Goal: Task Accomplishment & Management: Manage account settings

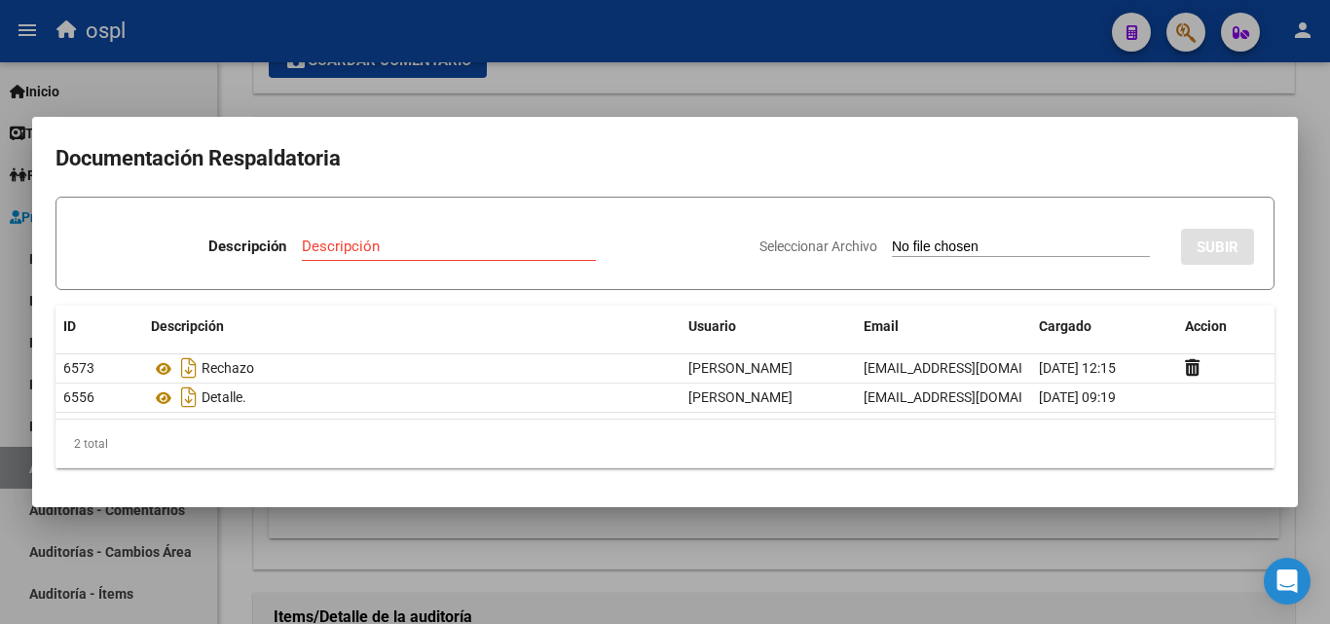
scroll to position [0, 293]
click at [731, 562] on div at bounding box center [665, 312] width 1330 height 624
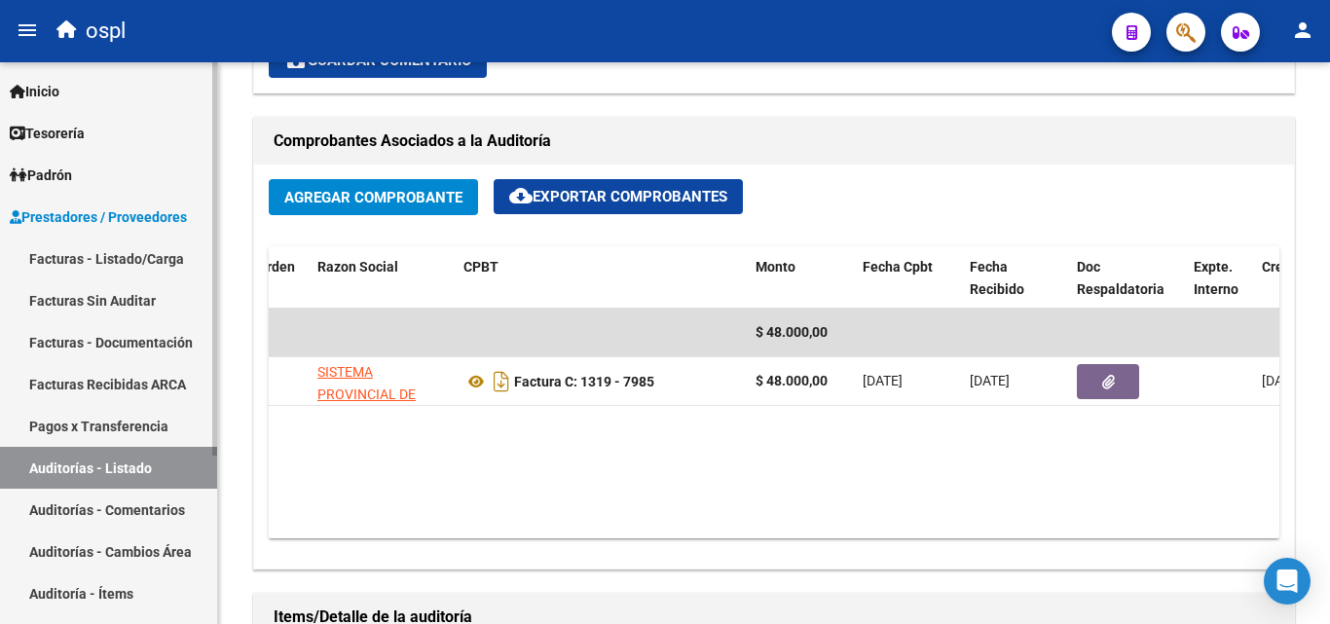
click at [97, 258] on link "Facturas - Listado/Carga" at bounding box center [108, 259] width 217 height 42
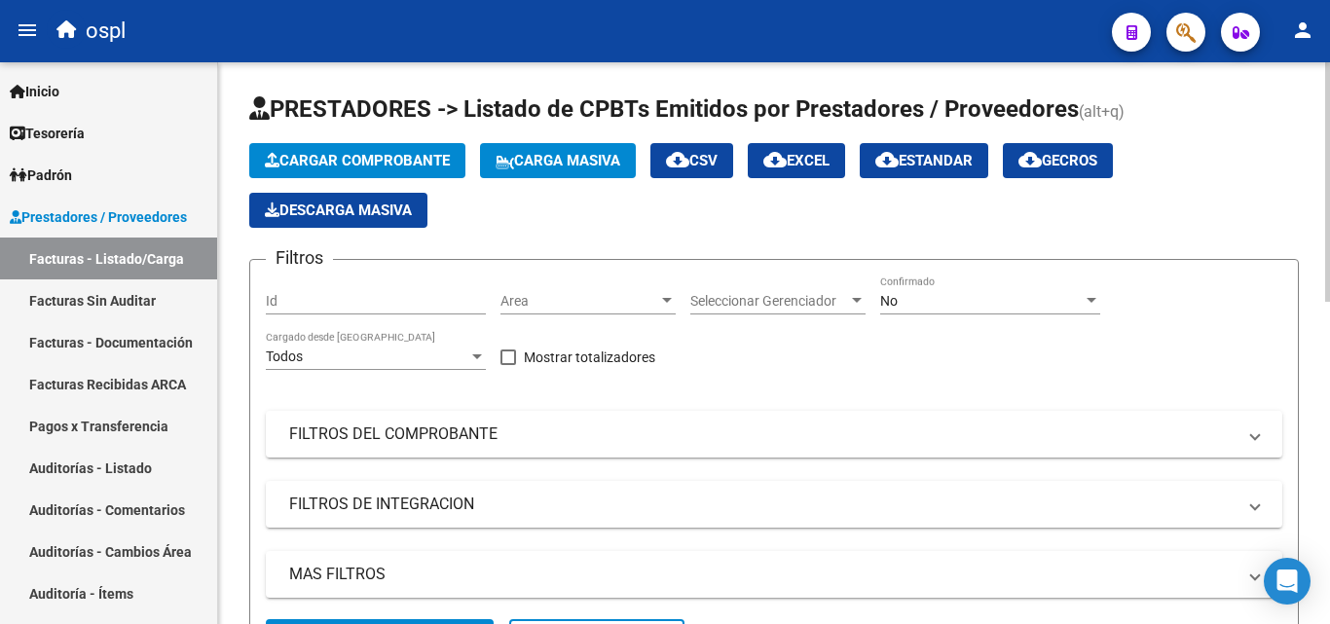
click at [554, 296] on span "Area" at bounding box center [580, 301] width 158 height 17
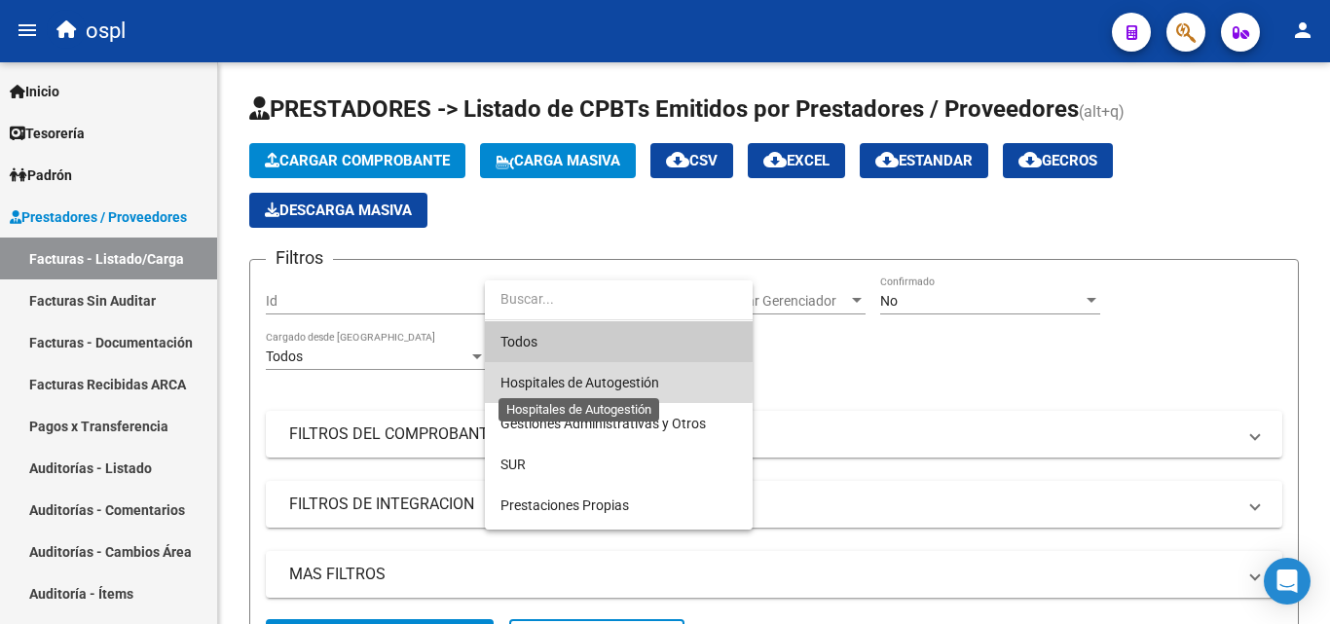
click at [575, 382] on span "Hospitales de Autogestión" at bounding box center [580, 383] width 159 height 16
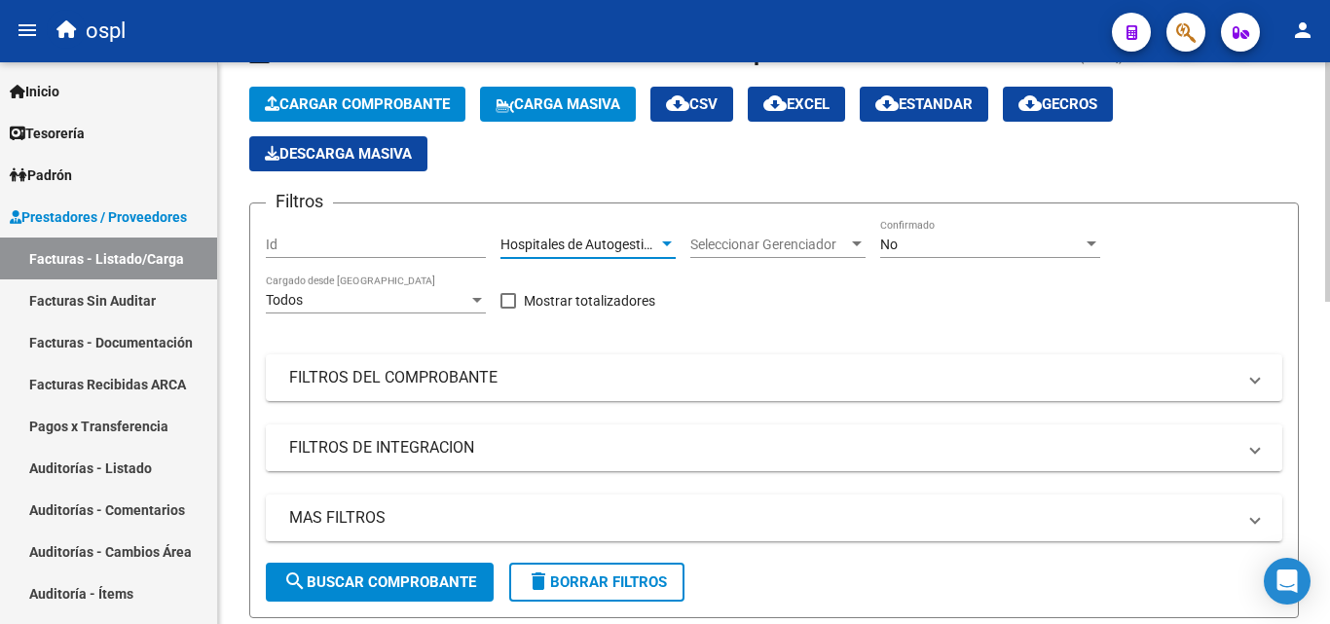
scroll to position [97, 0]
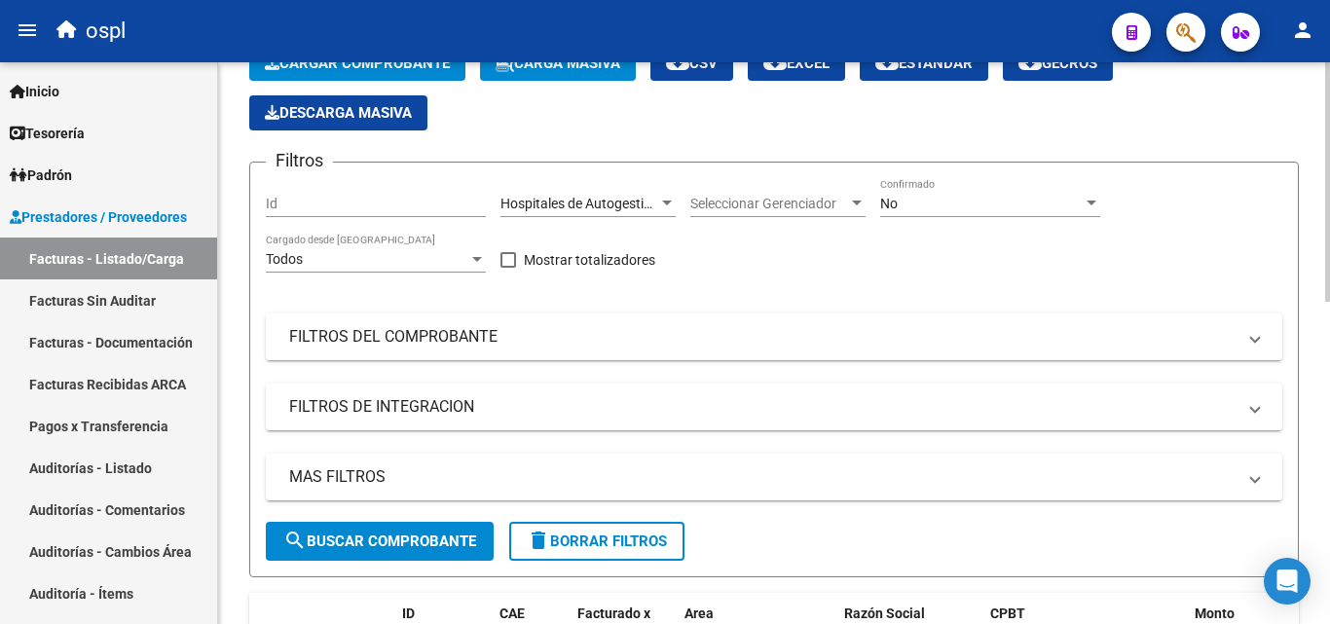
click at [428, 350] on mat-expansion-panel-header "FILTROS DEL COMPROBANTE" at bounding box center [774, 337] width 1017 height 47
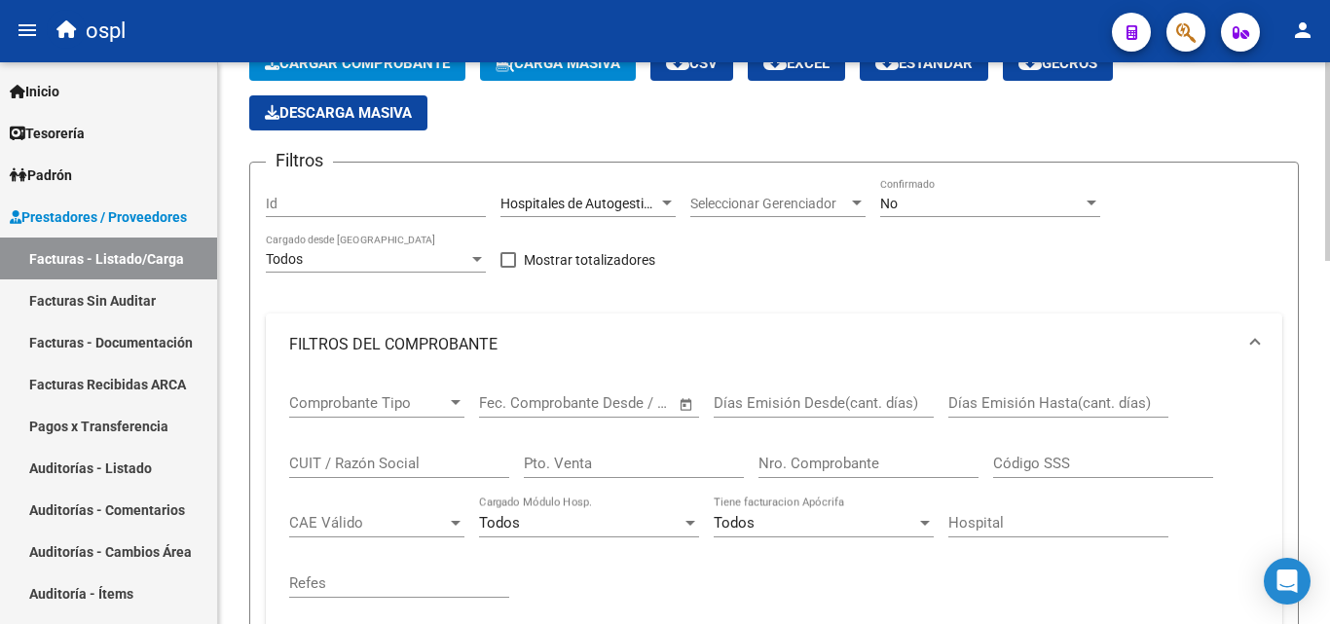
click at [684, 401] on span "Open calendar" at bounding box center [686, 404] width 47 height 47
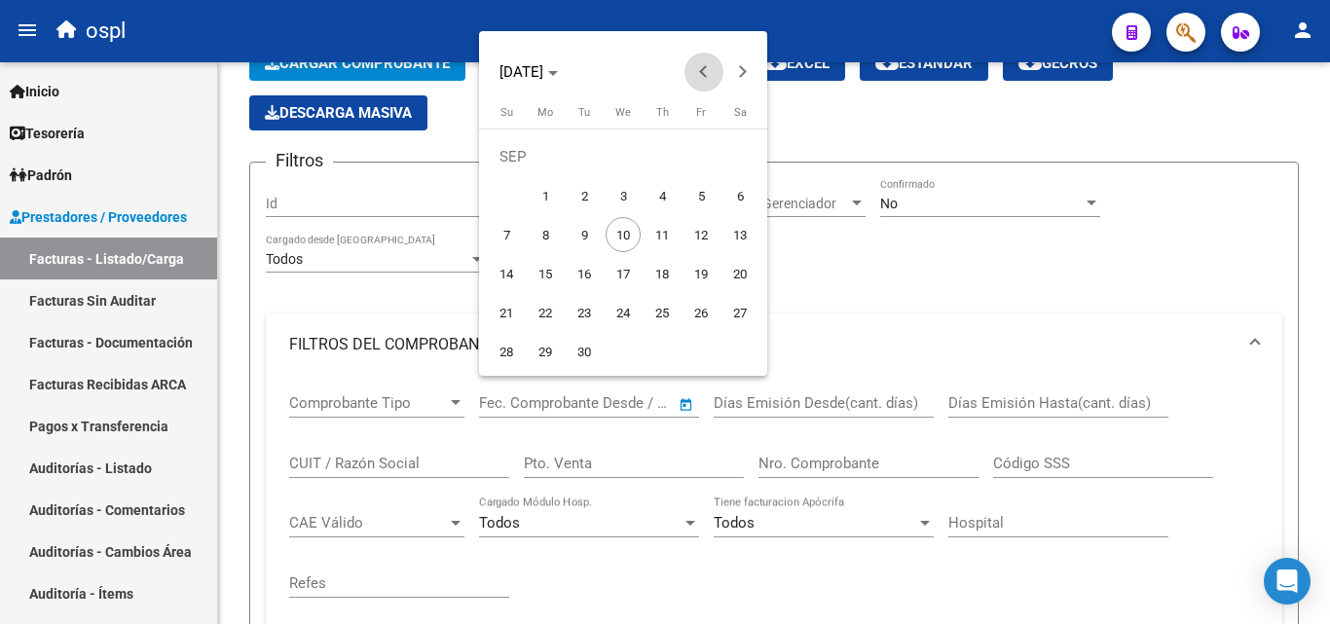
click at [709, 67] on span "Previous month" at bounding box center [704, 72] width 39 height 39
click at [702, 158] on span "1" at bounding box center [701, 156] width 35 height 35
type input "[DATE]"
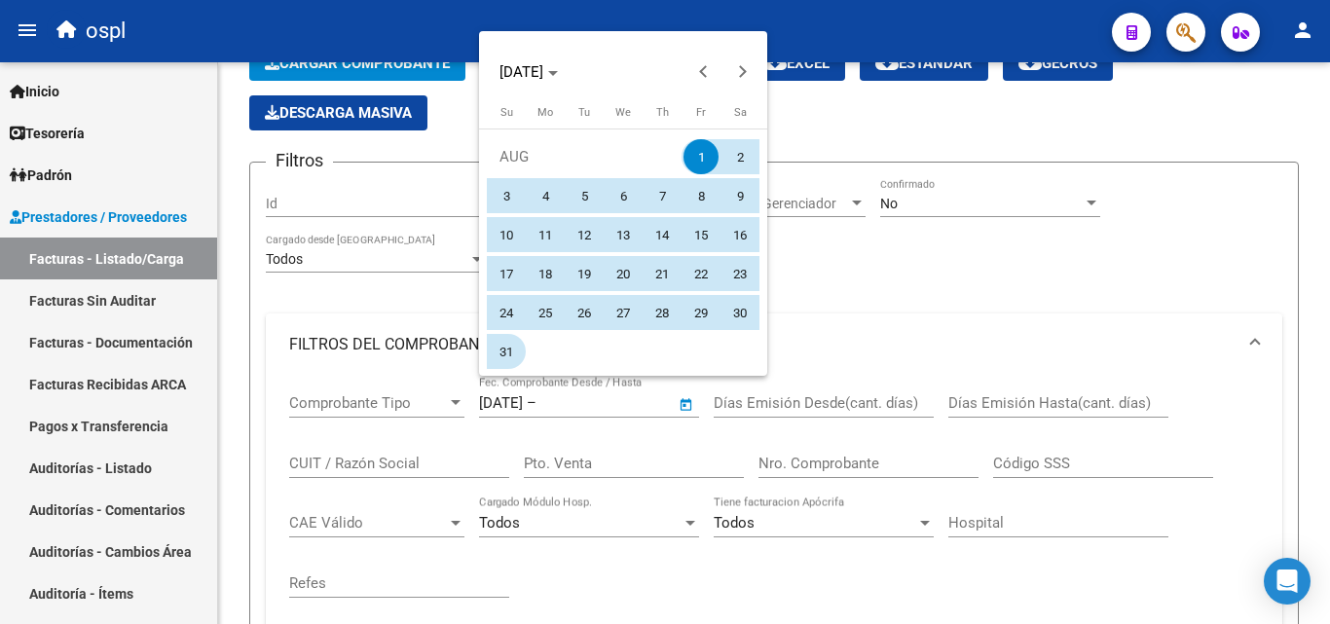
click at [499, 352] on span "31" at bounding box center [506, 351] width 35 height 35
type input "[DATE]"
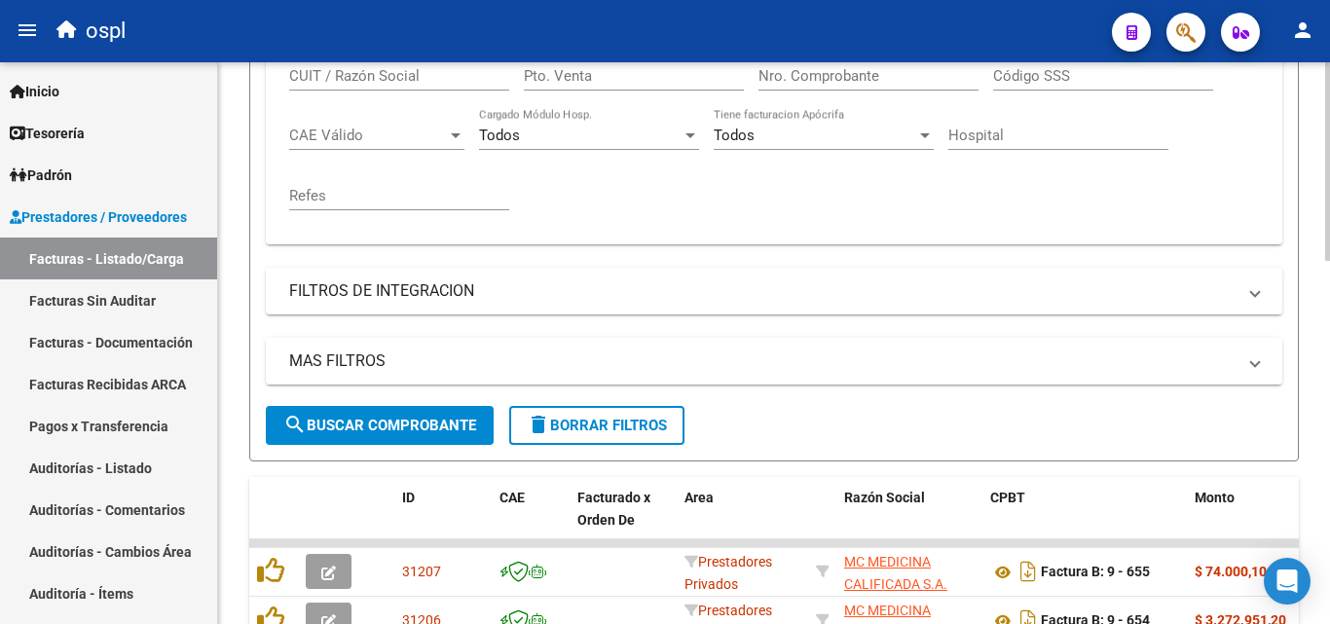
scroll to position [487, 0]
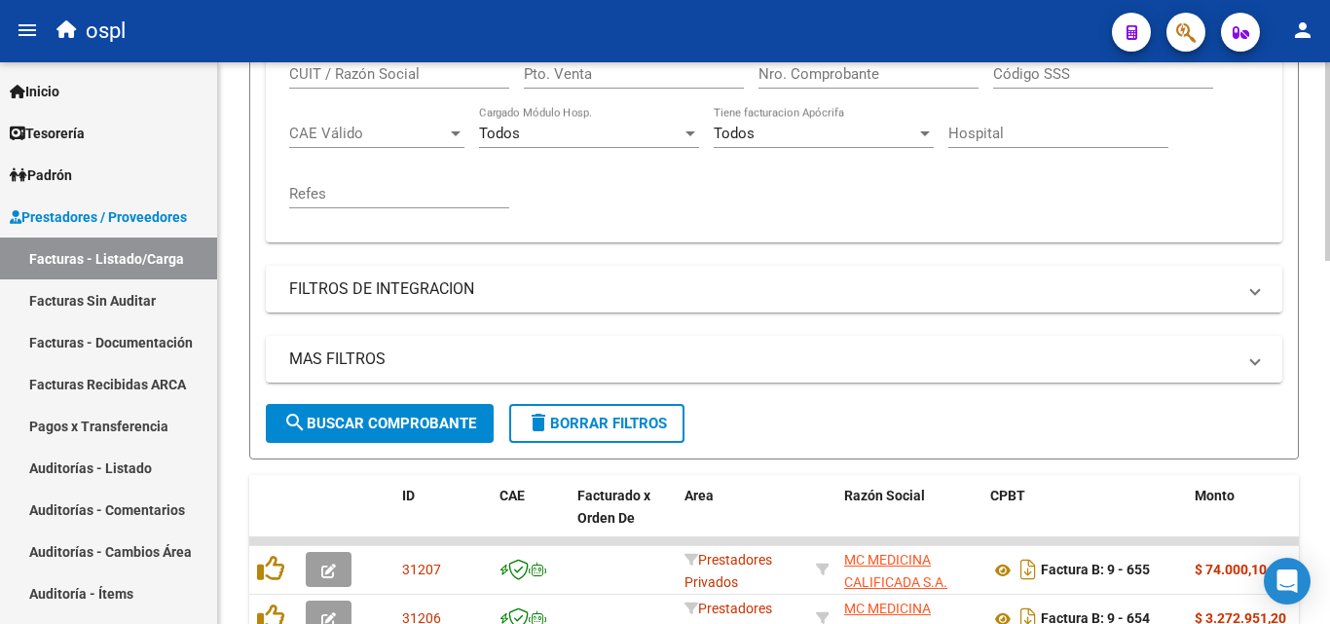
click at [426, 401] on div "MAS FILTROS Todos Con Doc. Respaldatoria Todos Con Trazabilidad Todos Asociado …" at bounding box center [774, 370] width 1017 height 68
click at [429, 419] on span "search Buscar Comprobante" at bounding box center [379, 424] width 193 height 18
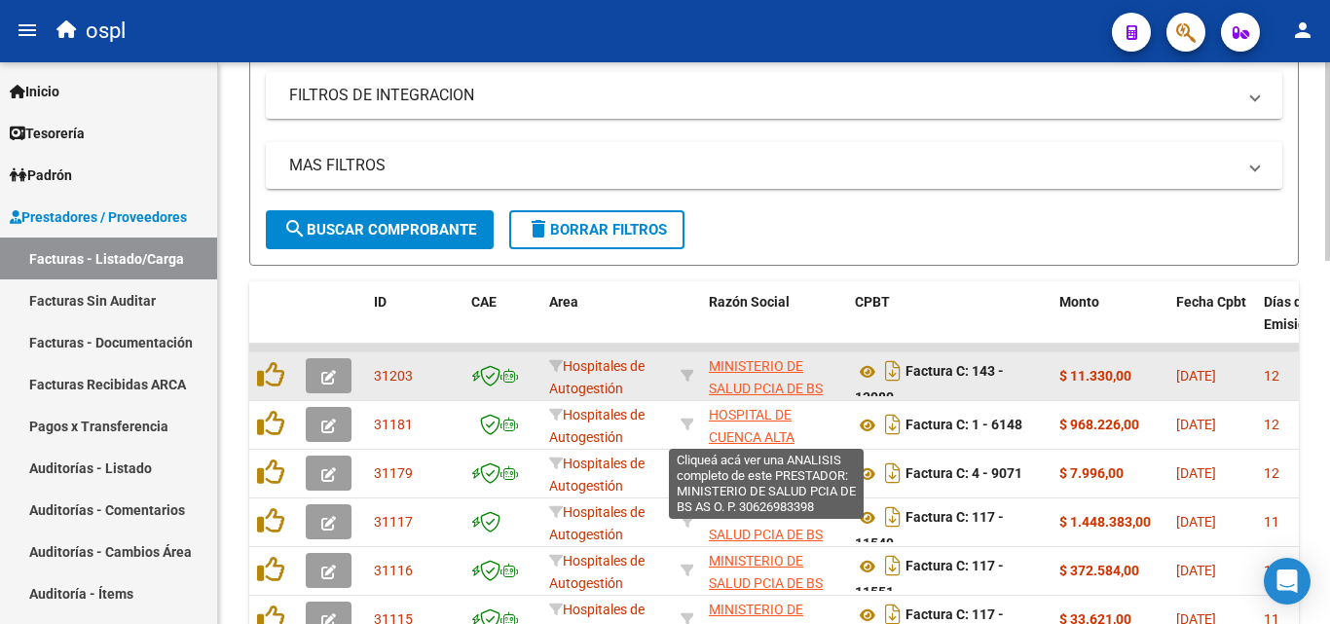
scroll to position [682, 0]
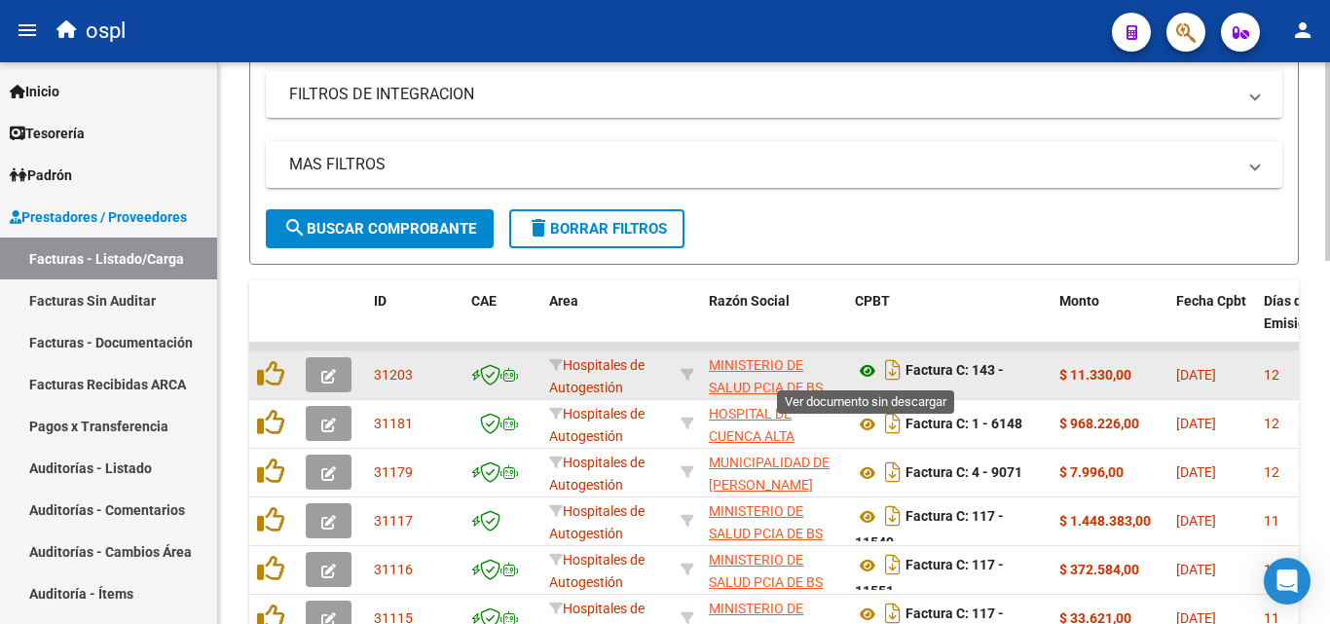
click at [870, 364] on icon at bounding box center [867, 370] width 25 height 23
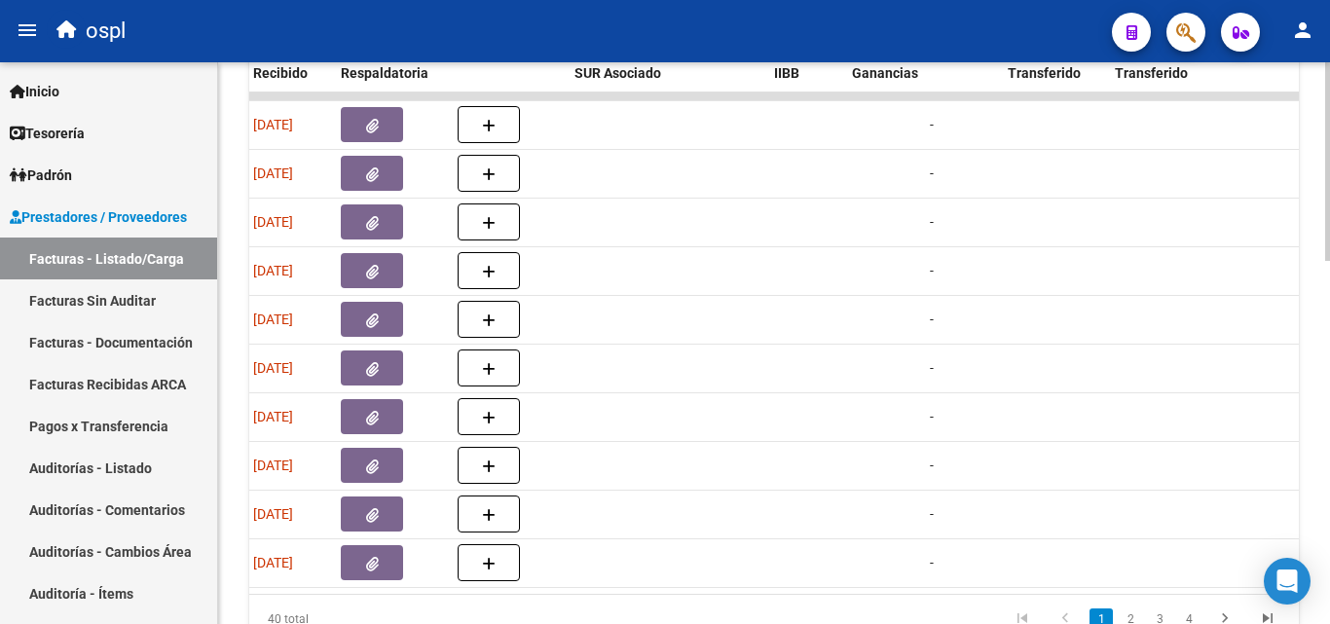
scroll to position [0, 1081]
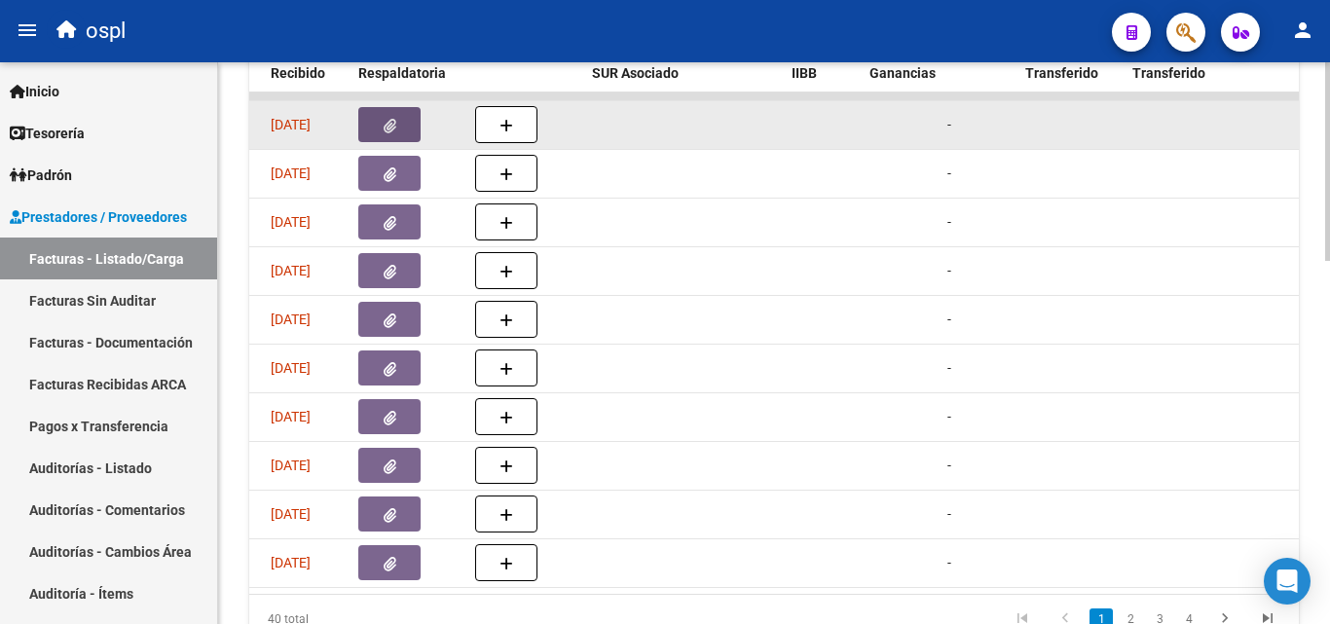
click at [384, 126] on icon "button" at bounding box center [390, 126] width 13 height 15
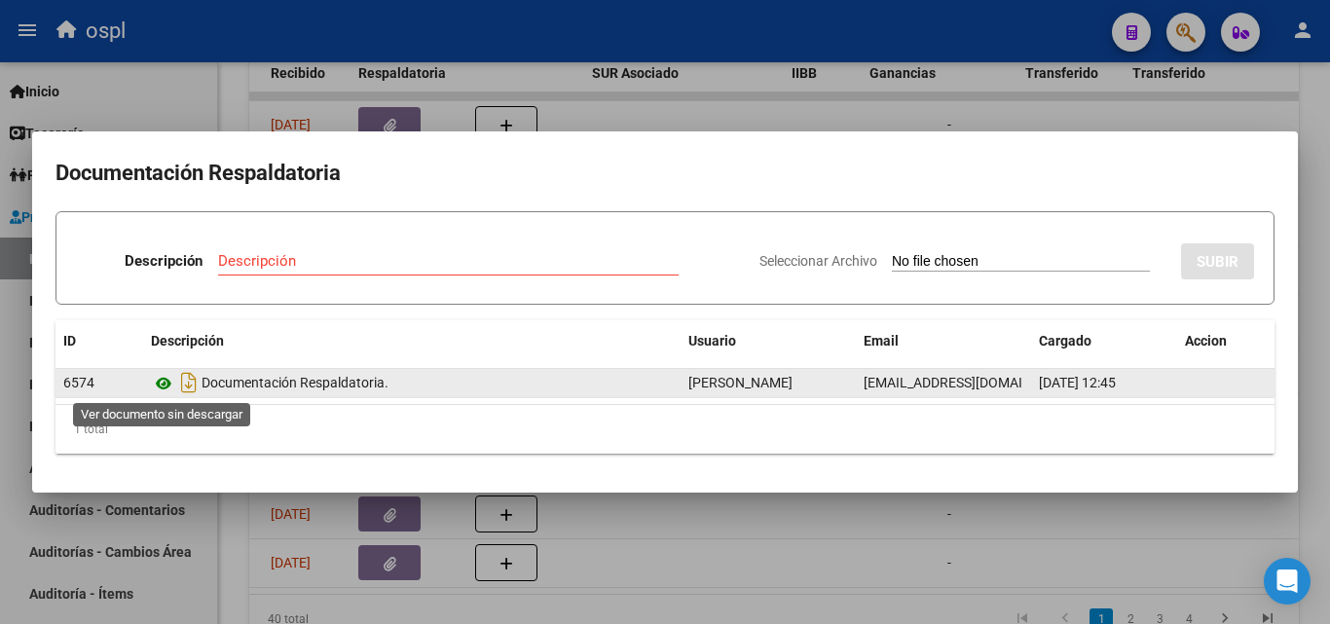
click at [160, 383] on icon at bounding box center [163, 383] width 25 height 23
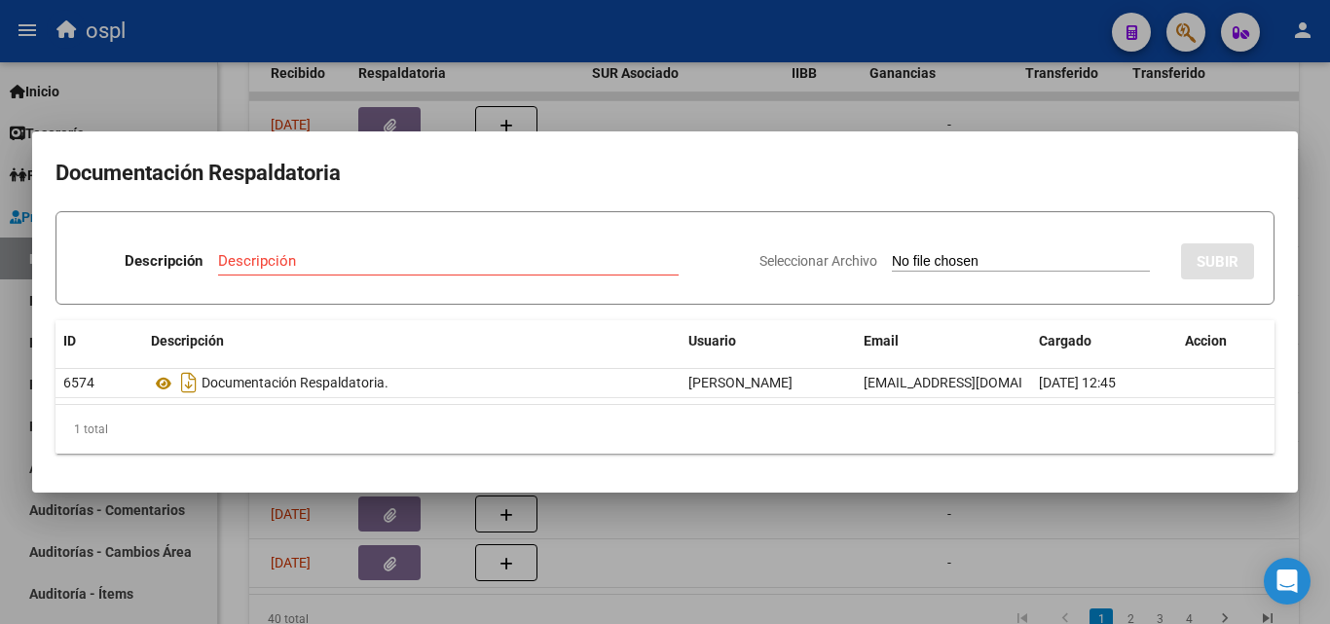
click at [420, 522] on div at bounding box center [665, 312] width 1330 height 624
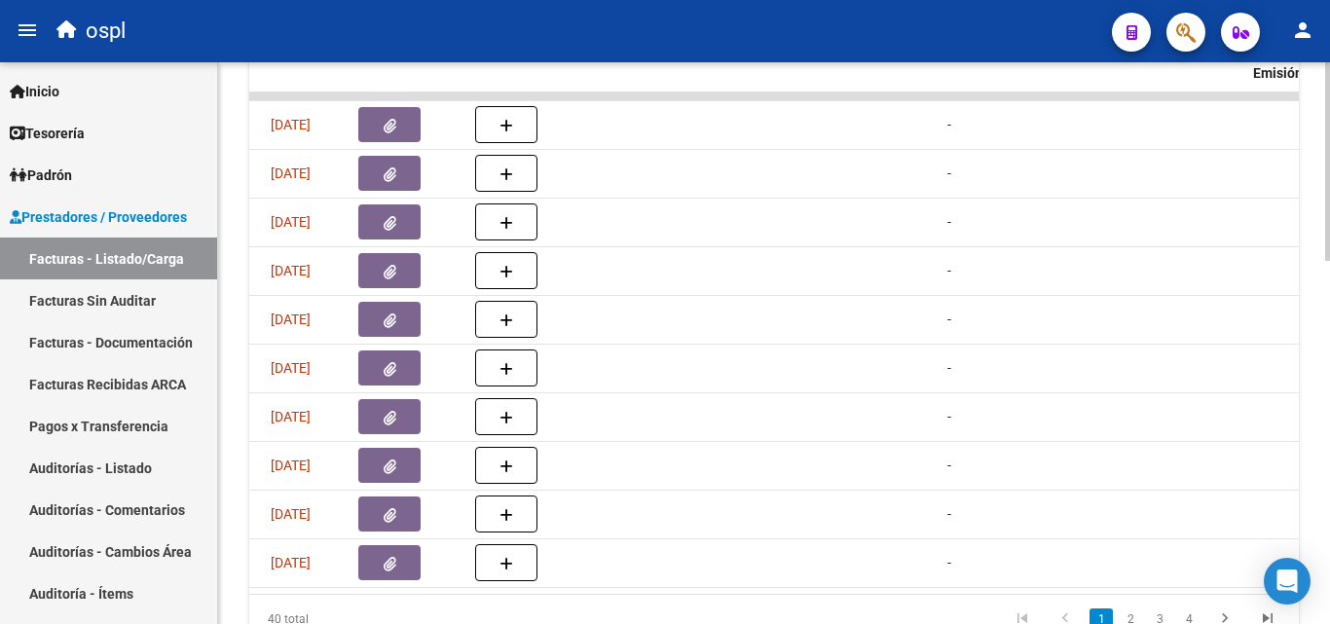
scroll to position [0, 0]
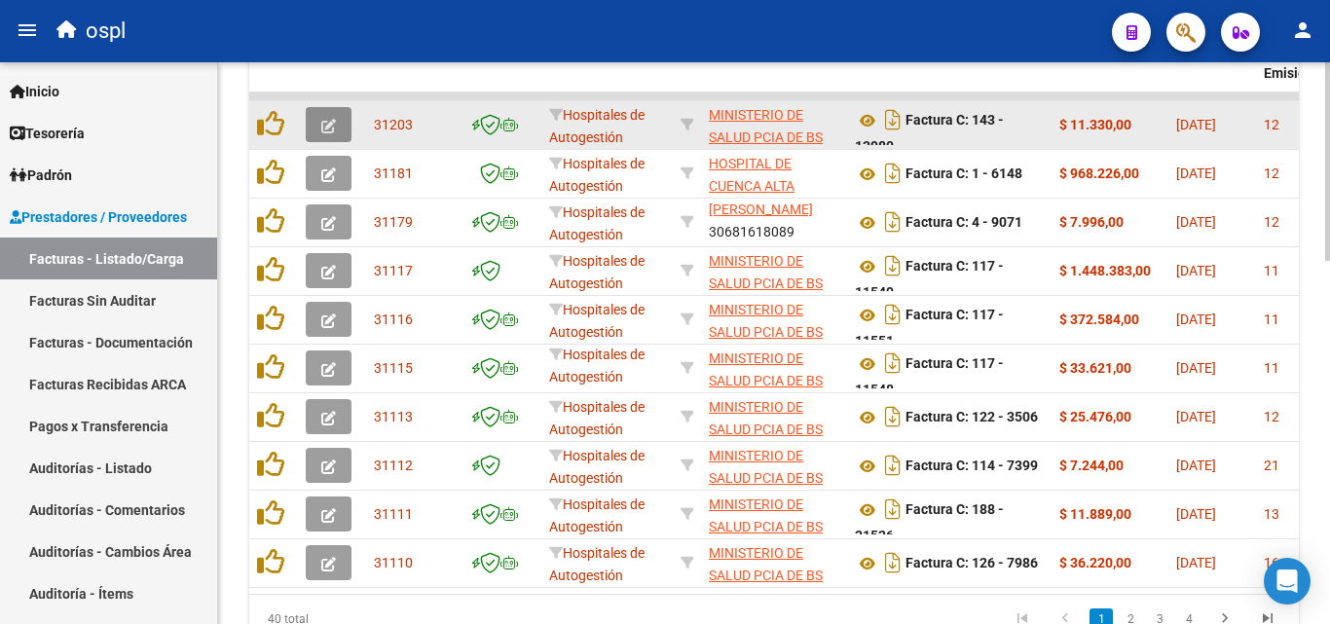
click at [337, 131] on button "button" at bounding box center [329, 124] width 46 height 35
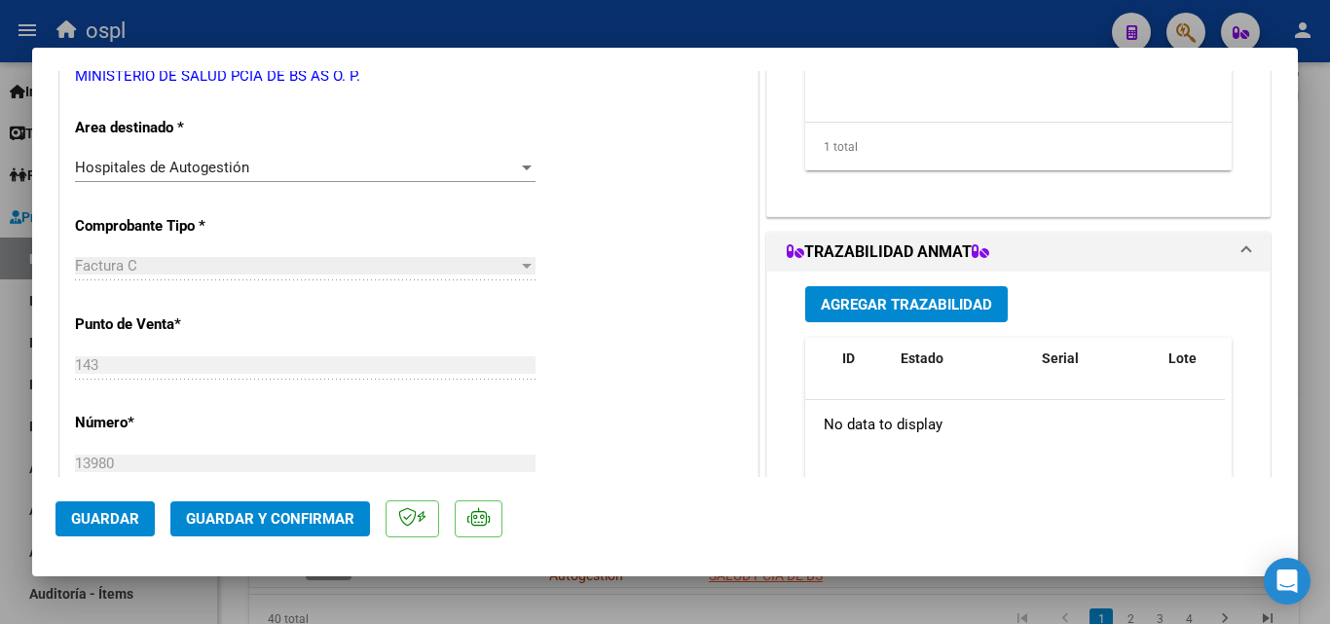
scroll to position [390, 0]
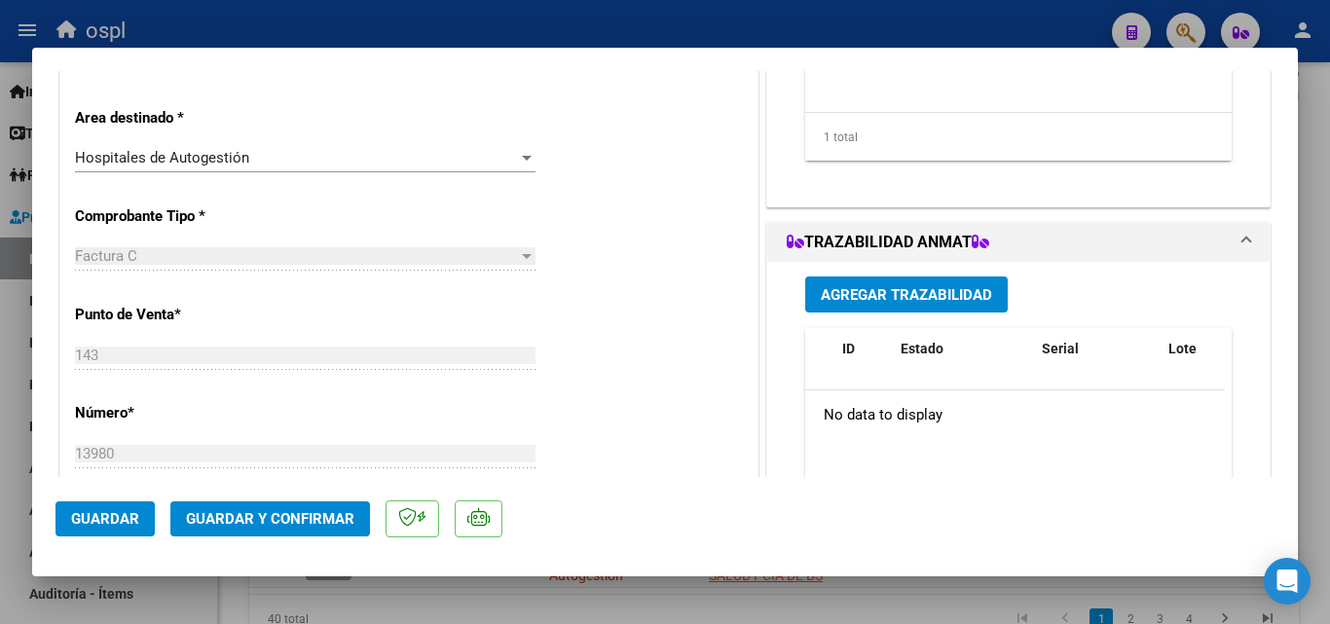
click at [380, 157] on div "Hospitales de Autogestión" at bounding box center [296, 158] width 443 height 18
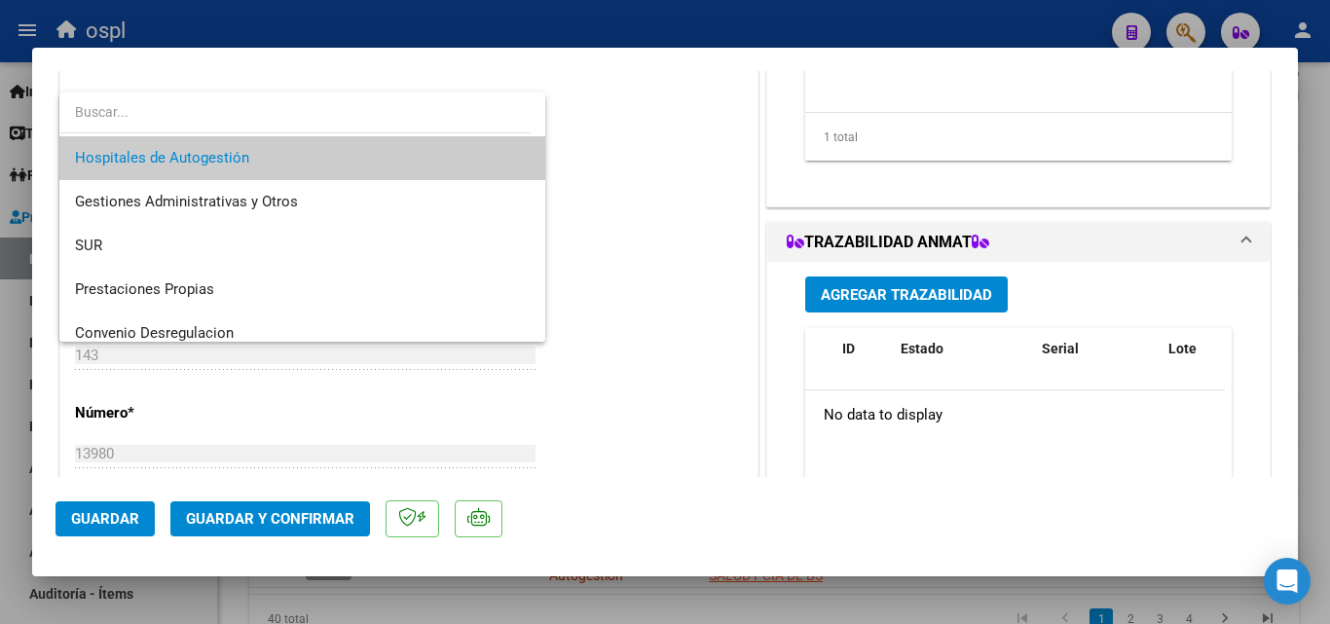
scroll to position [277, 0]
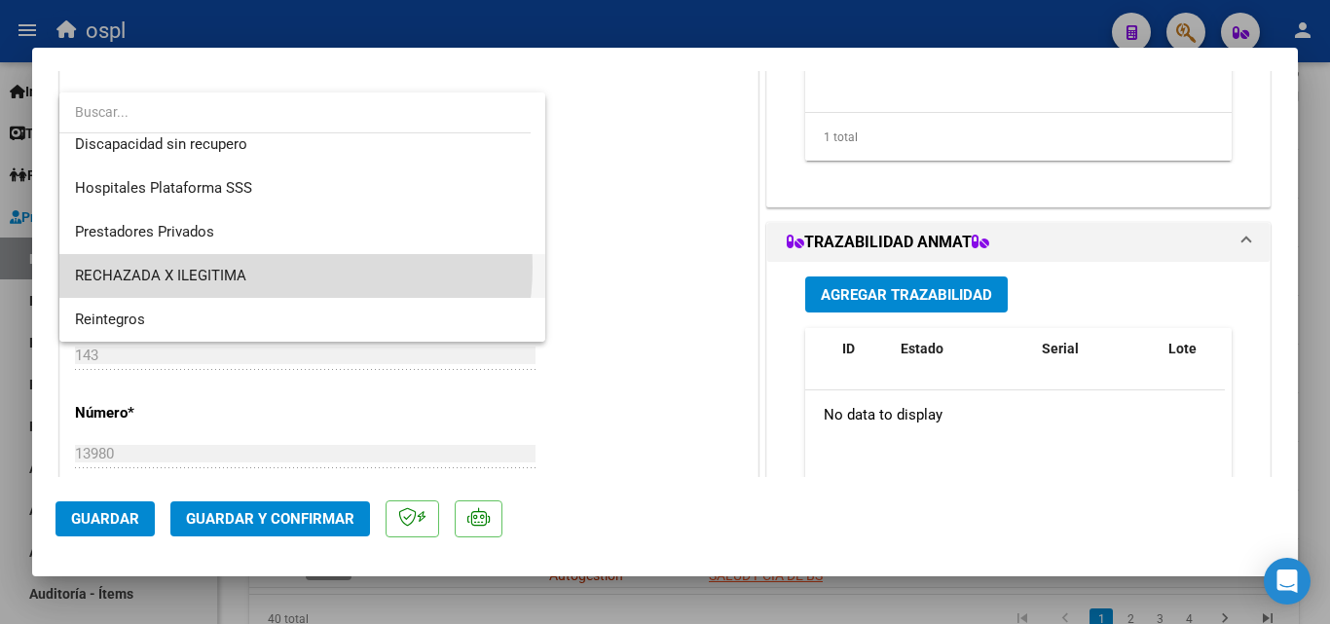
click at [261, 267] on span "RECHAZADA X ILEGITIMA" at bounding box center [302, 276] width 455 height 44
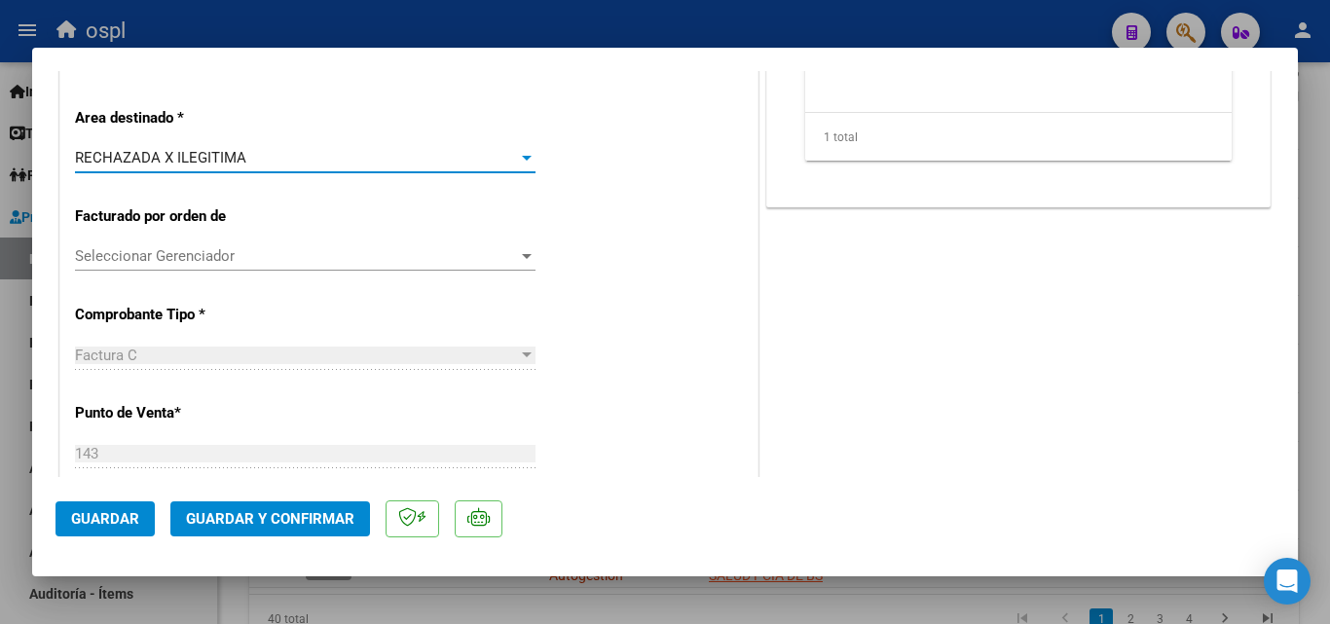
click at [288, 502] on button "Guardar y Confirmar" at bounding box center [270, 519] width 200 height 35
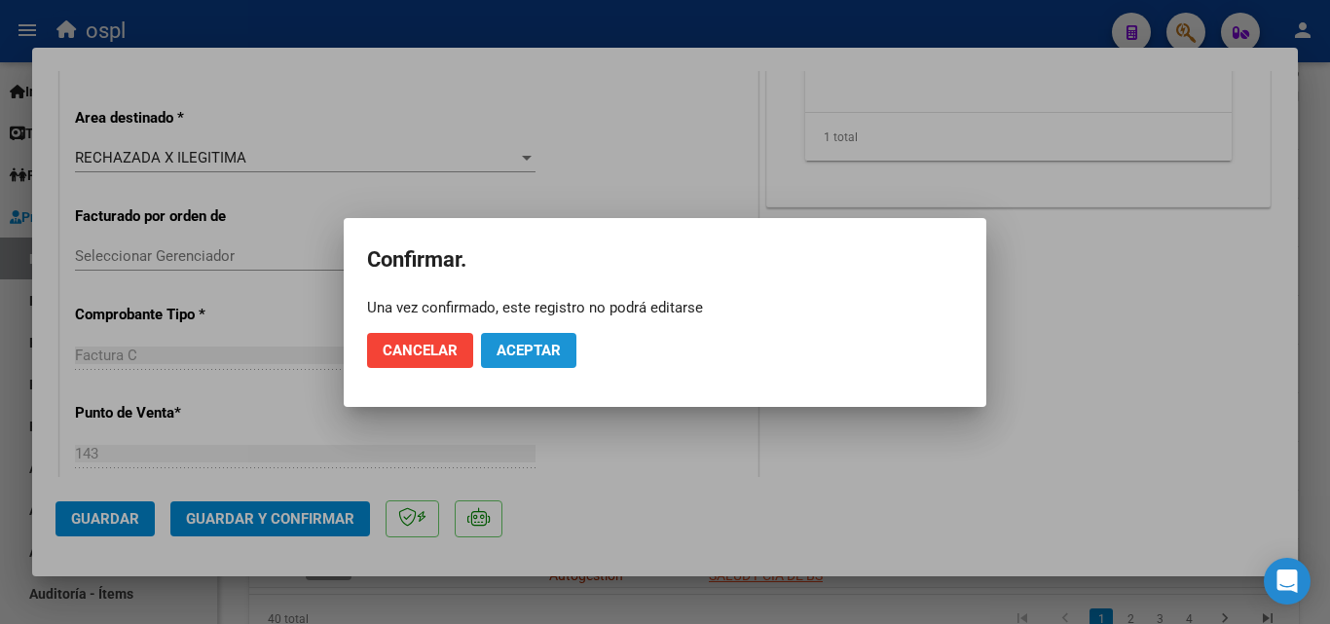
click at [509, 333] on button "Aceptar" at bounding box center [528, 350] width 95 height 35
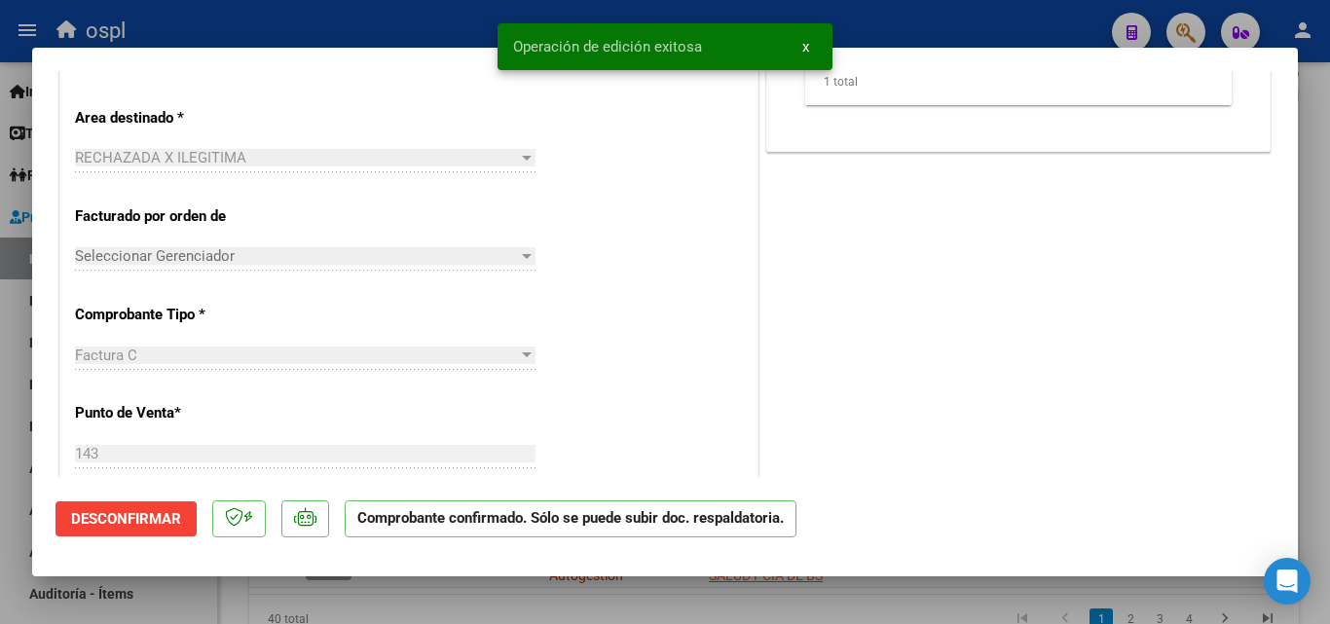
click at [0, 482] on div at bounding box center [665, 312] width 1330 height 624
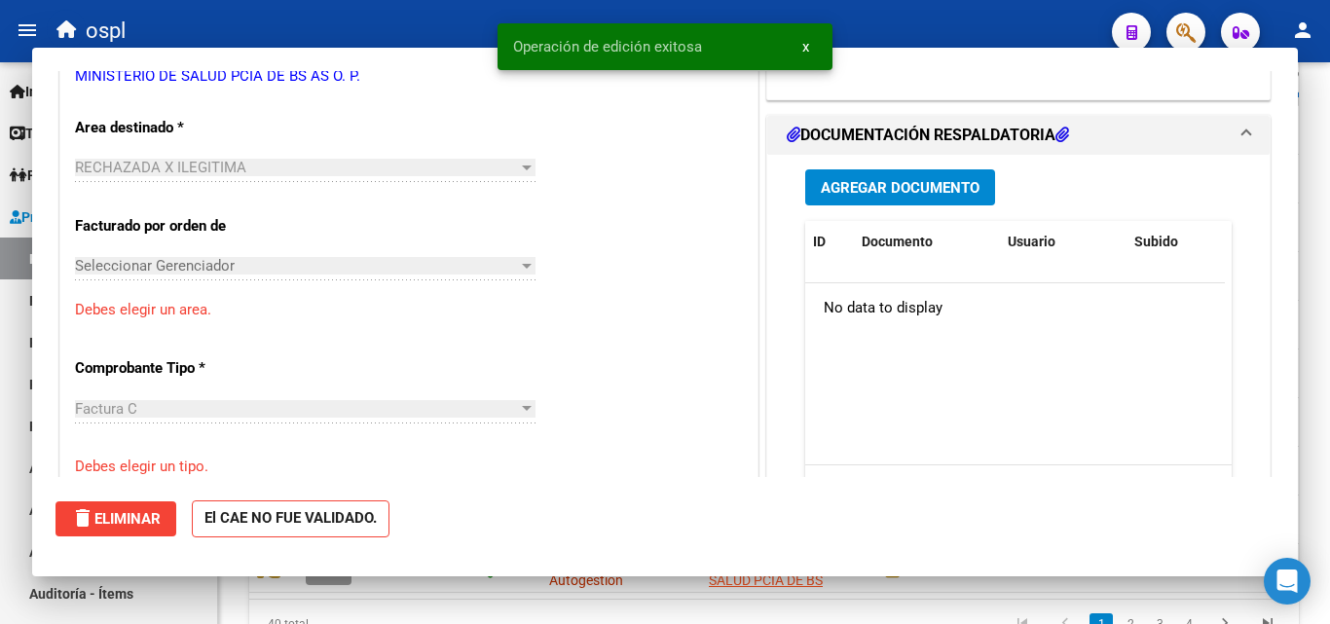
scroll to position [0, 0]
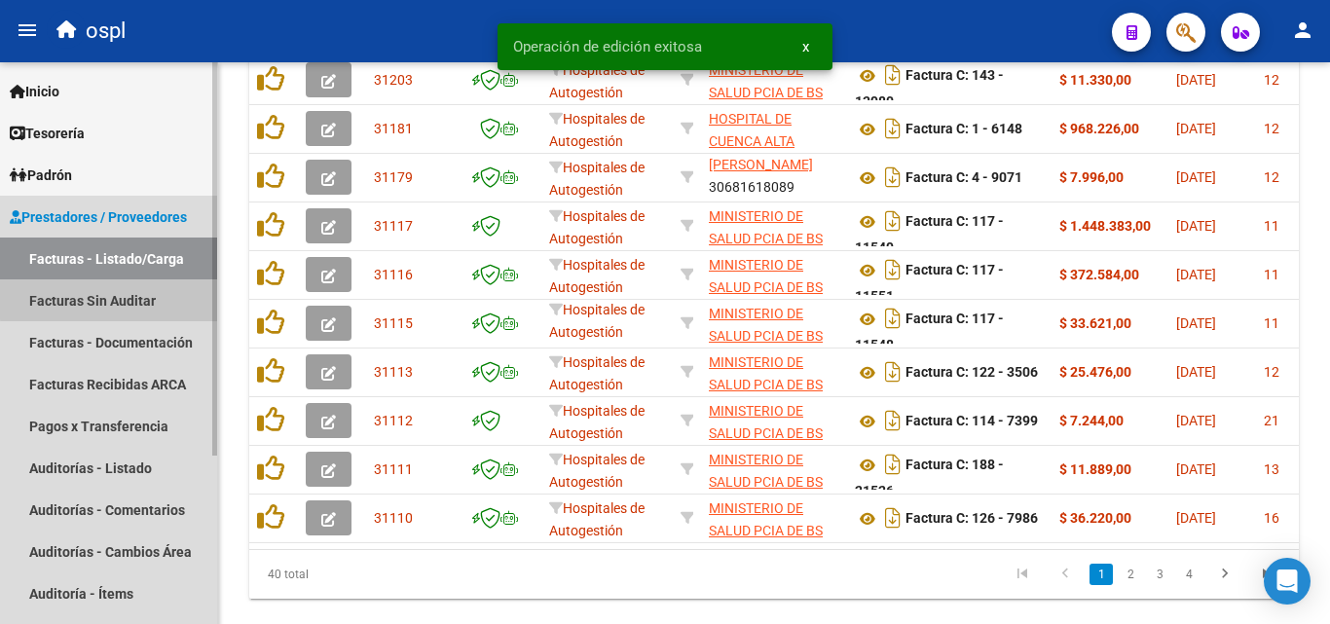
click at [114, 299] on link "Facturas Sin Auditar" at bounding box center [108, 300] width 217 height 42
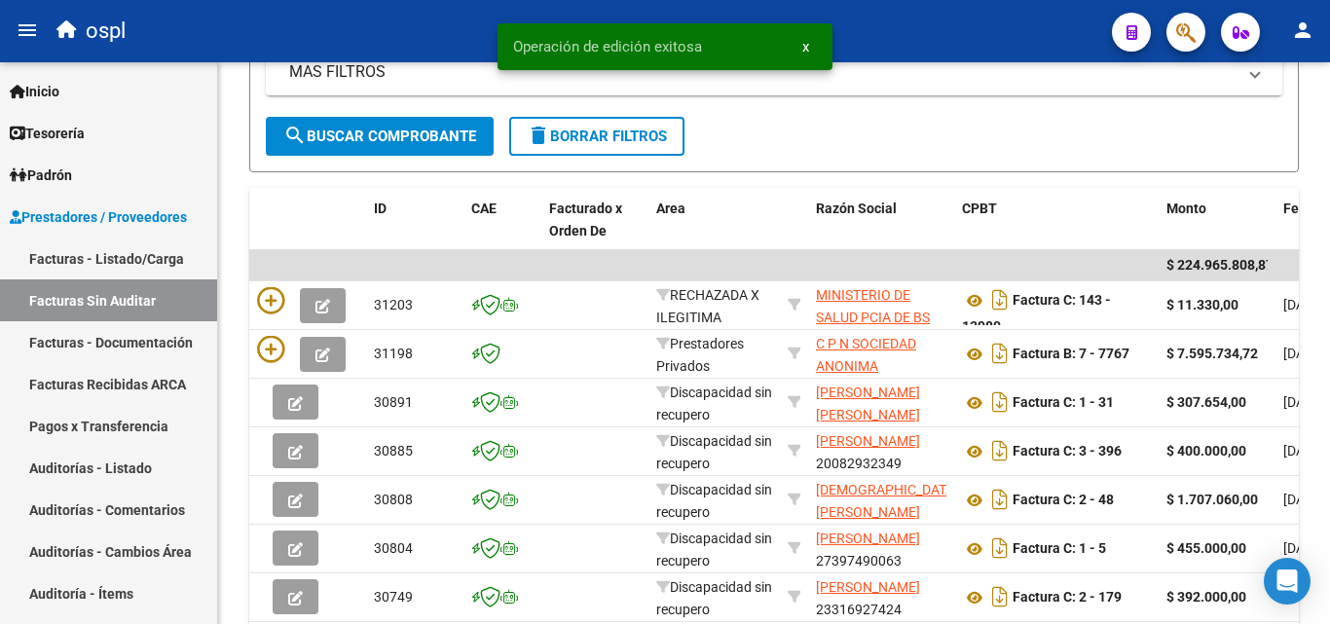
scroll to position [103, 0]
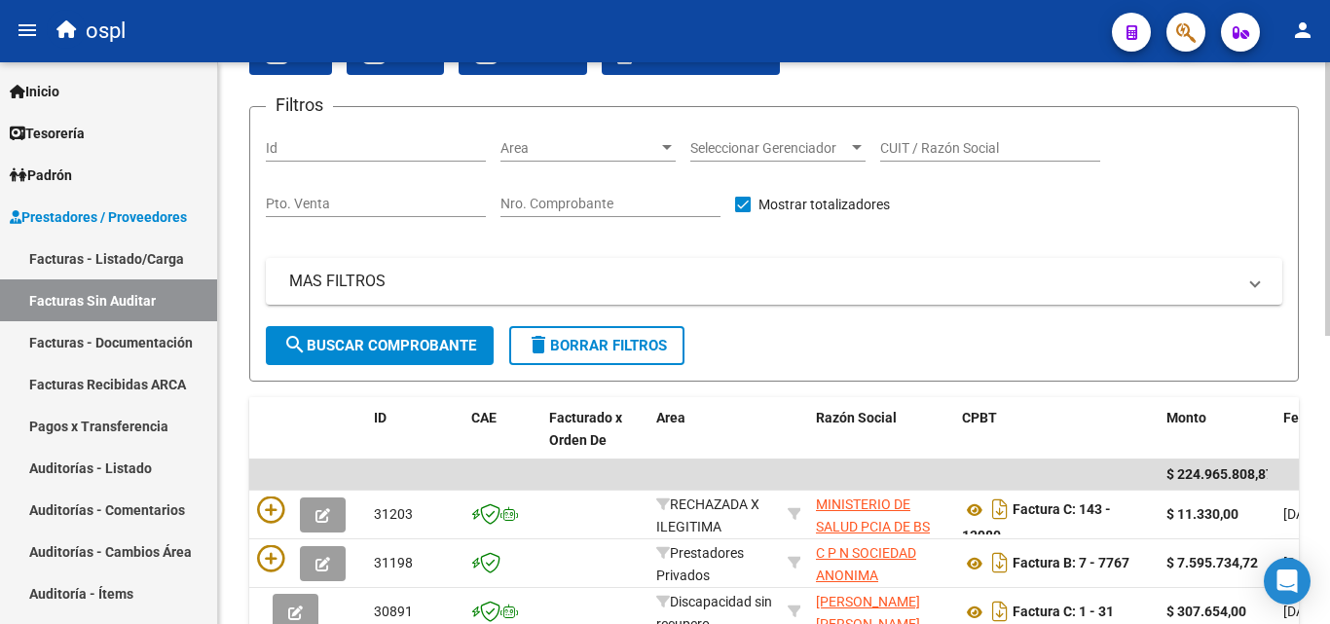
click at [542, 205] on input "Nro. Comprobante" at bounding box center [611, 204] width 220 height 17
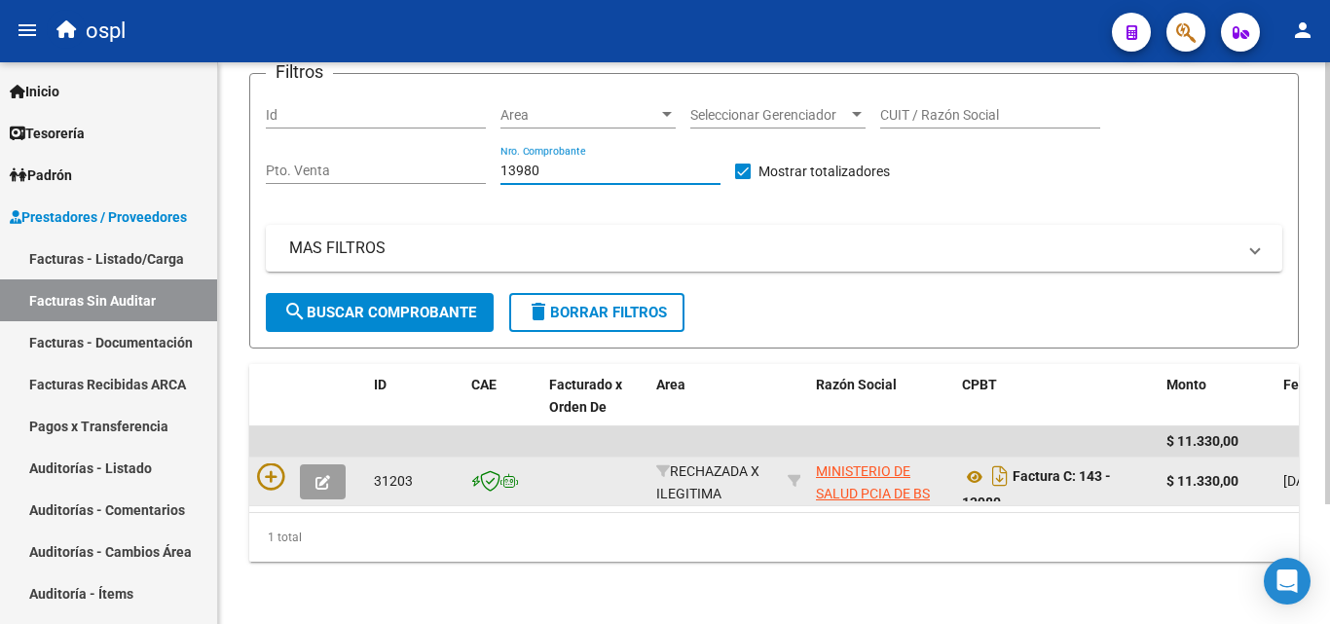
scroll to position [152, 0]
type input "13980"
click at [262, 464] on icon at bounding box center [270, 477] width 27 height 27
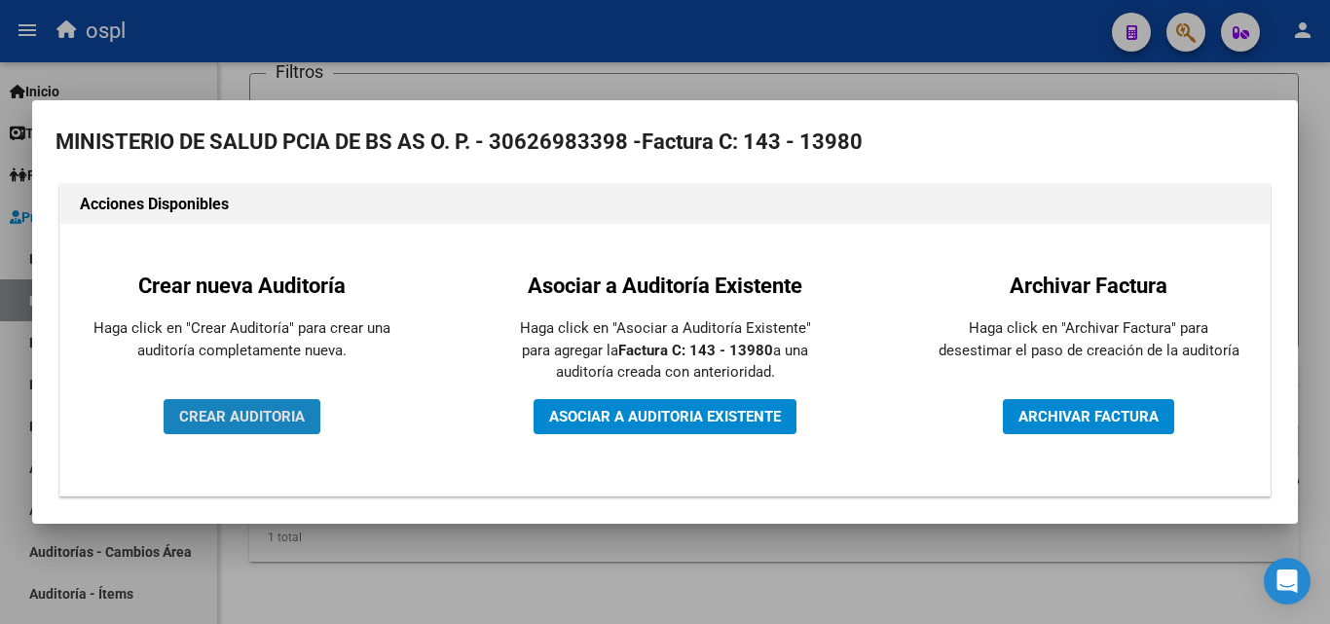
click at [262, 420] on span "CREAR AUDITORIA" at bounding box center [242, 417] width 126 height 18
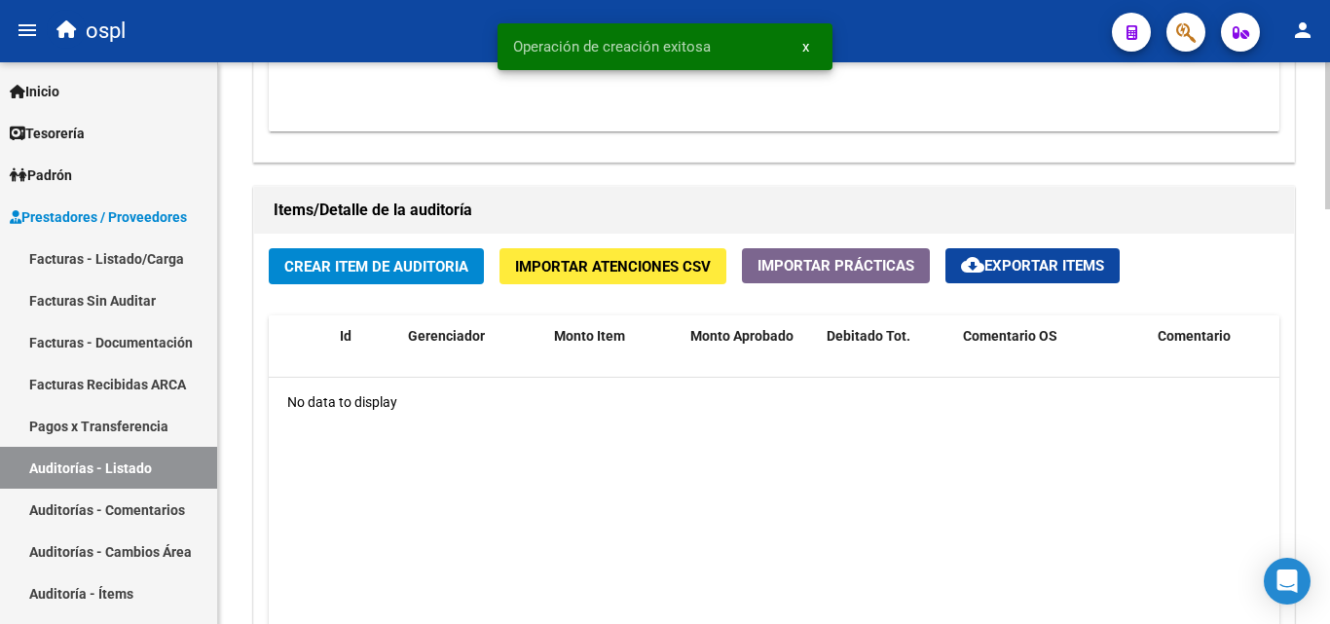
scroll to position [1266, 0]
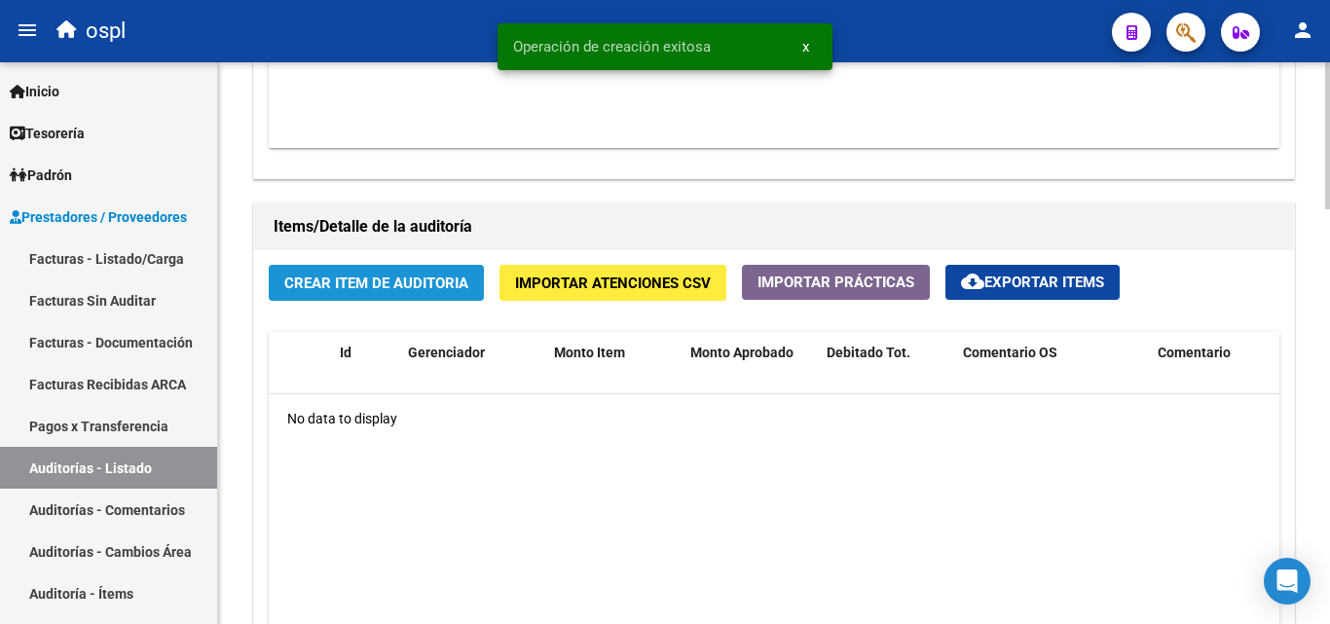
click at [398, 292] on span "Crear Item de Auditoria" at bounding box center [376, 284] width 184 height 18
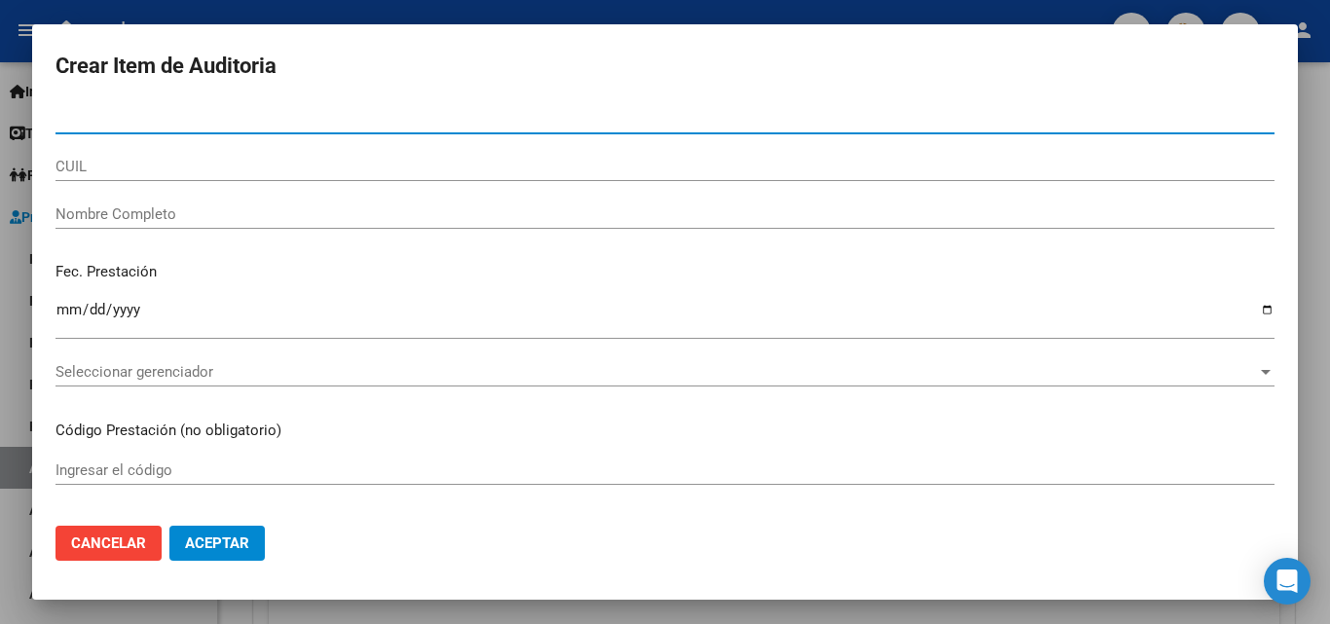
click at [194, 219] on input "Nombre Completo" at bounding box center [665, 214] width 1219 height 18
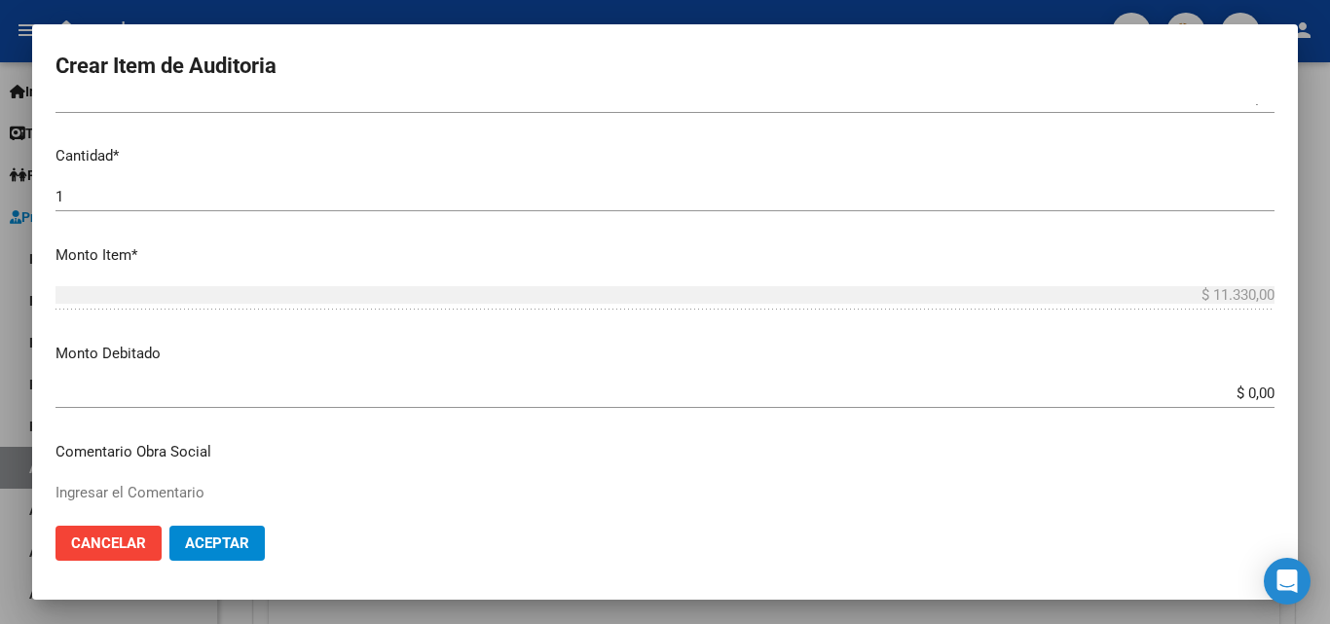
scroll to position [487, 0]
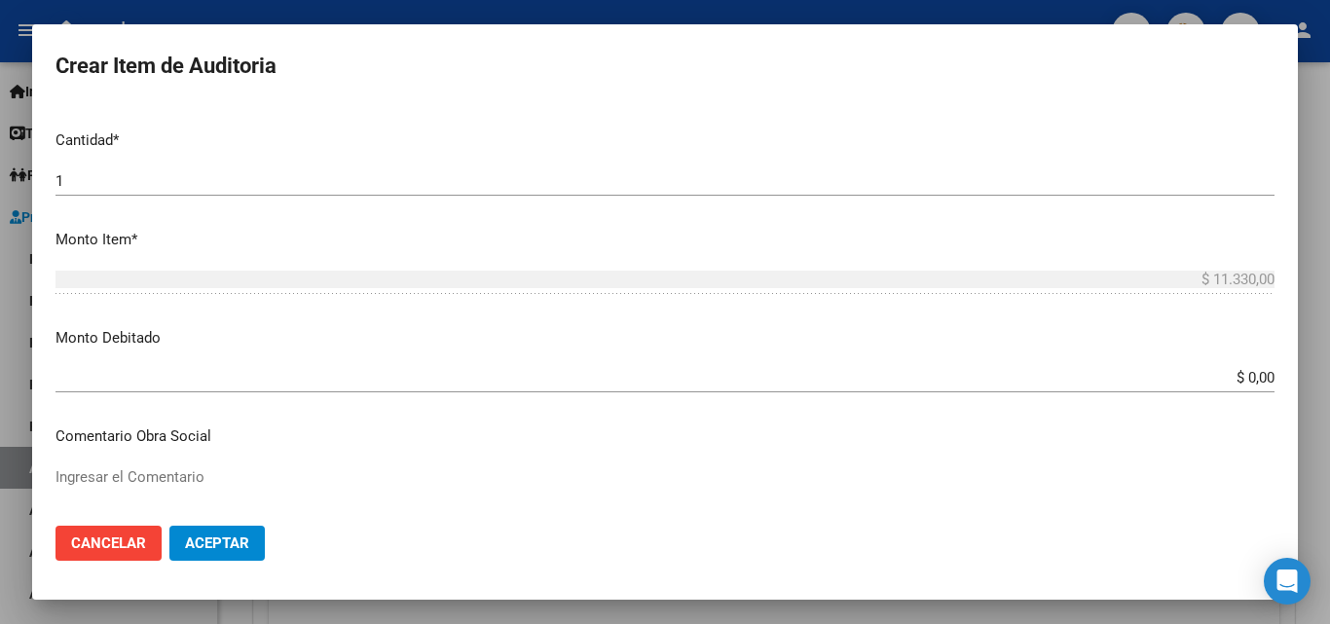
type input "TODOS"
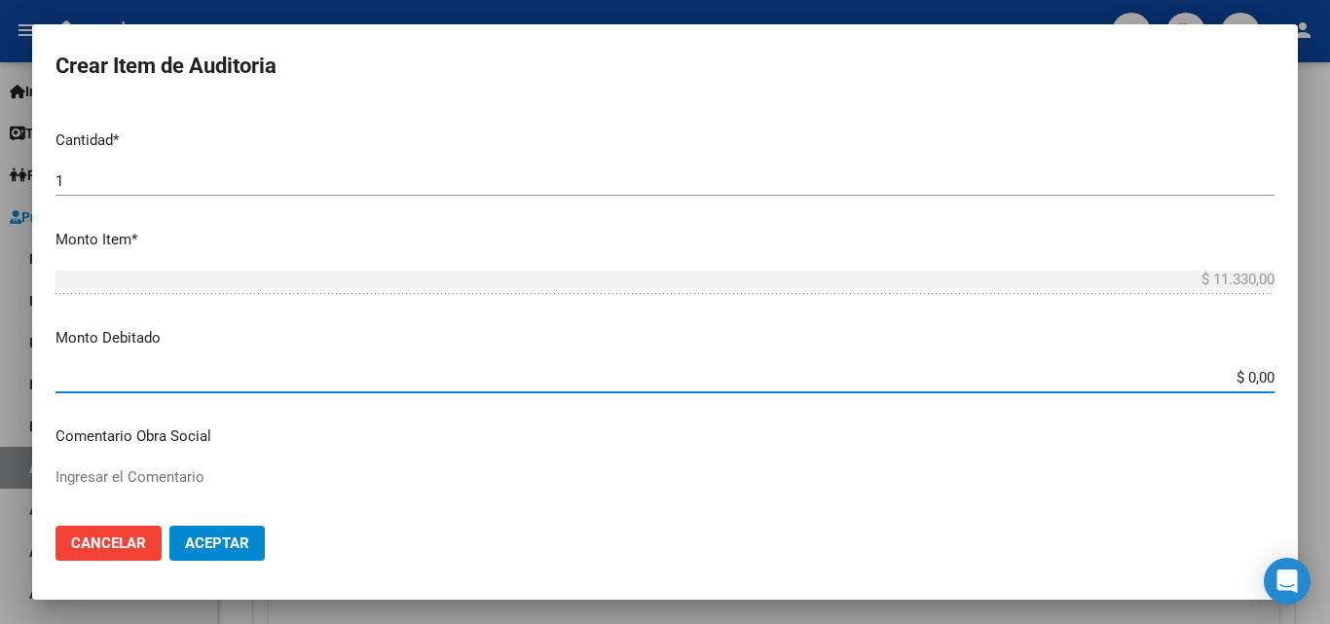
drag, startPoint x: 1212, startPoint y: 382, endPoint x: 1302, endPoint y: 338, distance: 99.7
click at [1299, 372] on div "Crear Item de Auditoria Nro Documento CUIL TODOS Nombre Completo Fec. Prestació…" at bounding box center [665, 312] width 1330 height 624
type input "$ 11.330,00"
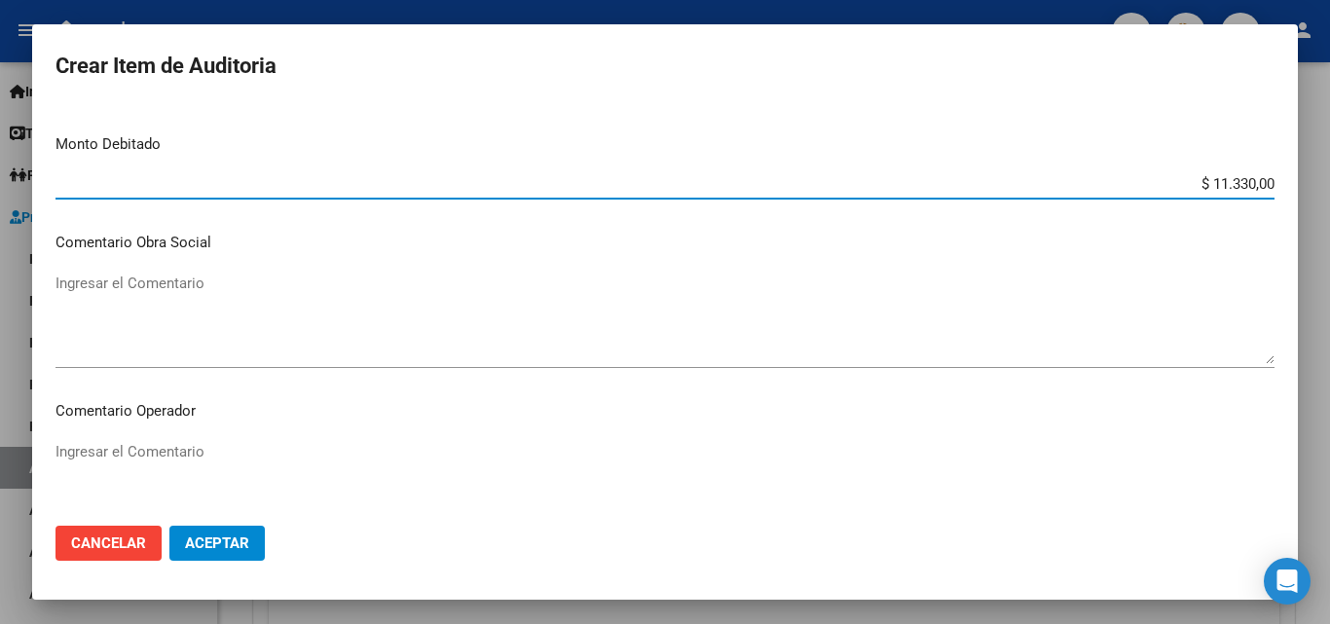
scroll to position [682, 0]
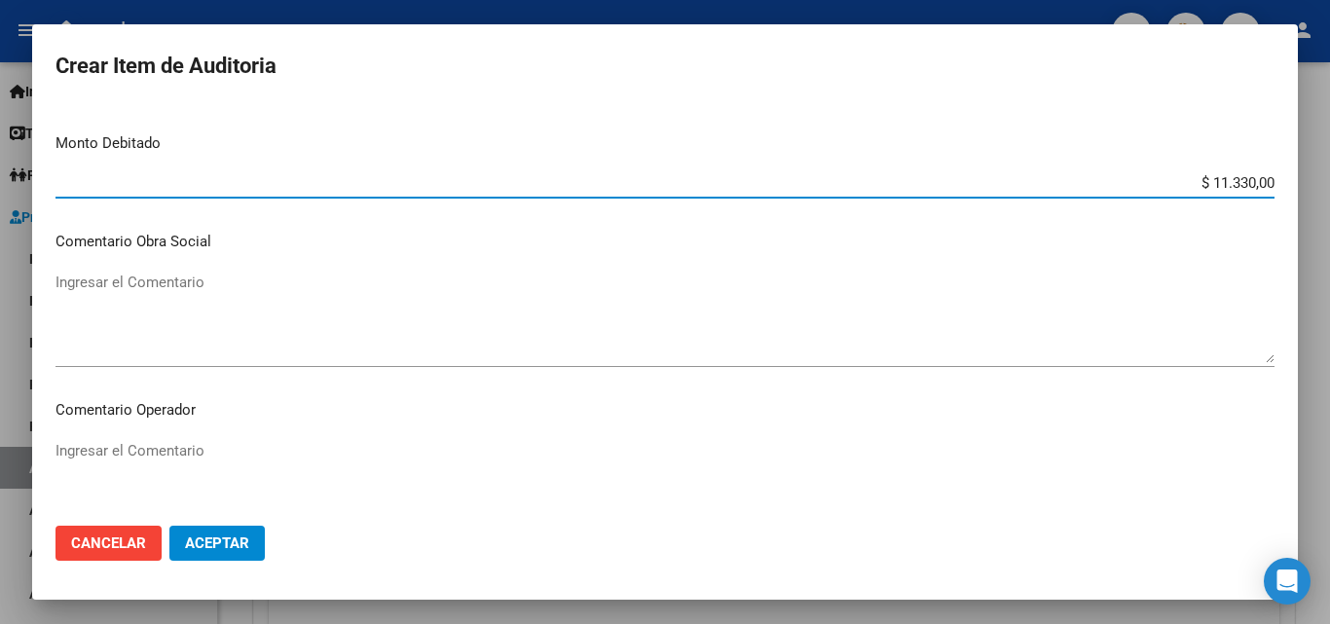
click at [251, 476] on textarea "Ingresar el Comentario" at bounding box center [665, 486] width 1219 height 92
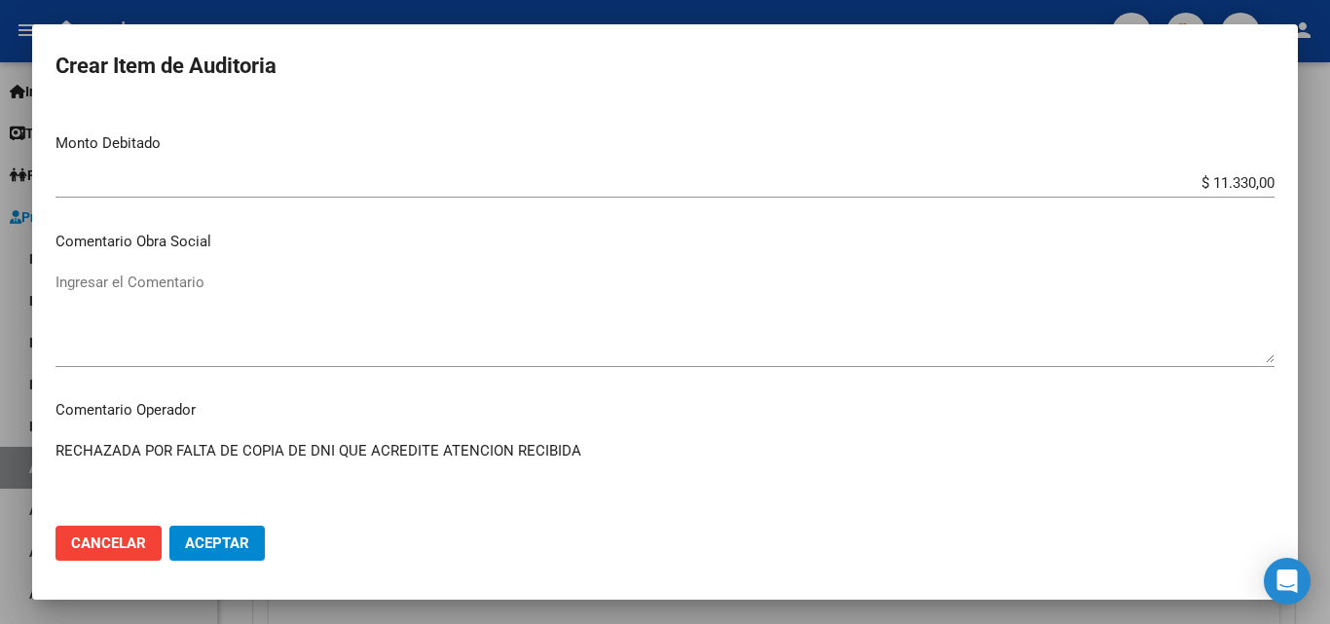
type textarea "RECHAZADA POR FALTA DE COPIA DE DNI QUE ACREDITE ATENCION RECIBIDA"
click at [218, 542] on span "Aceptar" at bounding box center [217, 544] width 64 height 18
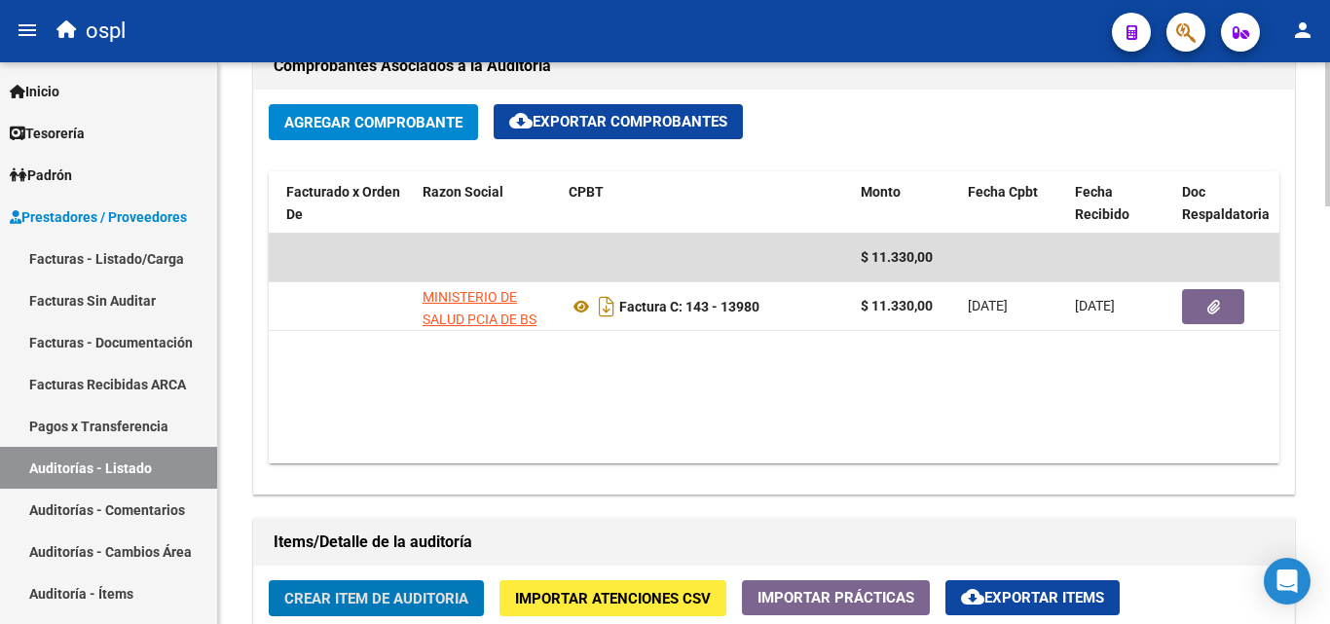
scroll to position [0, 346]
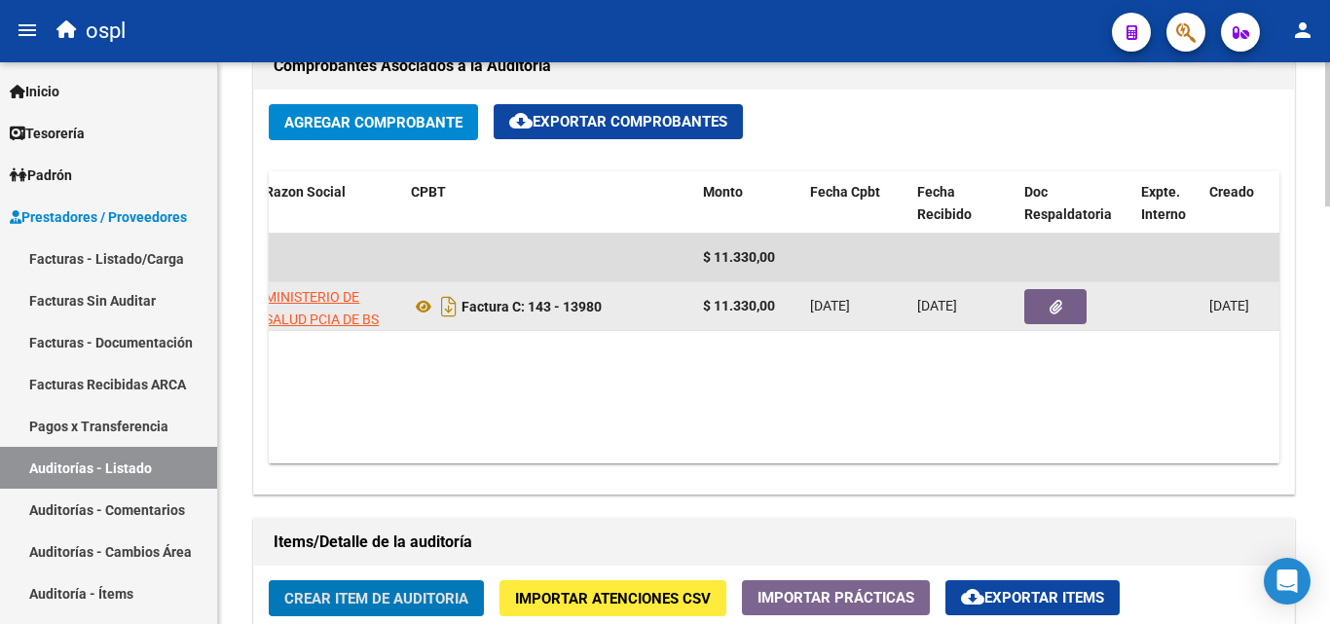
click at [1036, 310] on button "button" at bounding box center [1055, 306] width 62 height 35
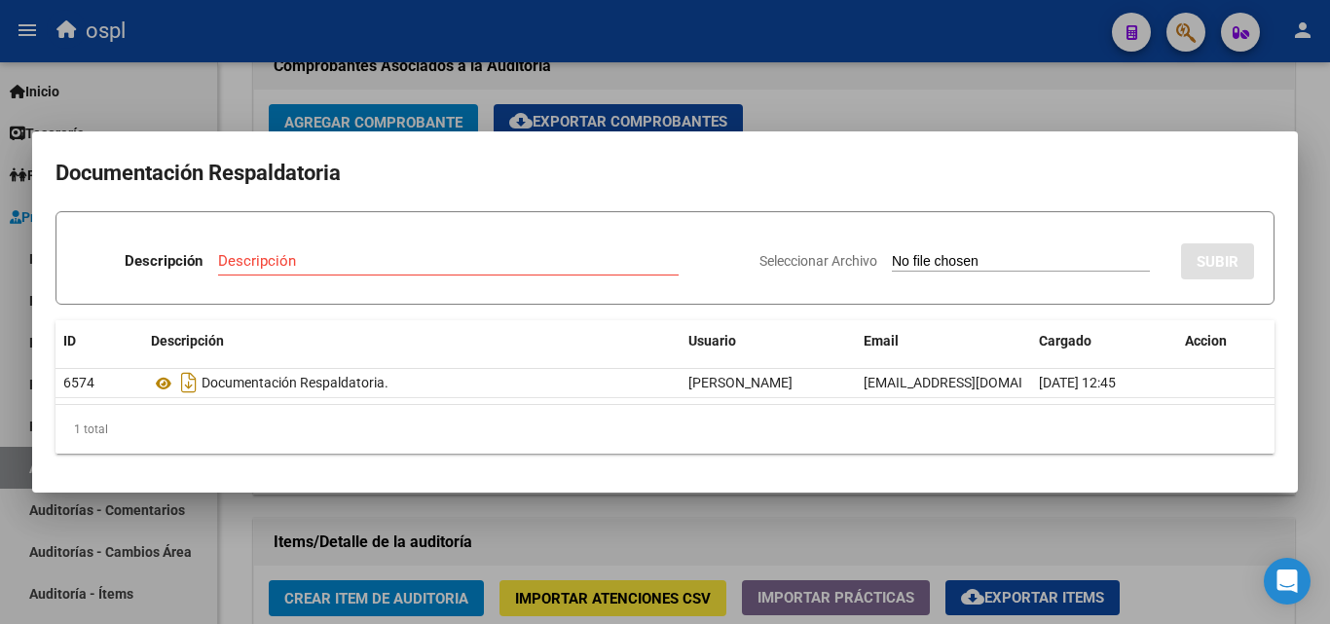
click at [983, 261] on input "Seleccionar Archivo" at bounding box center [1021, 262] width 258 height 19
type input "C:\fakepath\RECHAZO X ILEGITIMA - FC 13980.pdf"
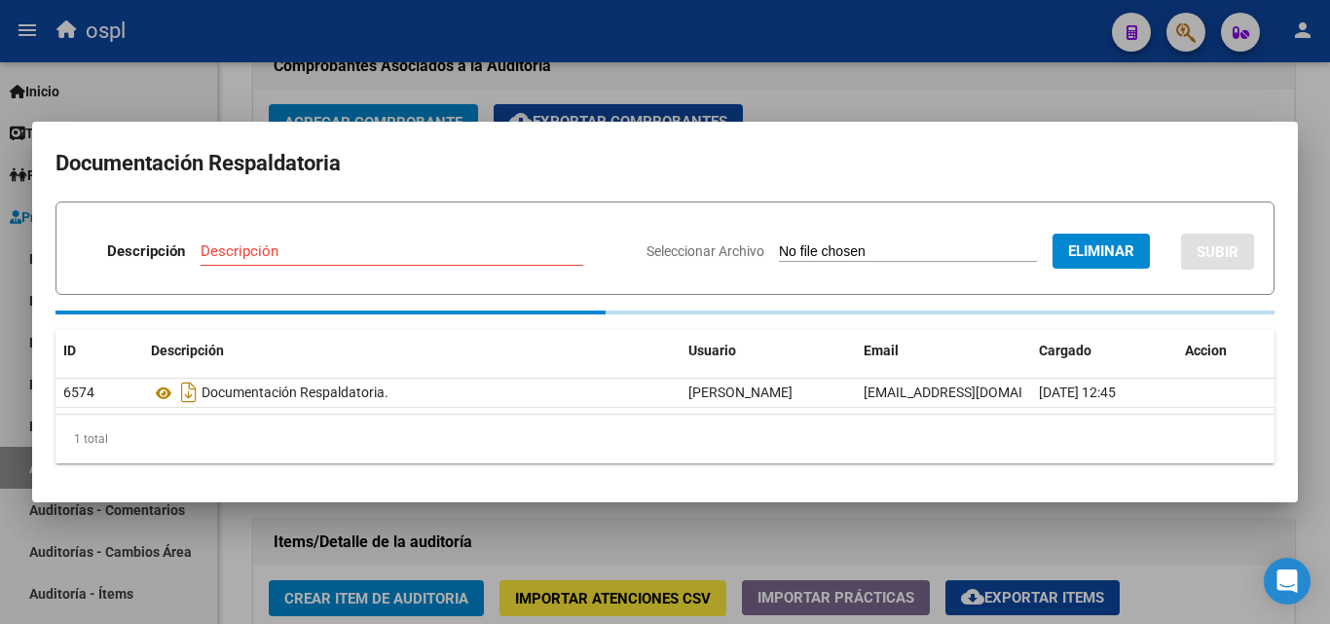
click at [310, 255] on input "Descripción" at bounding box center [392, 251] width 383 height 18
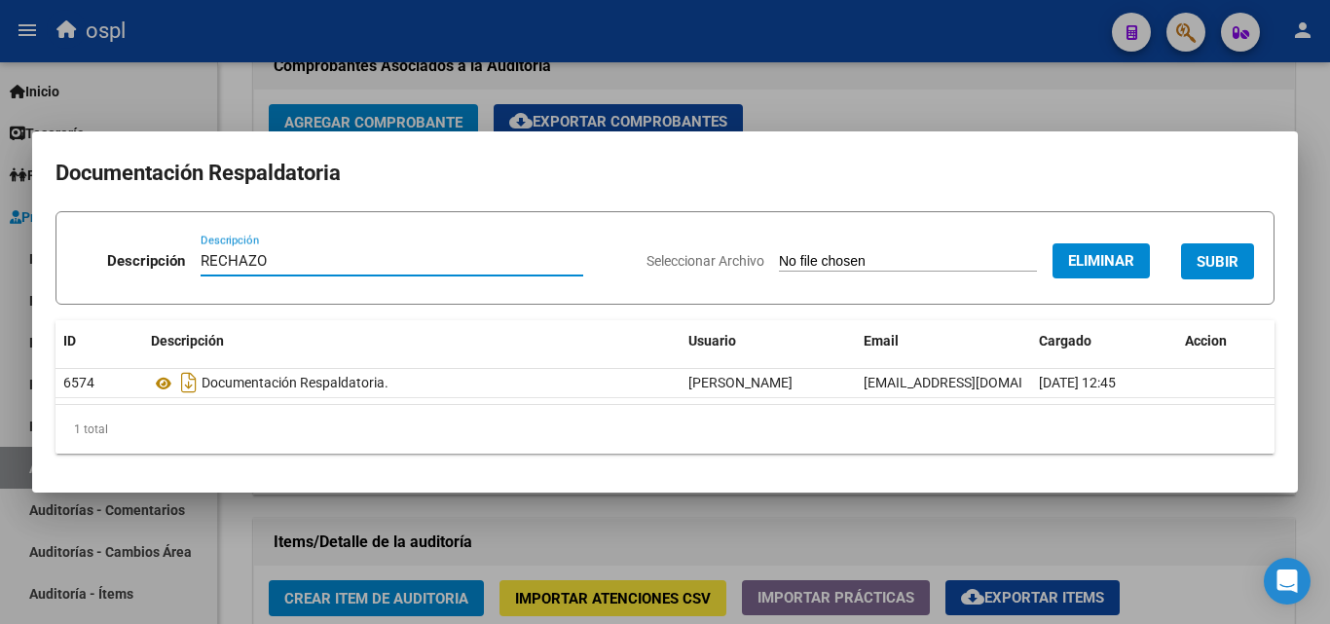
type input "RECHAZO"
click at [1240, 256] on button "SUBIR" at bounding box center [1217, 261] width 73 height 36
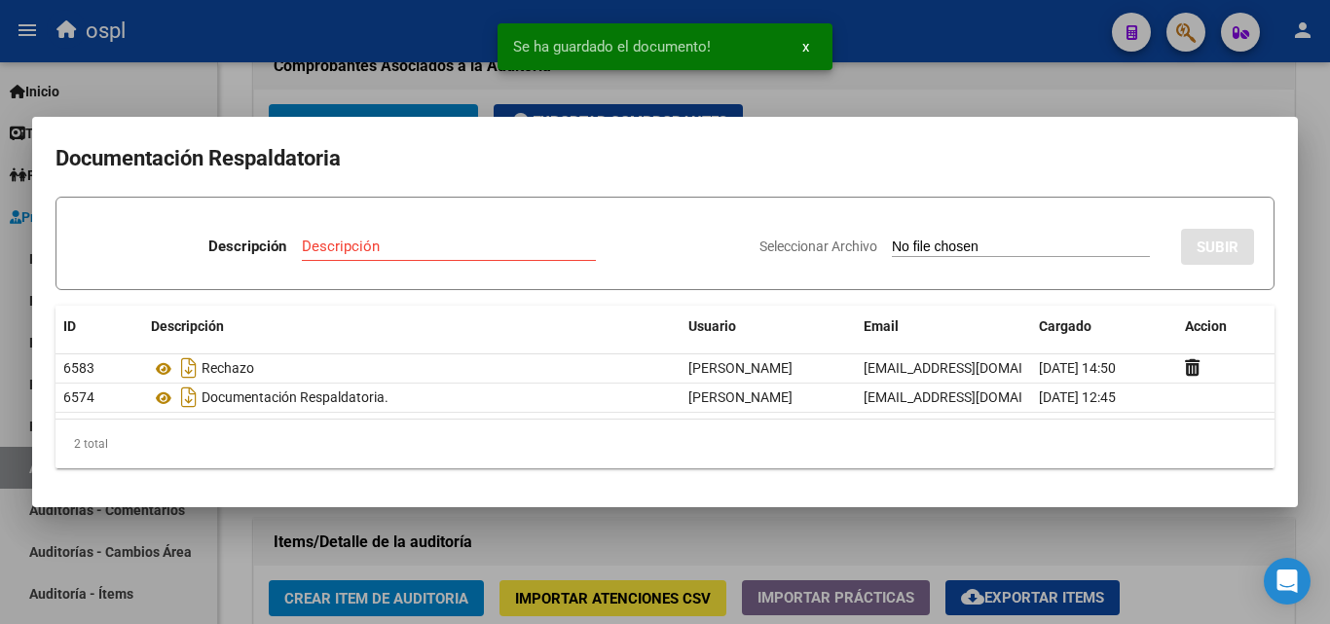
click at [966, 92] on div at bounding box center [665, 312] width 1330 height 624
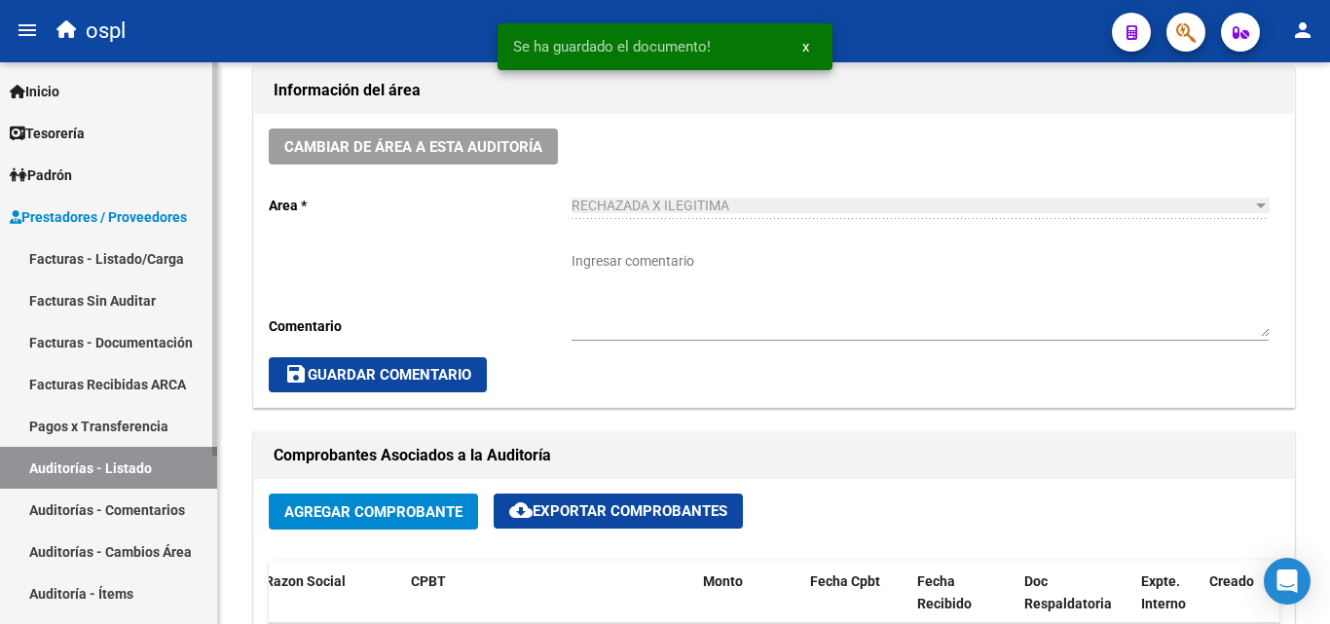
click at [104, 261] on link "Facturas - Listado/Carga" at bounding box center [108, 259] width 217 height 42
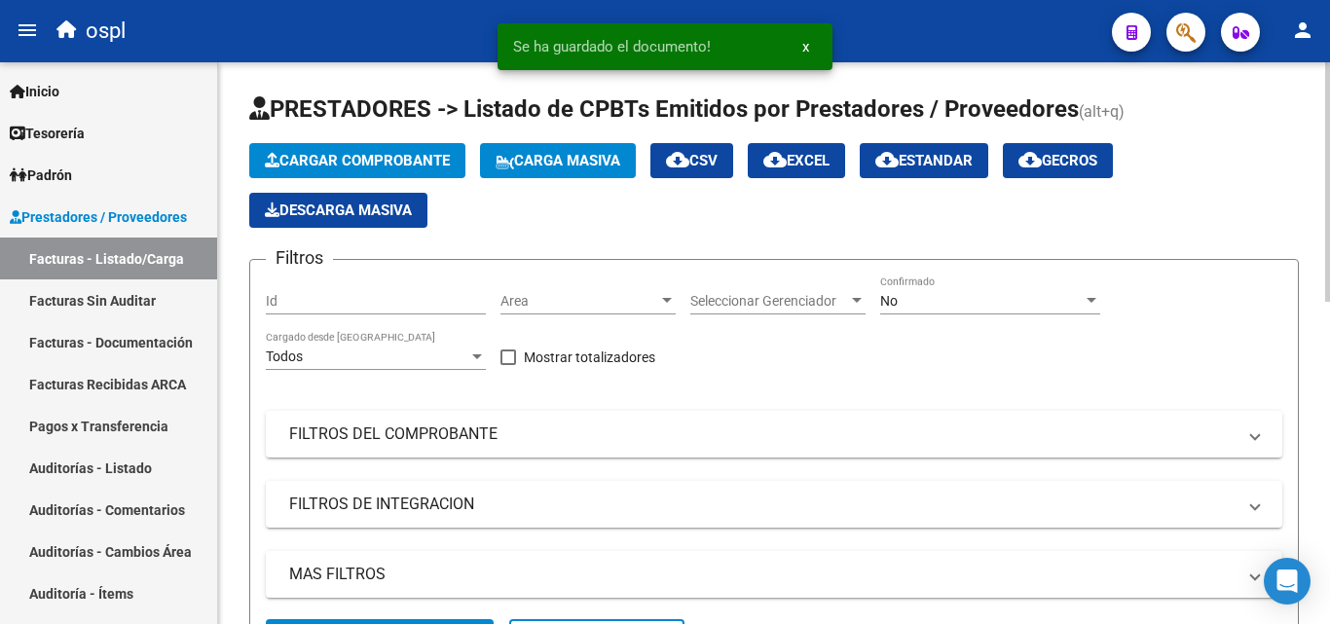
click at [640, 297] on span "Area" at bounding box center [580, 301] width 158 height 17
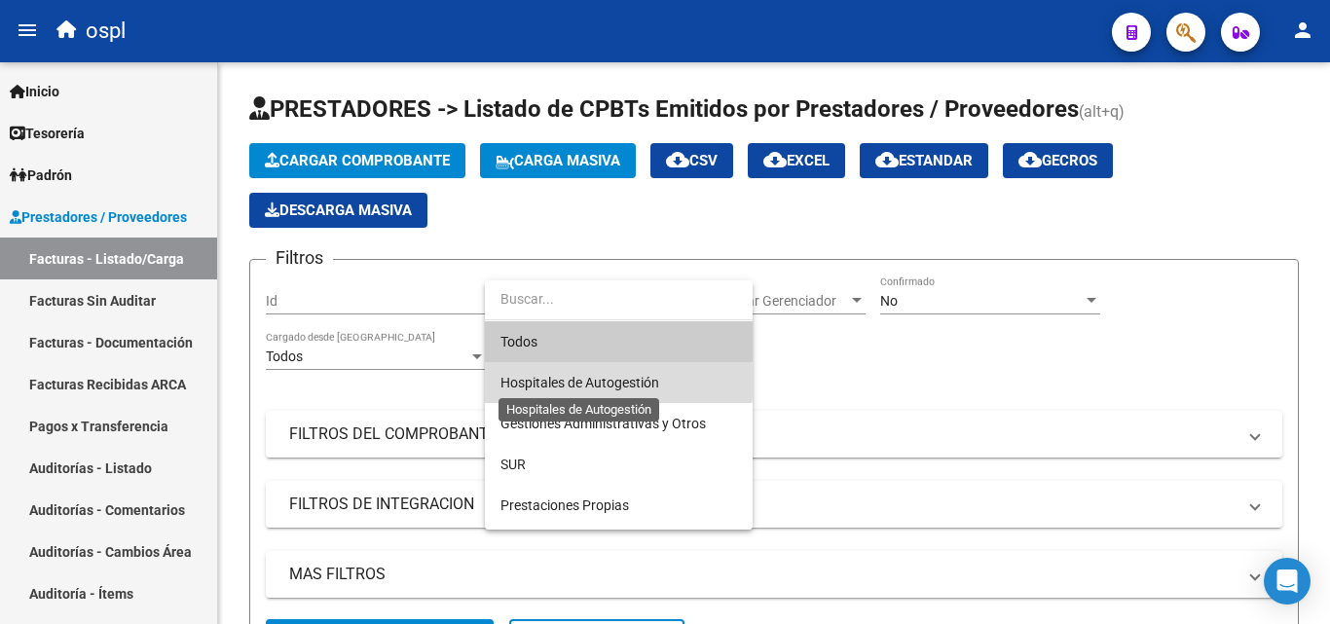
click at [613, 383] on span "Hospitales de Autogestión" at bounding box center [580, 383] width 159 height 16
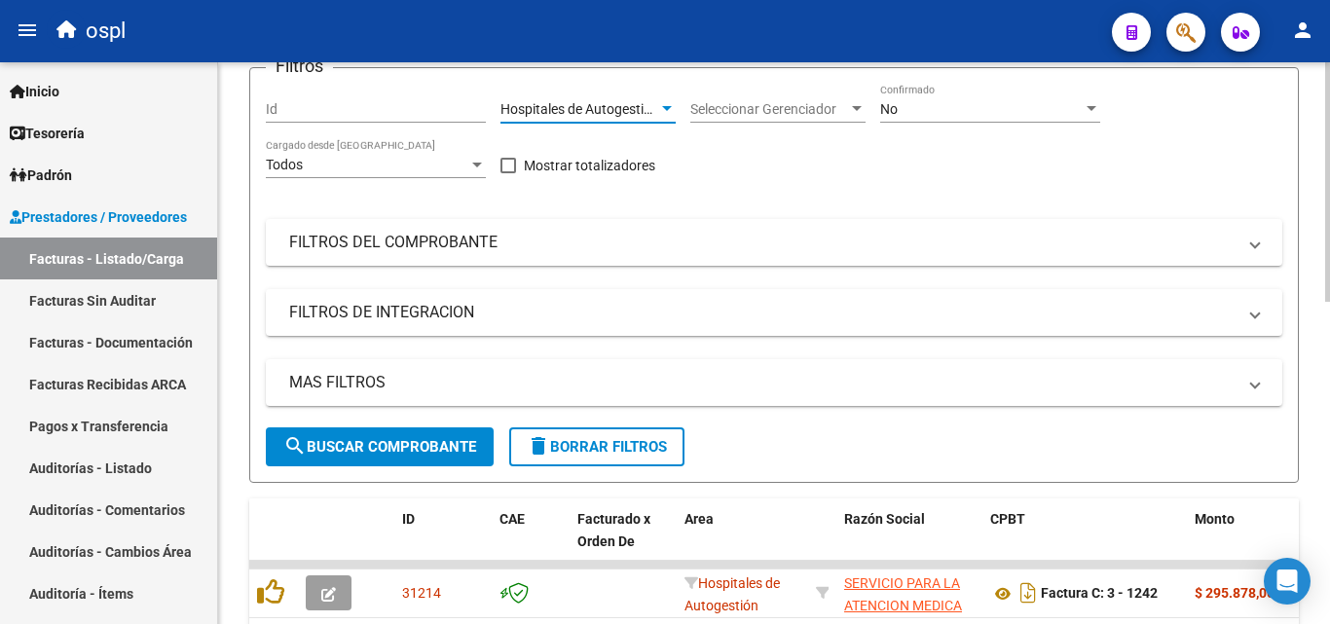
scroll to position [195, 0]
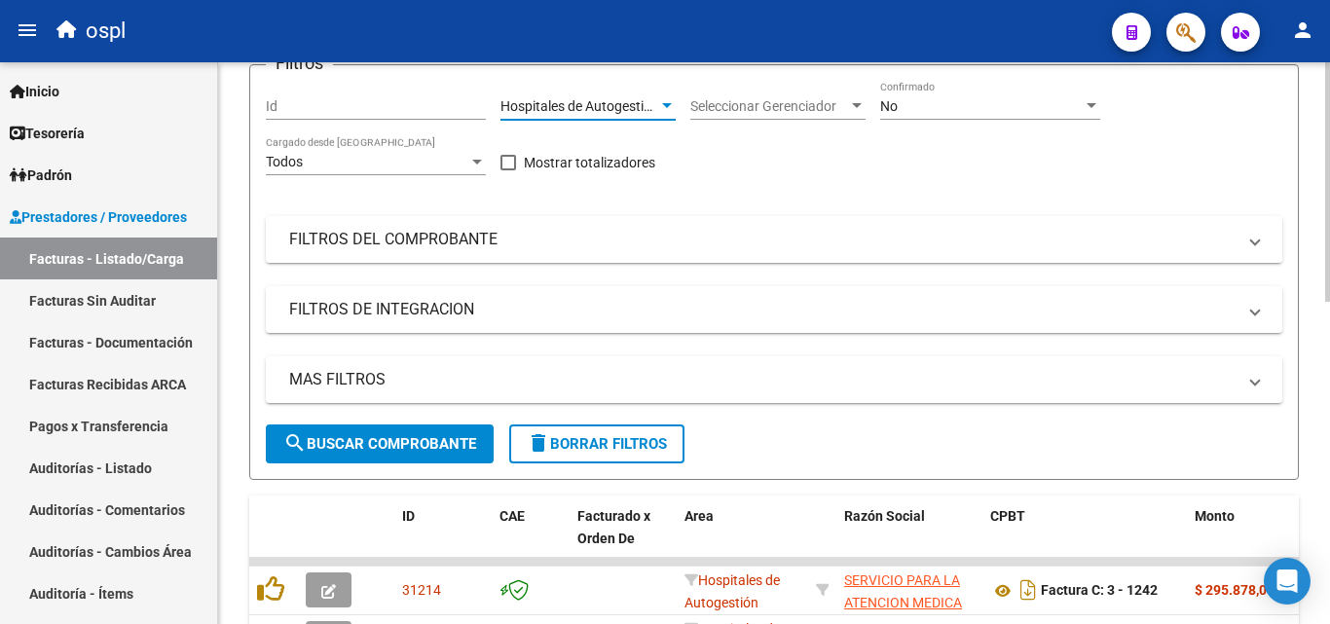
click at [506, 236] on mat-panel-title "FILTROS DEL COMPROBANTE" at bounding box center [762, 239] width 947 height 21
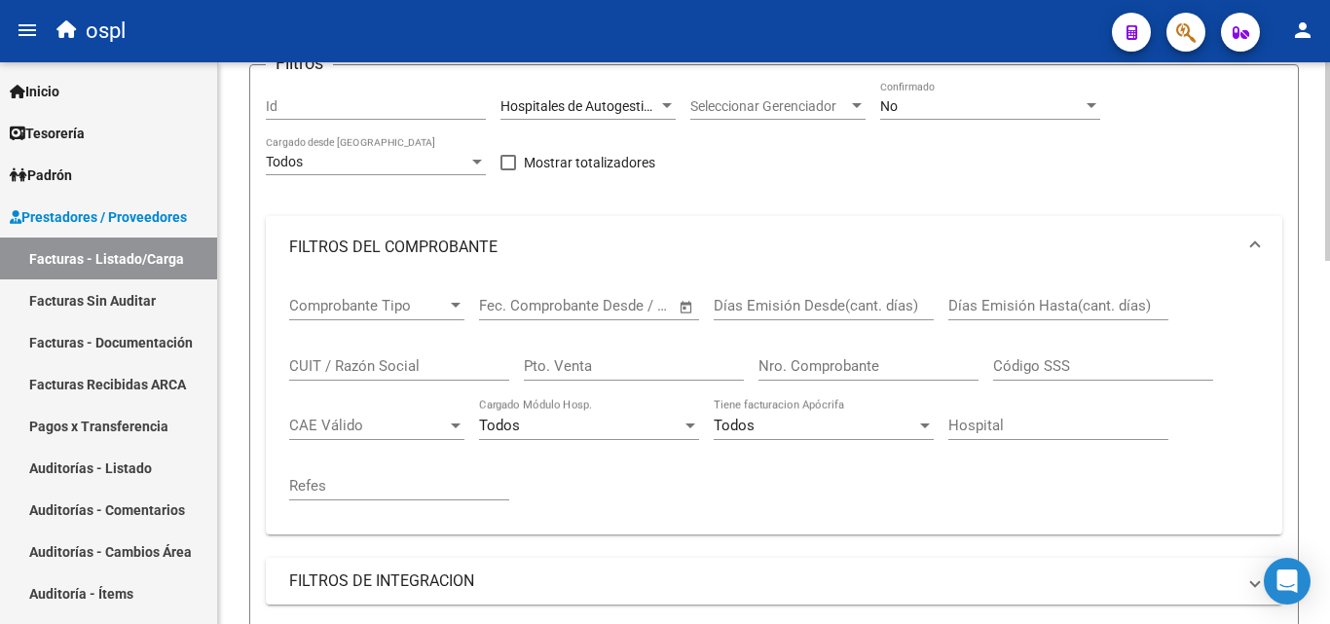
click at [684, 299] on span "Open calendar" at bounding box center [686, 306] width 47 height 47
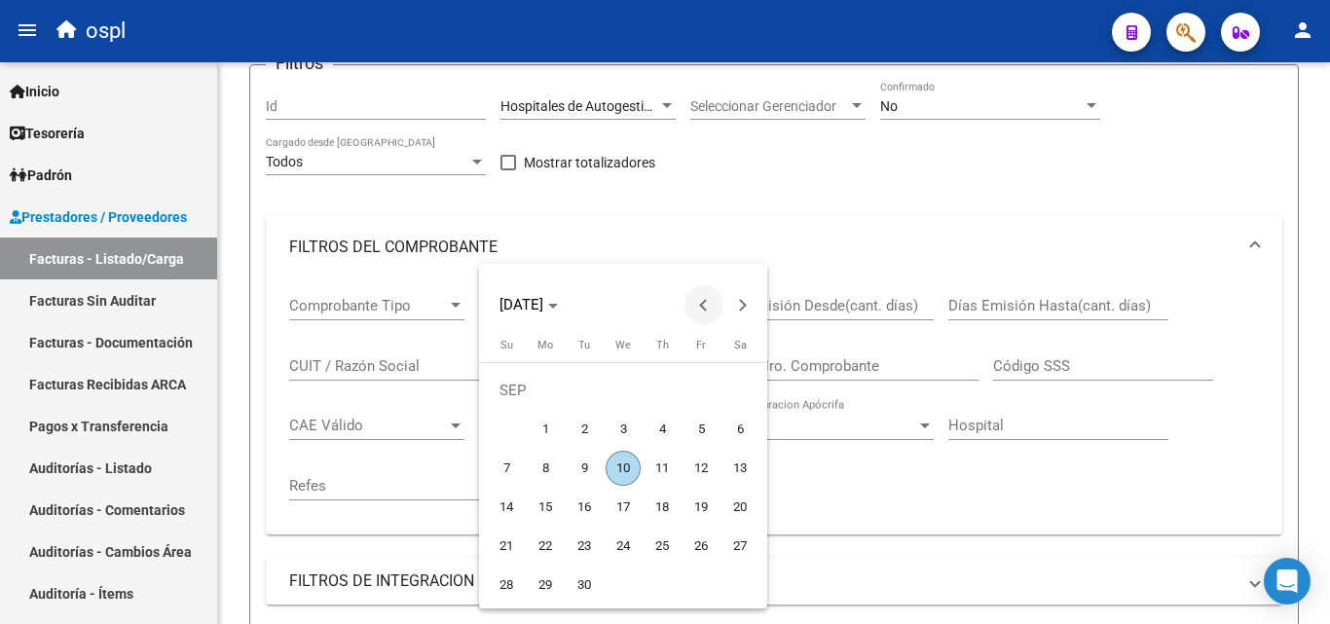
click at [714, 300] on span "Previous month" at bounding box center [704, 304] width 39 height 39
click at [710, 386] on span "1" at bounding box center [701, 390] width 35 height 35
type input "[DATE]"
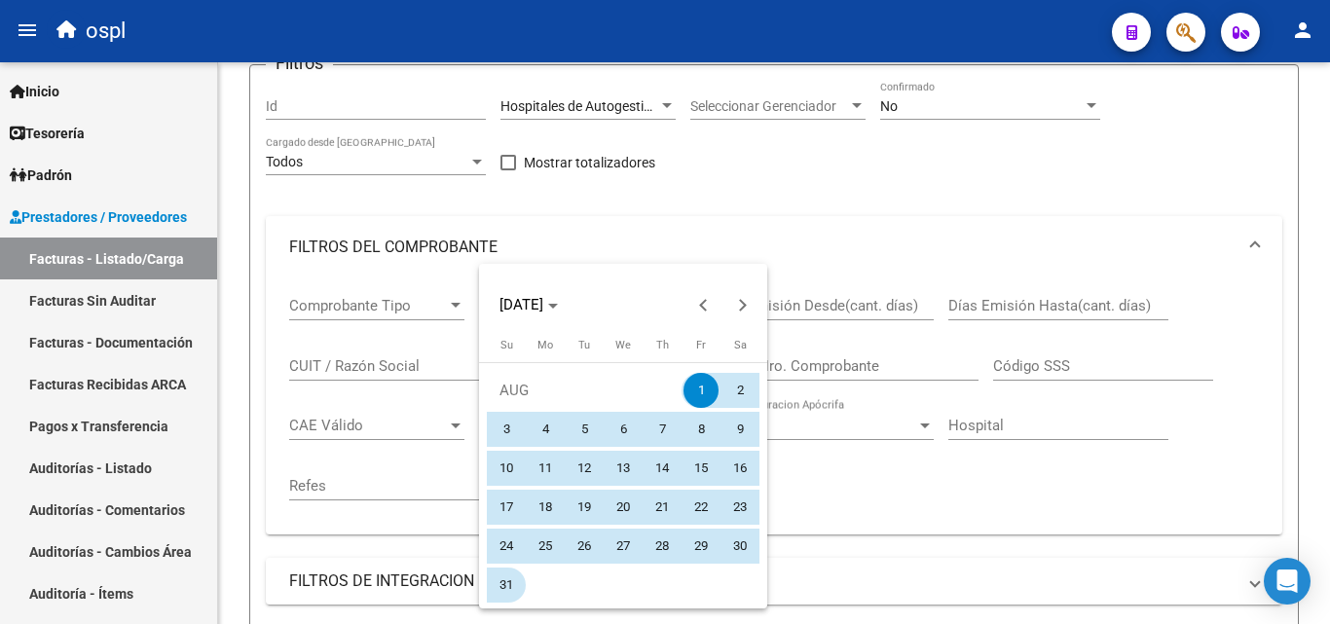
click at [500, 585] on span "31" at bounding box center [506, 585] width 35 height 35
type input "[DATE]"
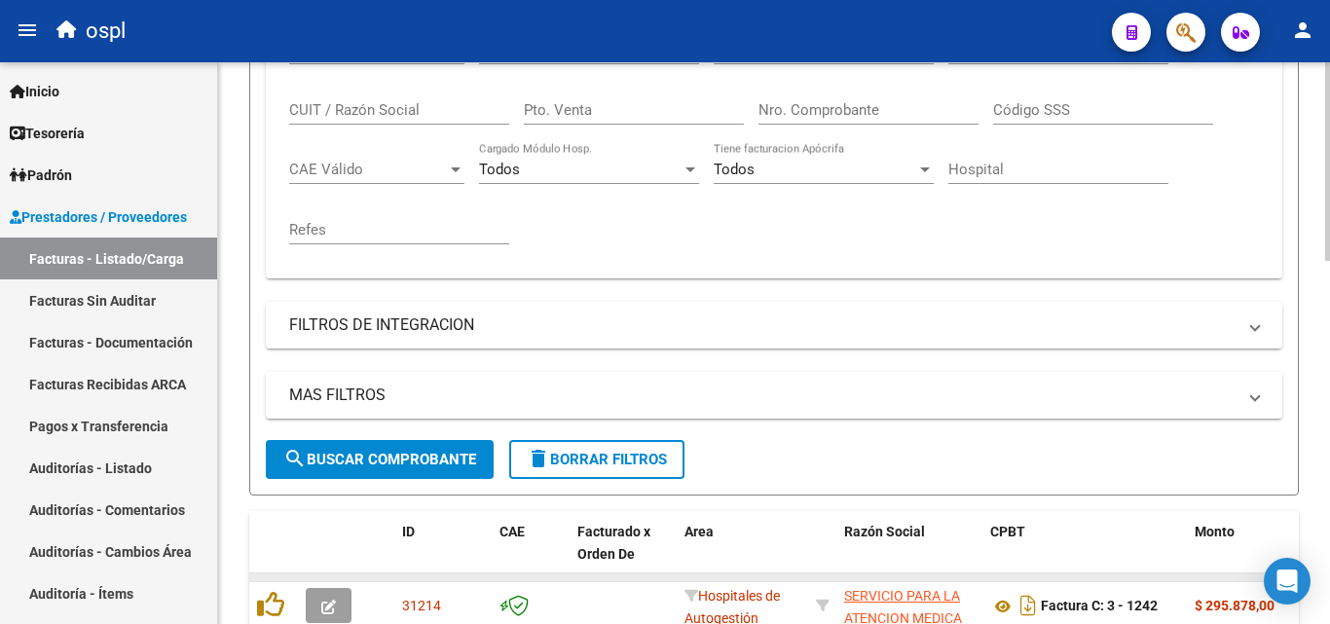
scroll to position [584, 0]
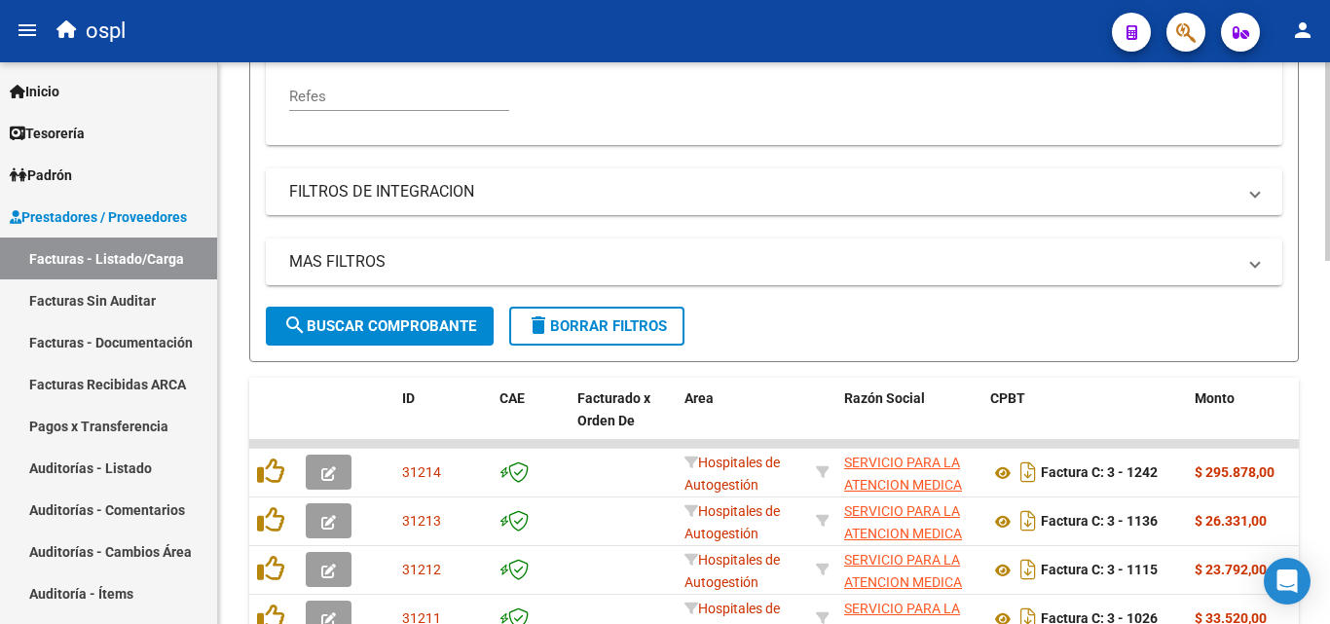
click at [352, 317] on span "search Buscar Comprobante" at bounding box center [379, 326] width 193 height 18
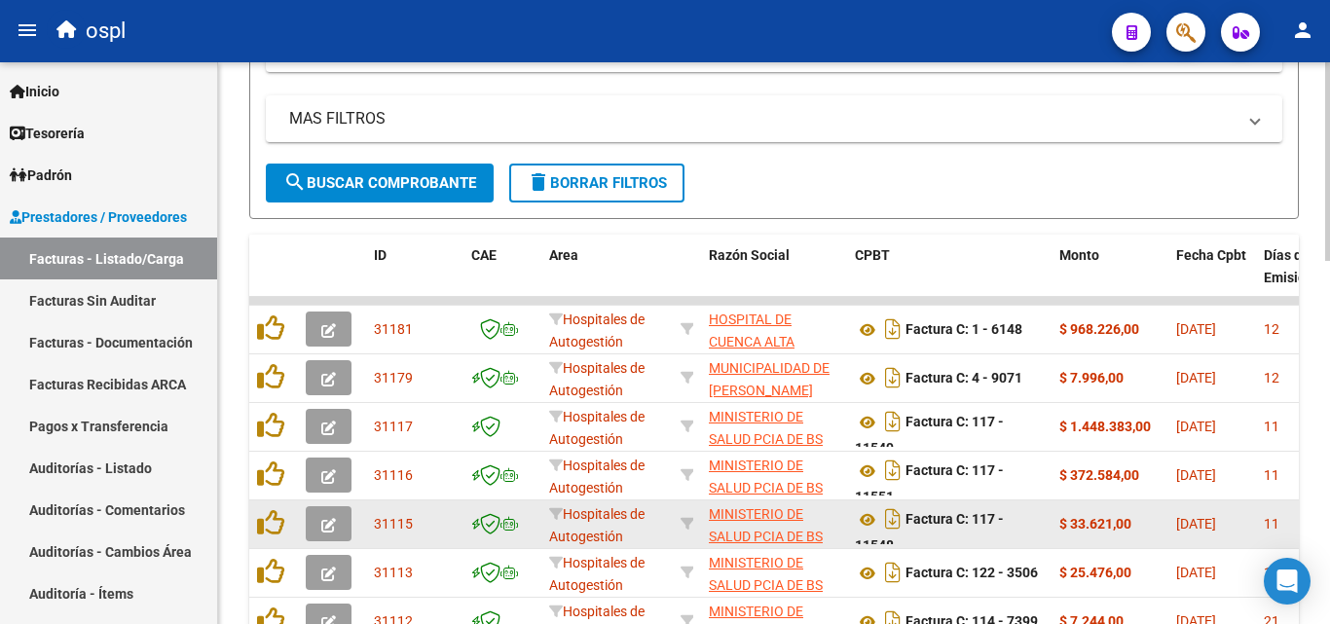
scroll to position [737, 0]
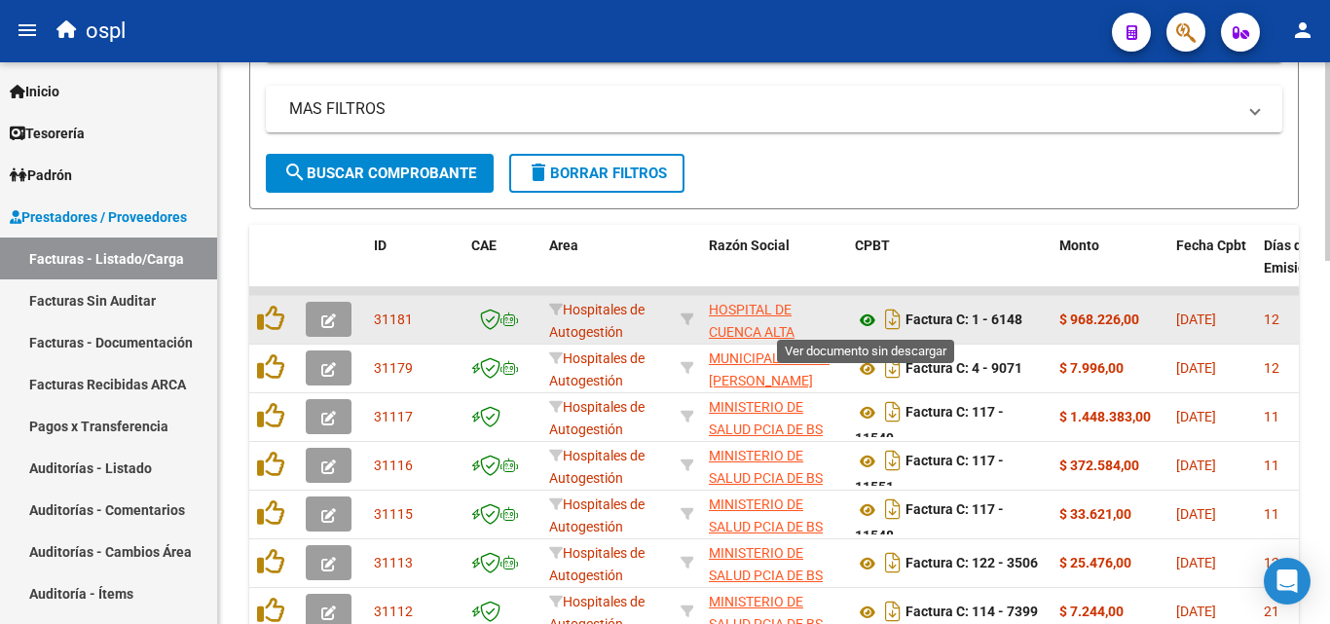
click at [872, 324] on icon at bounding box center [867, 320] width 25 height 23
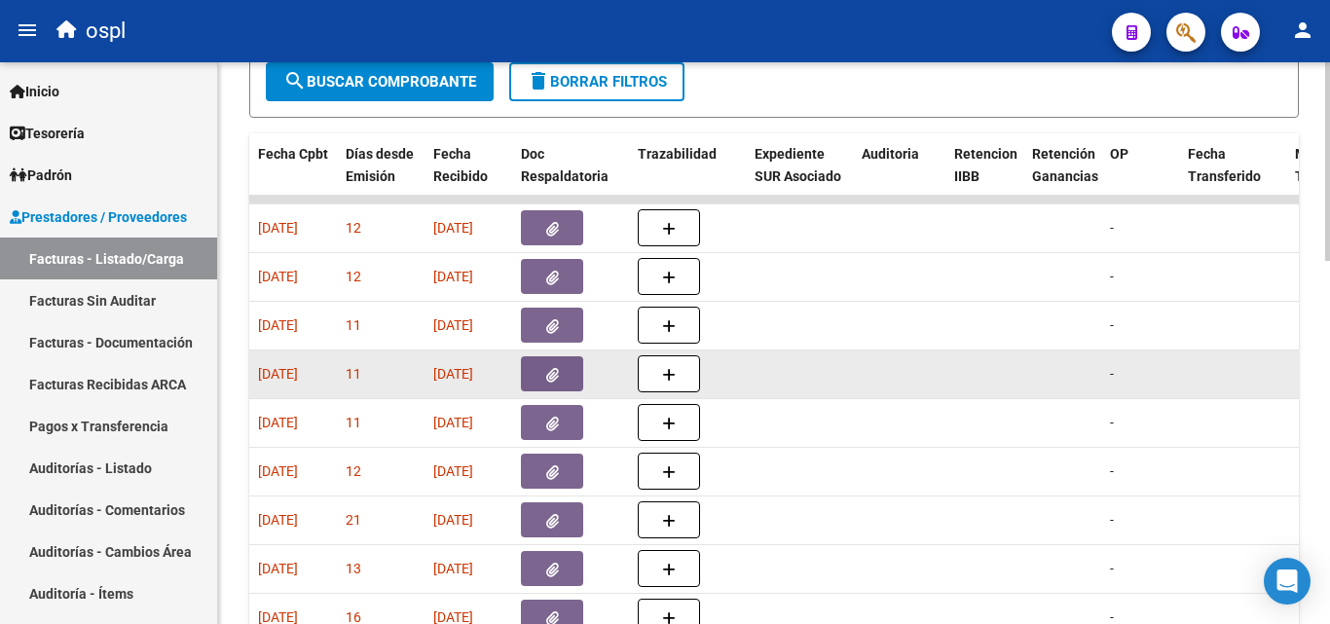
scroll to position [640, 0]
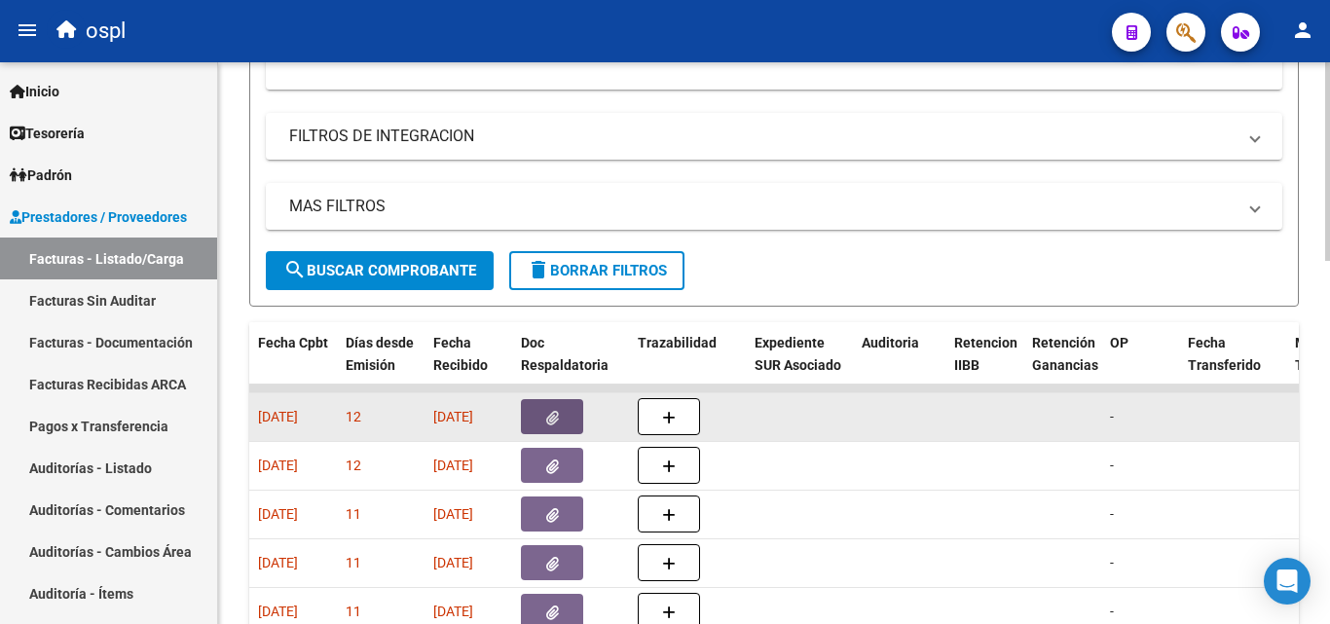
click at [560, 418] on button "button" at bounding box center [552, 416] width 62 height 35
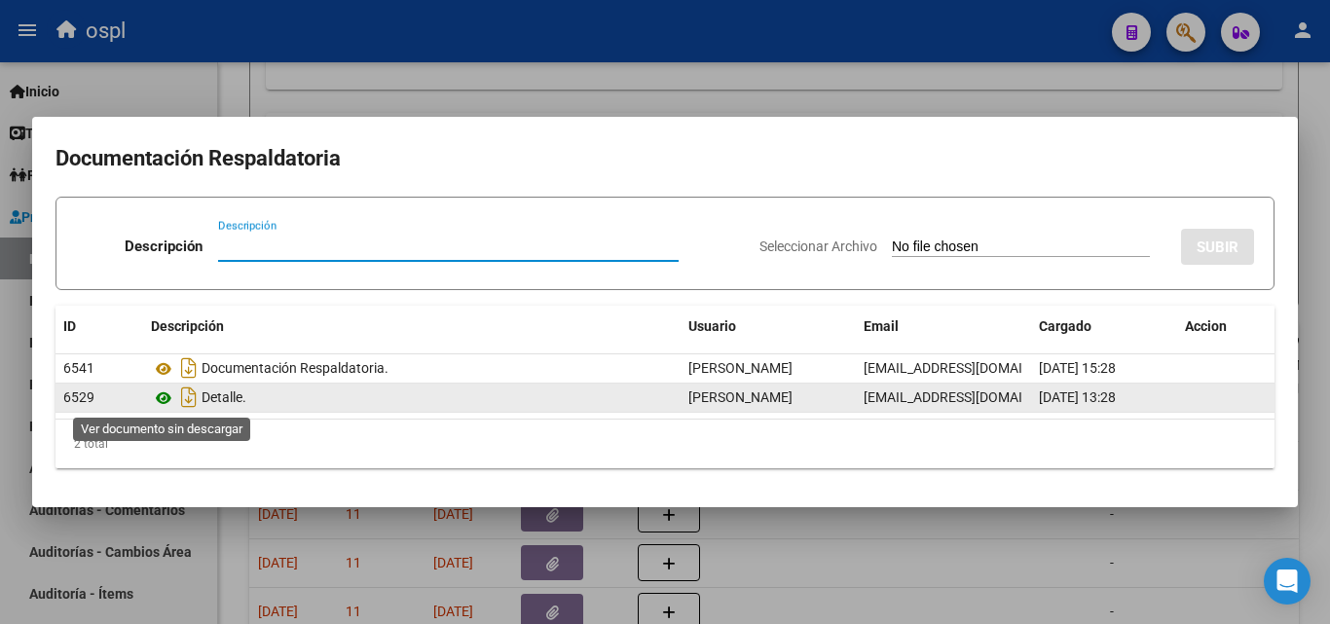
click at [168, 395] on icon at bounding box center [163, 398] width 25 height 23
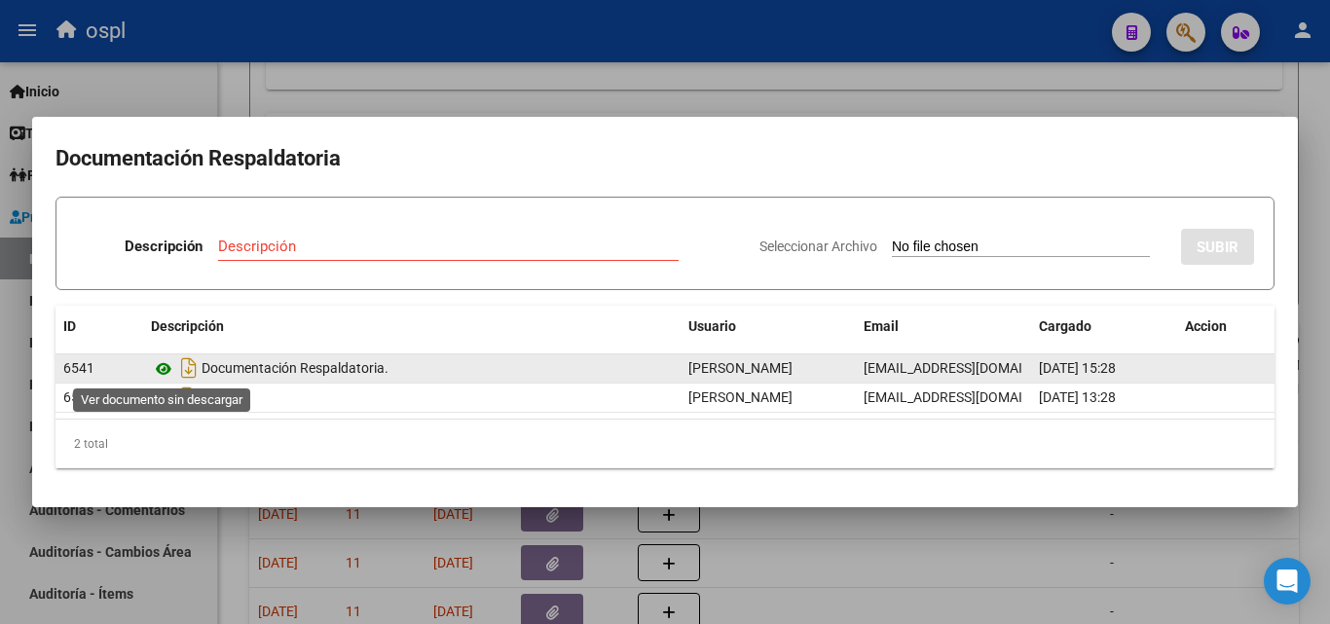
click at [167, 367] on icon at bounding box center [163, 368] width 25 height 23
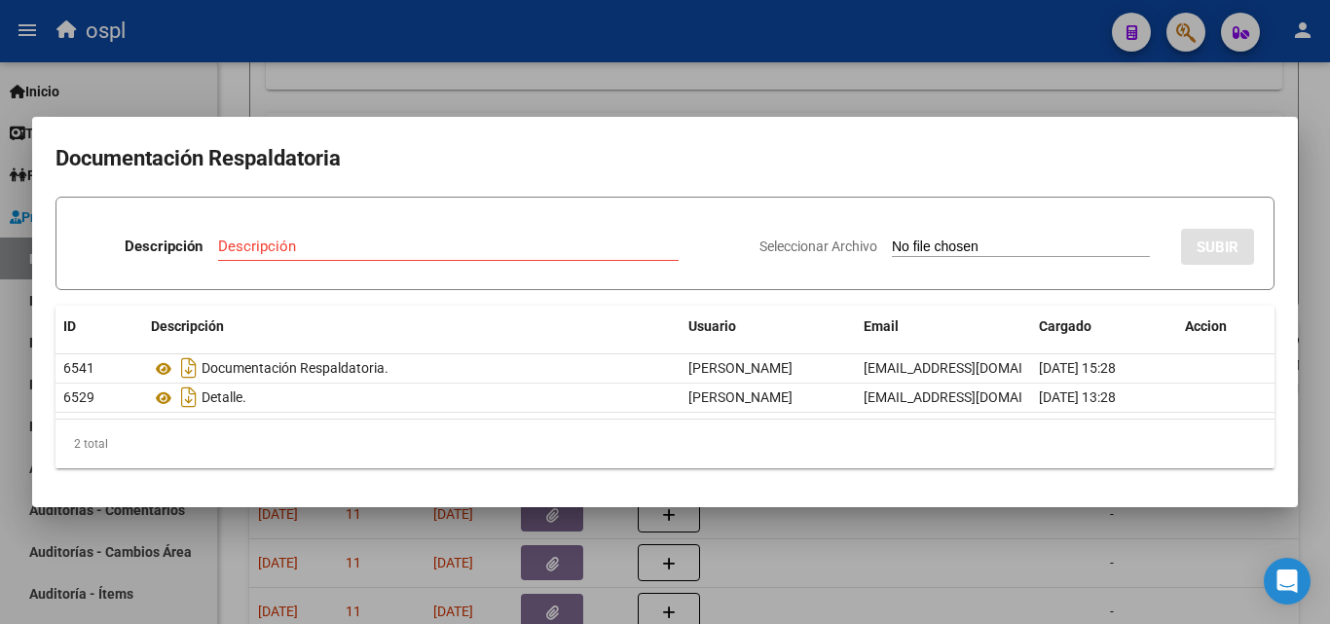
click at [967, 250] on input "Seleccionar Archivo" at bounding box center [1021, 248] width 258 height 19
type input "C:\fakepath\RECHAZO X ILEGITIMA - FC 6148.pdf"
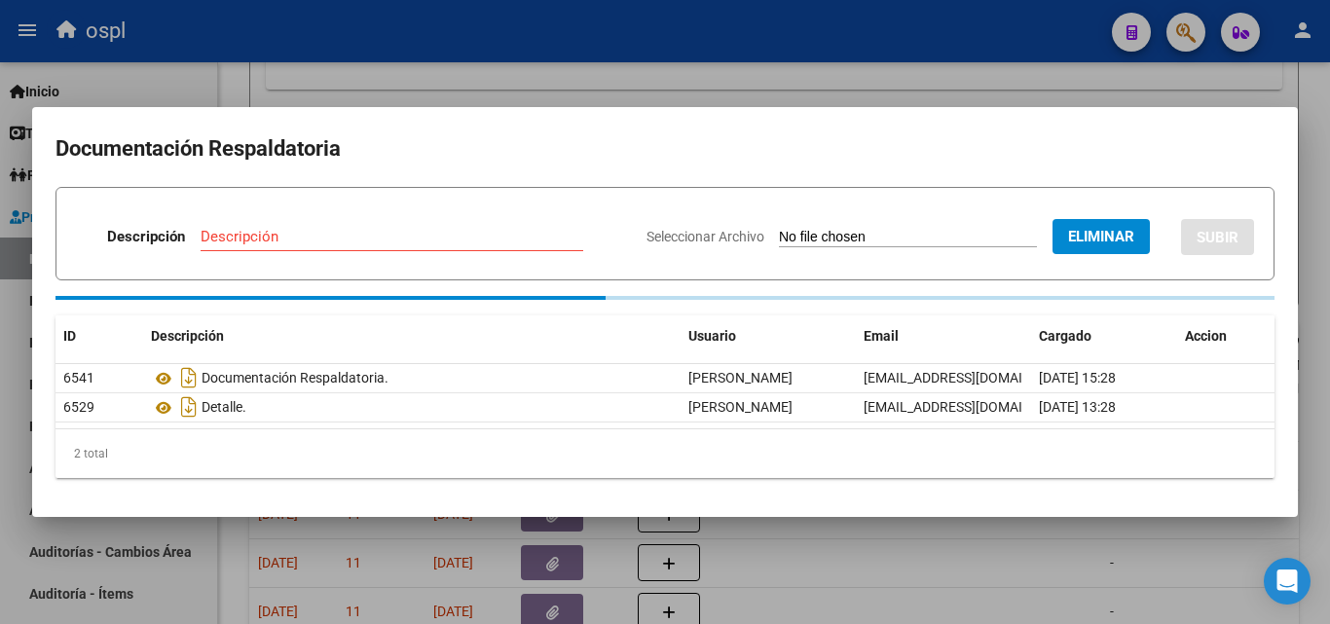
click at [241, 233] on div "Descripción" at bounding box center [392, 236] width 383 height 29
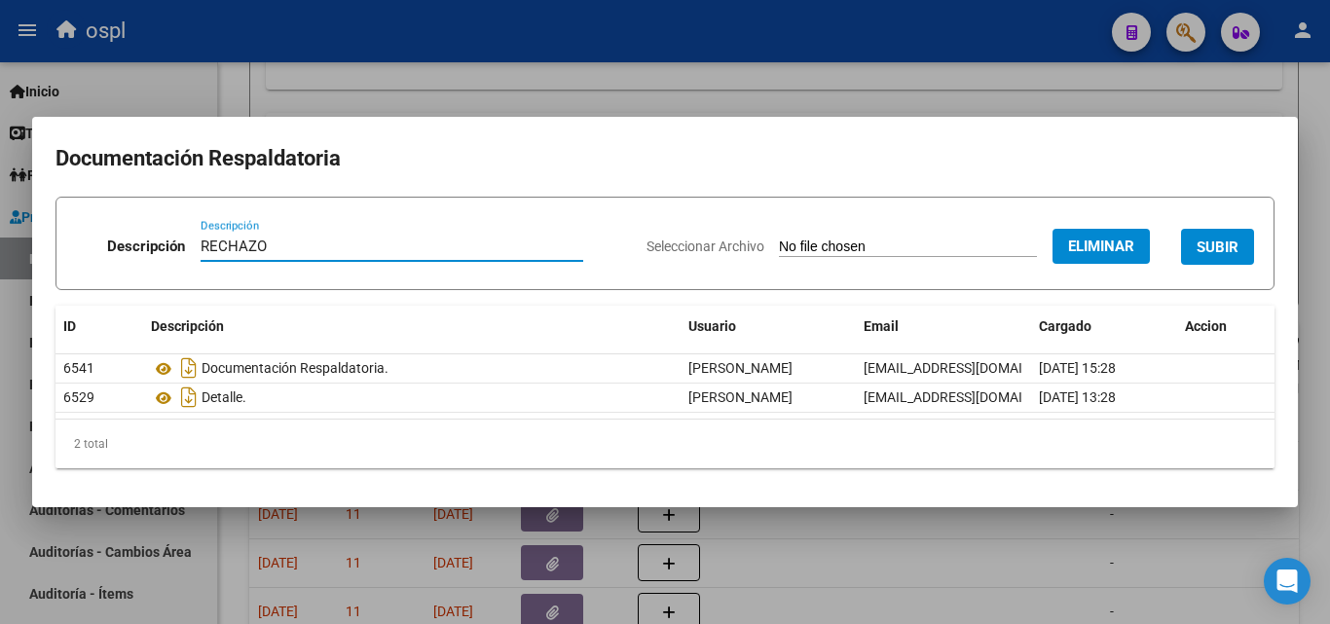
type input "RECHAZO"
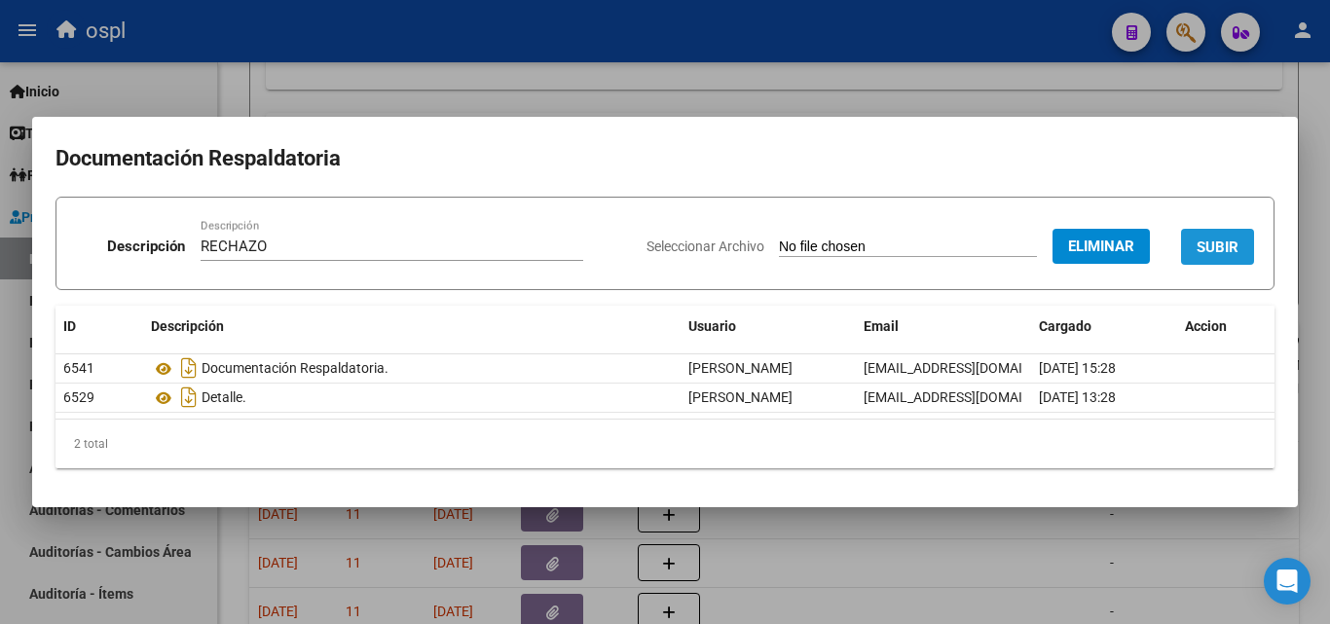
click at [1213, 242] on span "SUBIR" at bounding box center [1218, 248] width 42 height 18
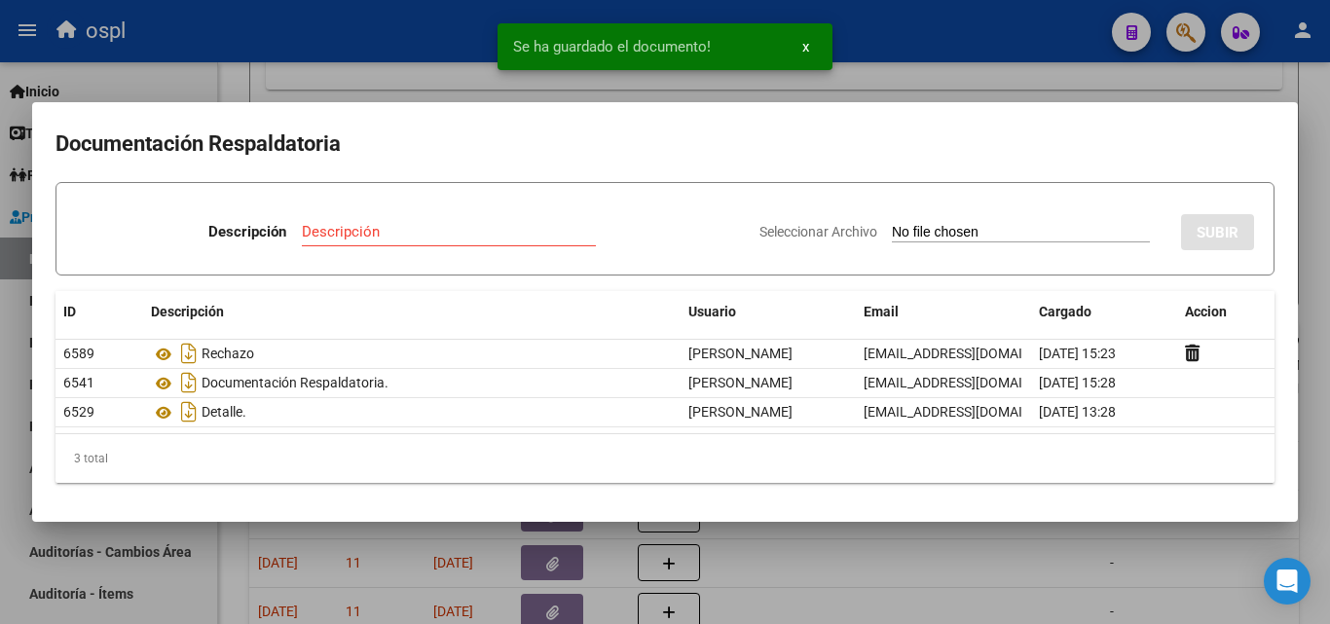
click at [1034, 56] on div at bounding box center [665, 312] width 1330 height 624
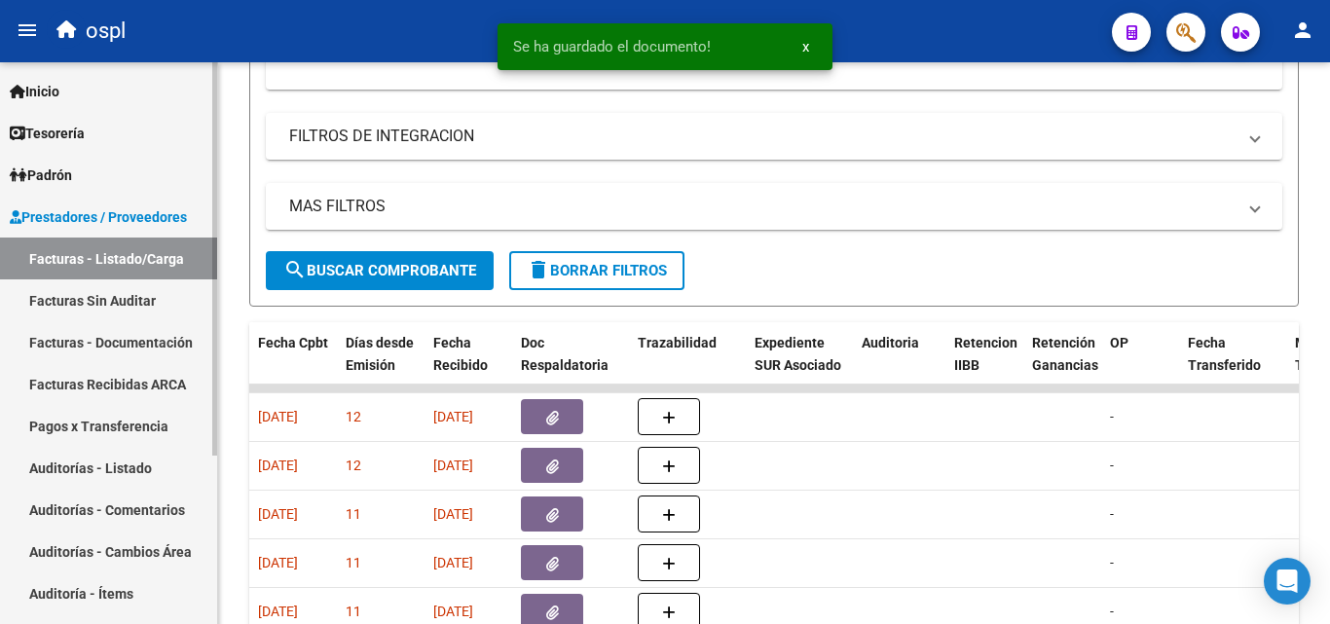
click at [87, 258] on link "Facturas - Listado/Carga" at bounding box center [108, 259] width 217 height 42
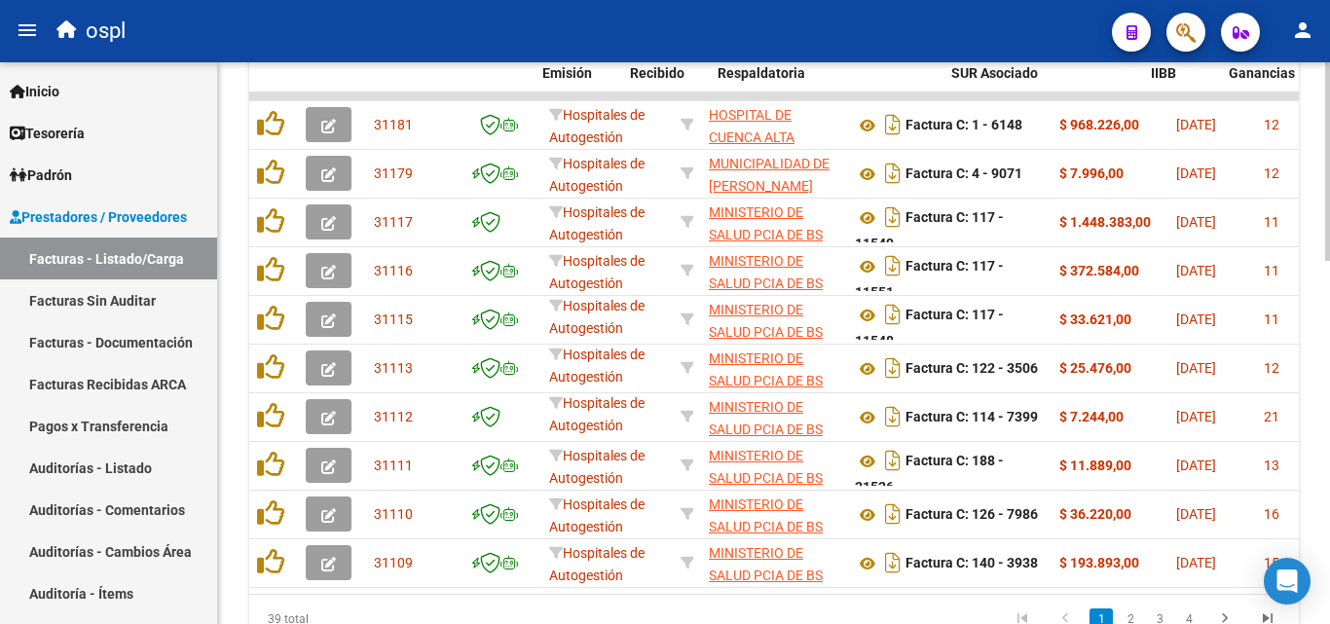
scroll to position [0, 722]
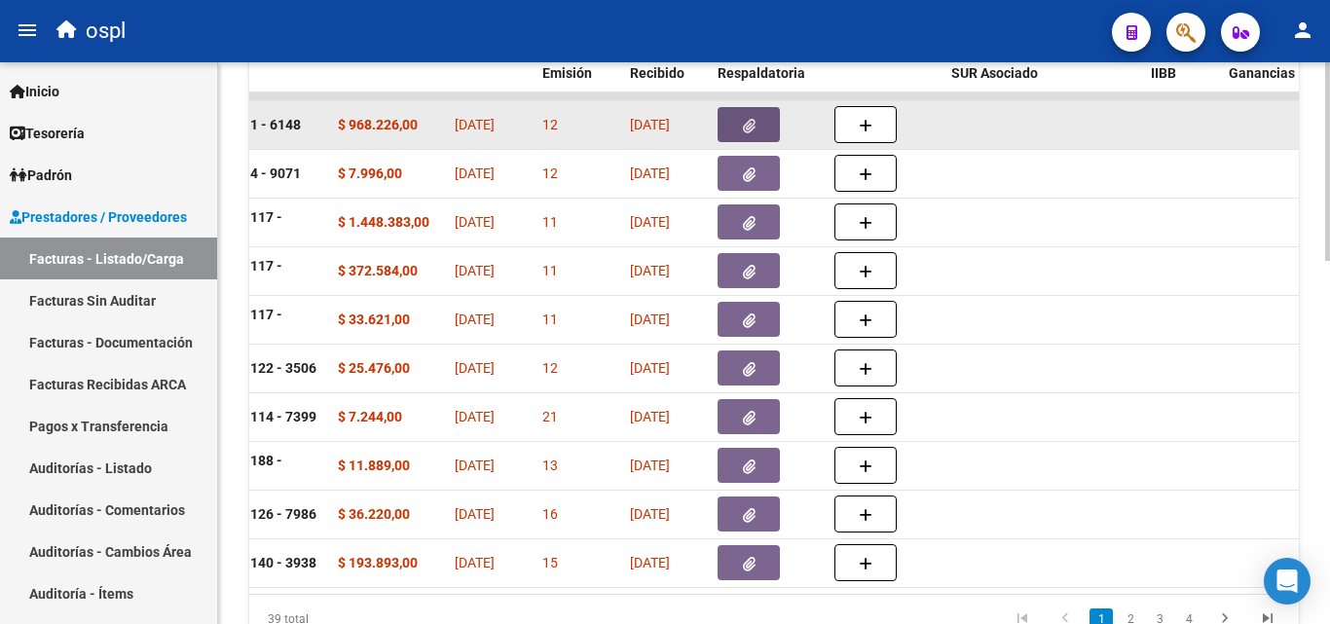
click at [765, 119] on button "button" at bounding box center [749, 124] width 62 height 35
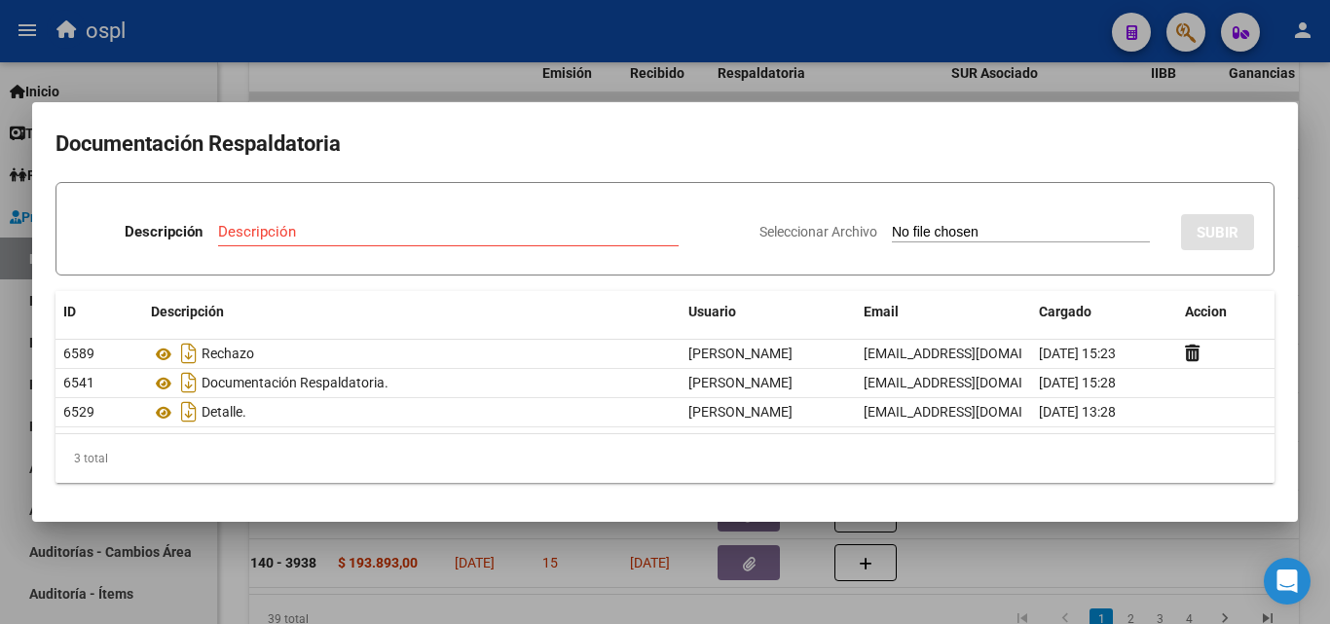
click at [716, 67] on div at bounding box center [665, 312] width 1330 height 624
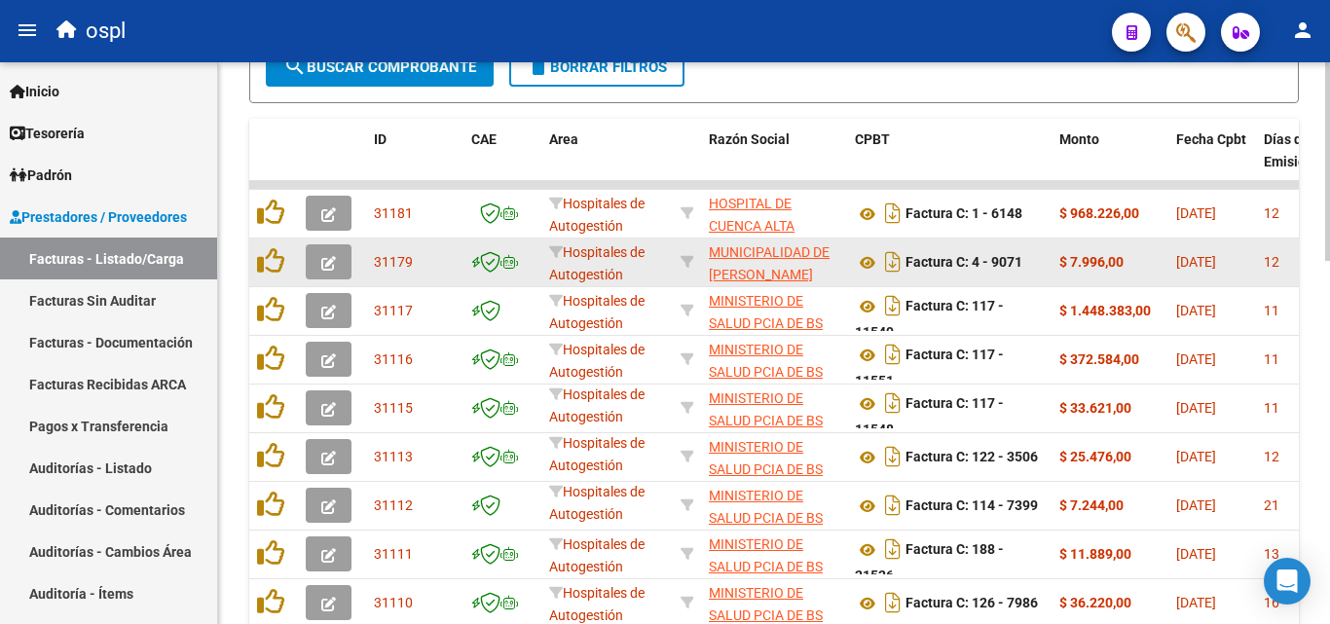
scroll to position [835, 0]
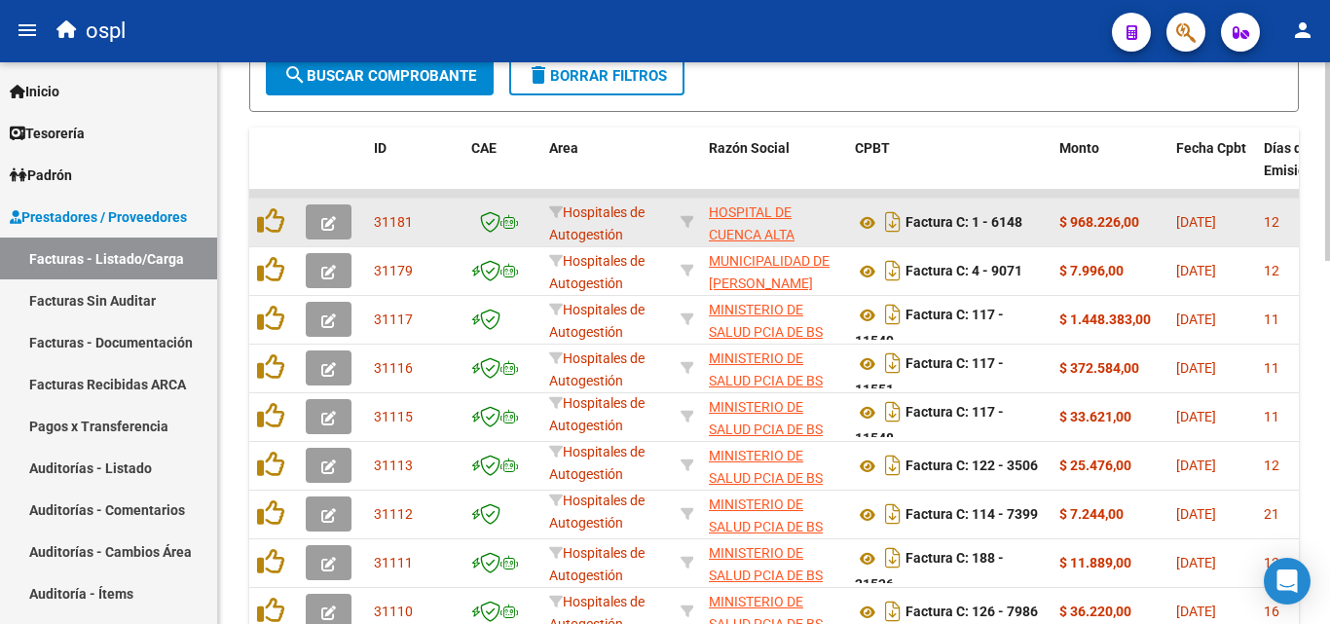
click at [319, 222] on button "button" at bounding box center [329, 221] width 46 height 35
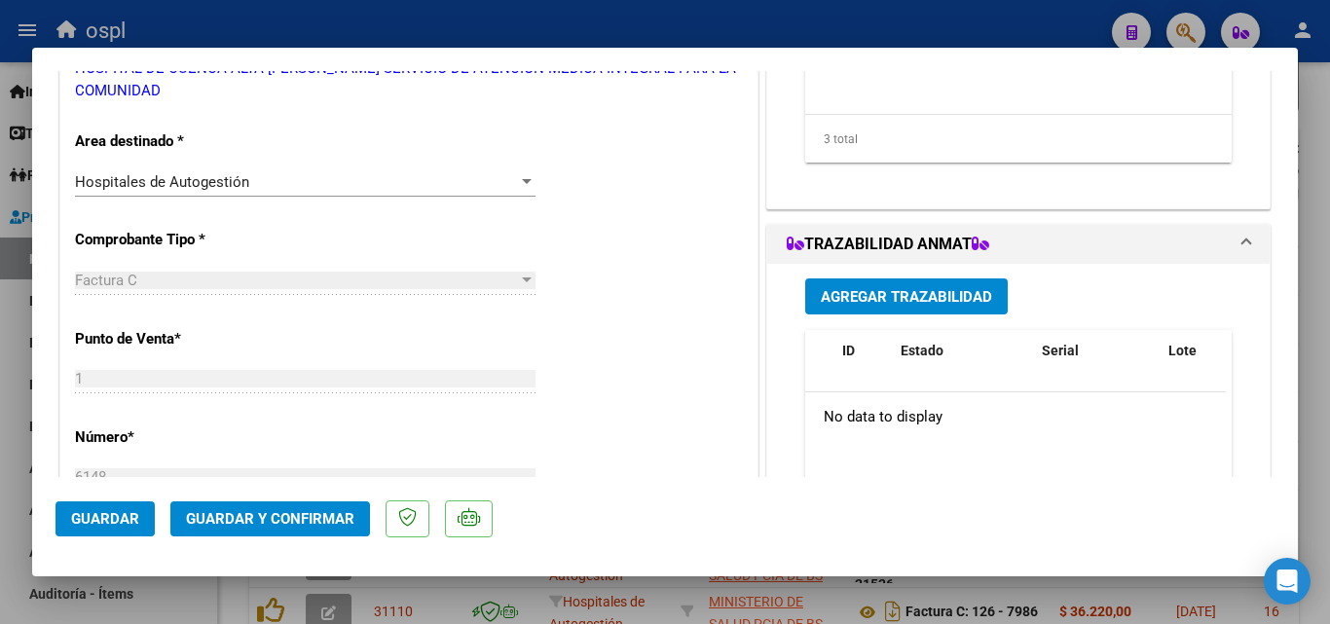
scroll to position [390, 0]
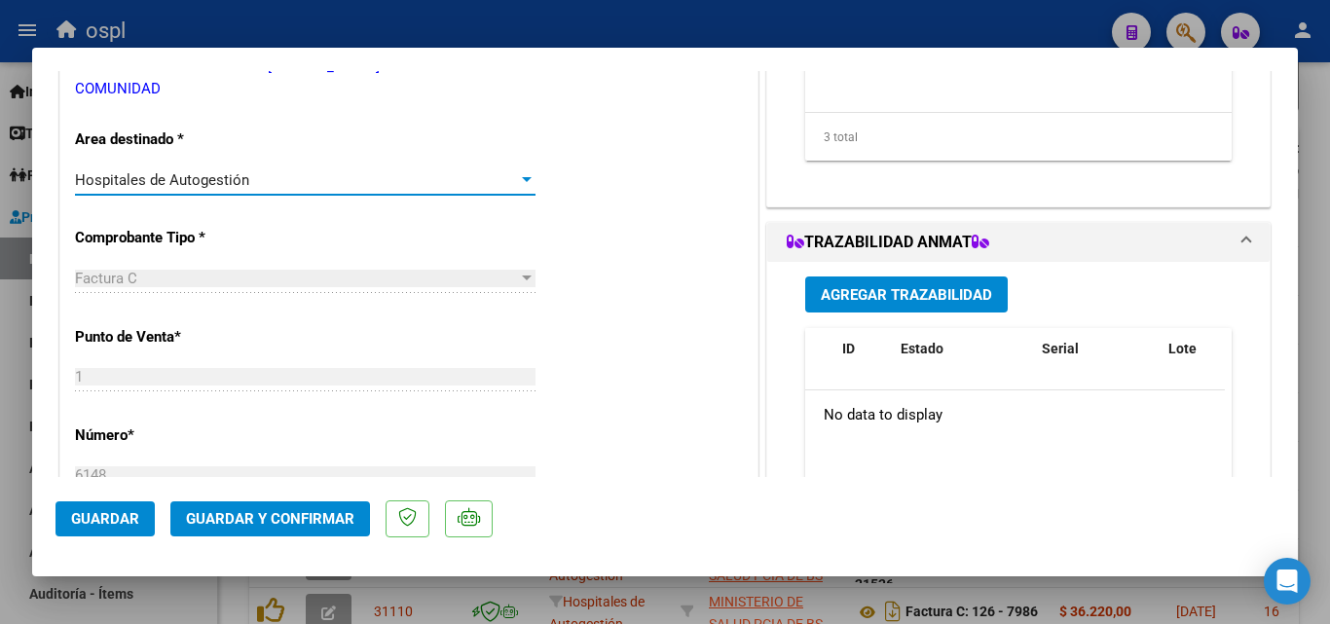
click at [468, 177] on div "Hospitales de Autogestión" at bounding box center [296, 180] width 443 height 18
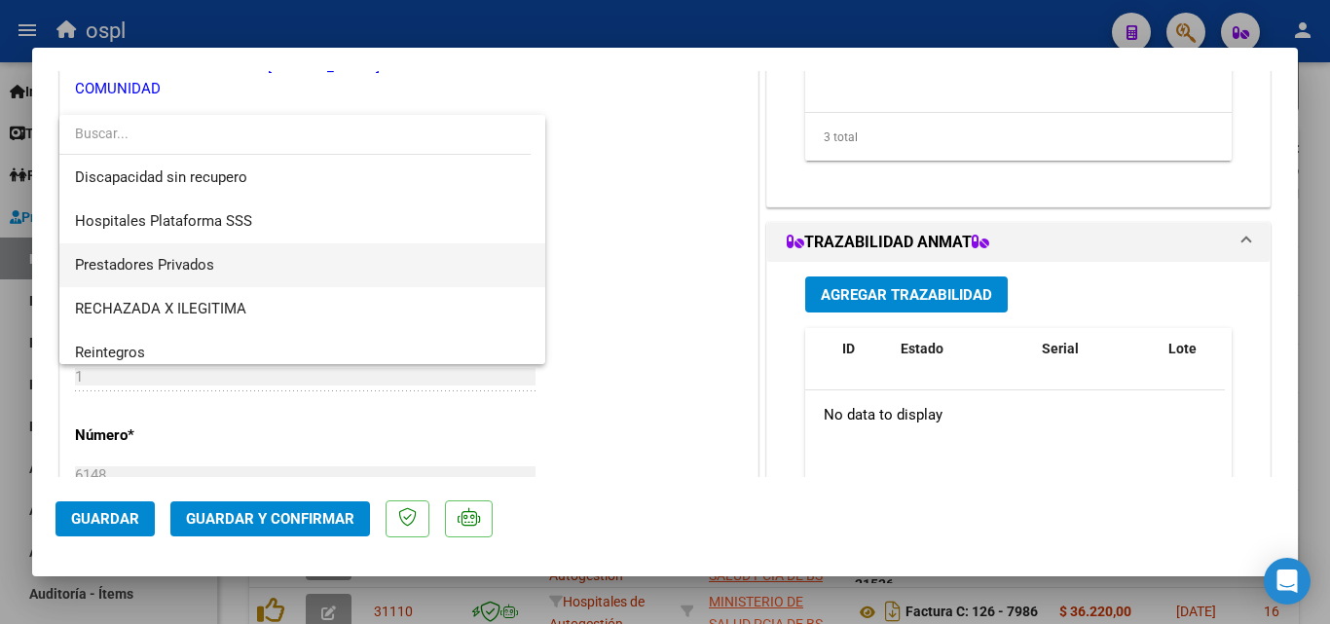
scroll to position [277, 0]
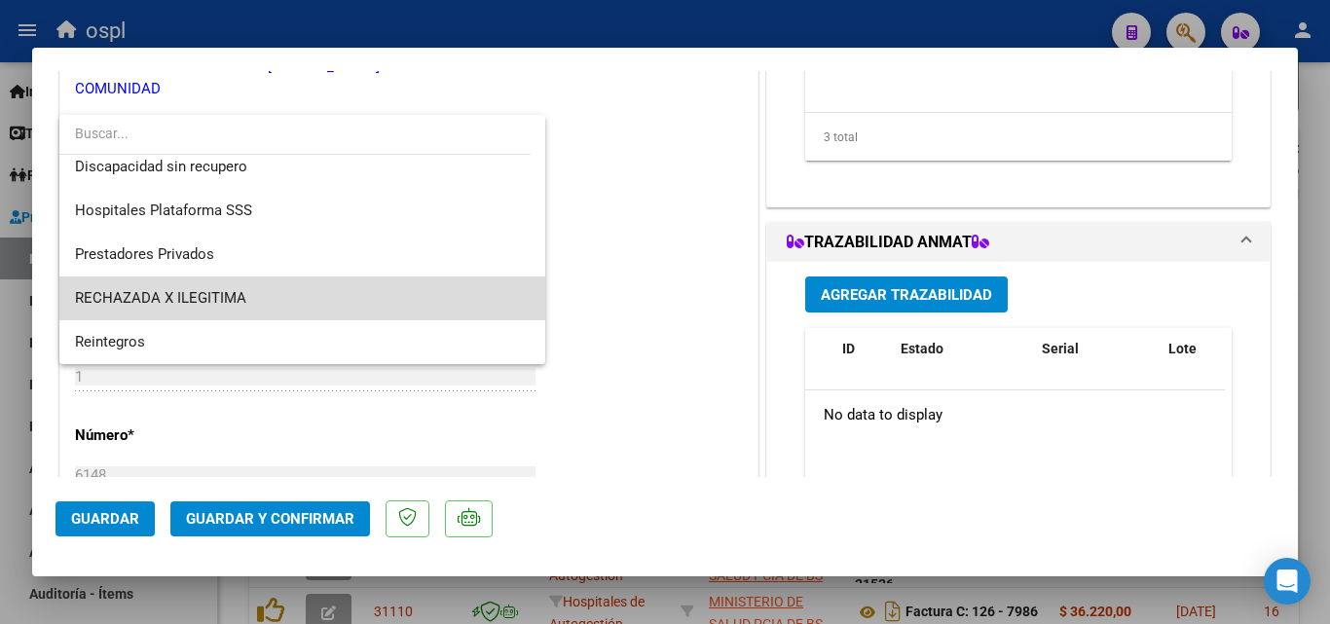
click at [361, 281] on span "RECHAZADA X ILEGITIMA" at bounding box center [302, 299] width 455 height 44
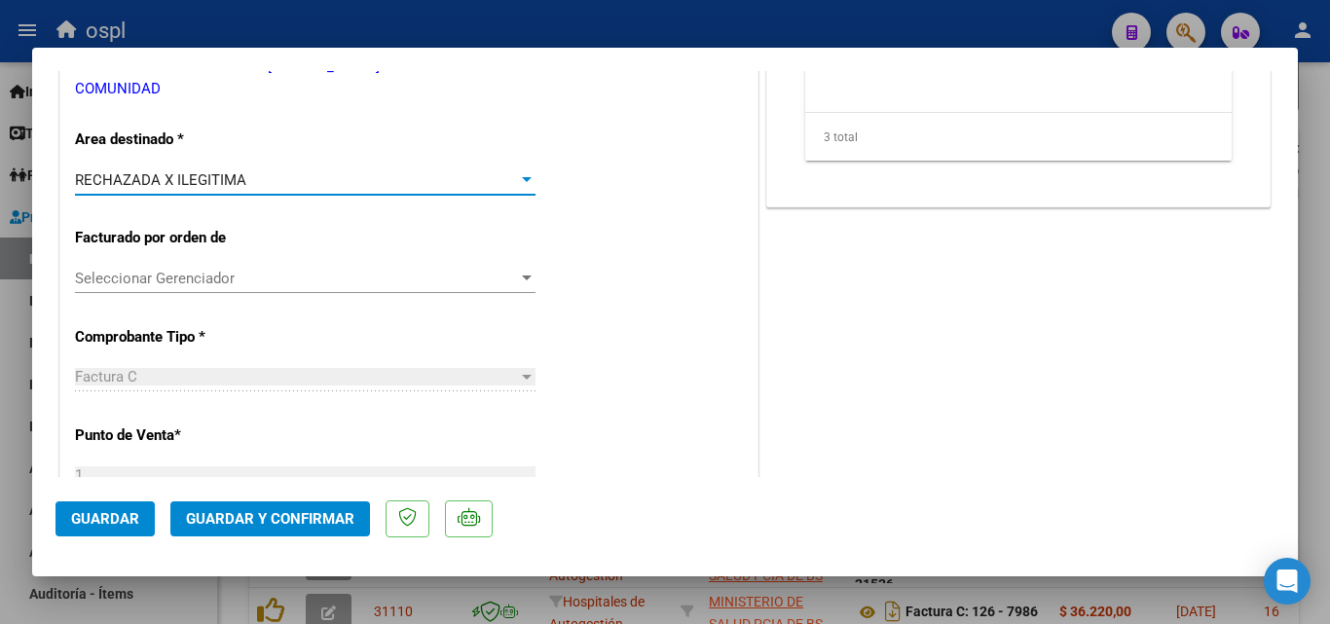
click at [289, 516] on span "Guardar y Confirmar" at bounding box center [270, 519] width 168 height 18
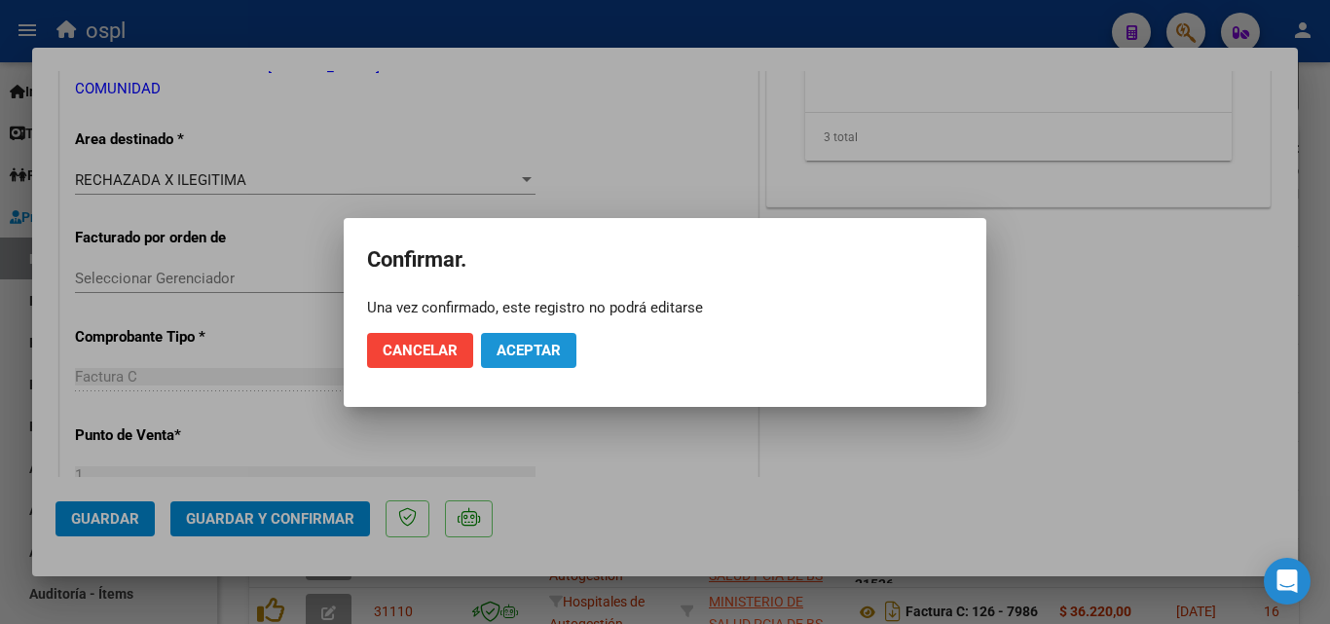
click at [532, 344] on span "Aceptar" at bounding box center [529, 351] width 64 height 18
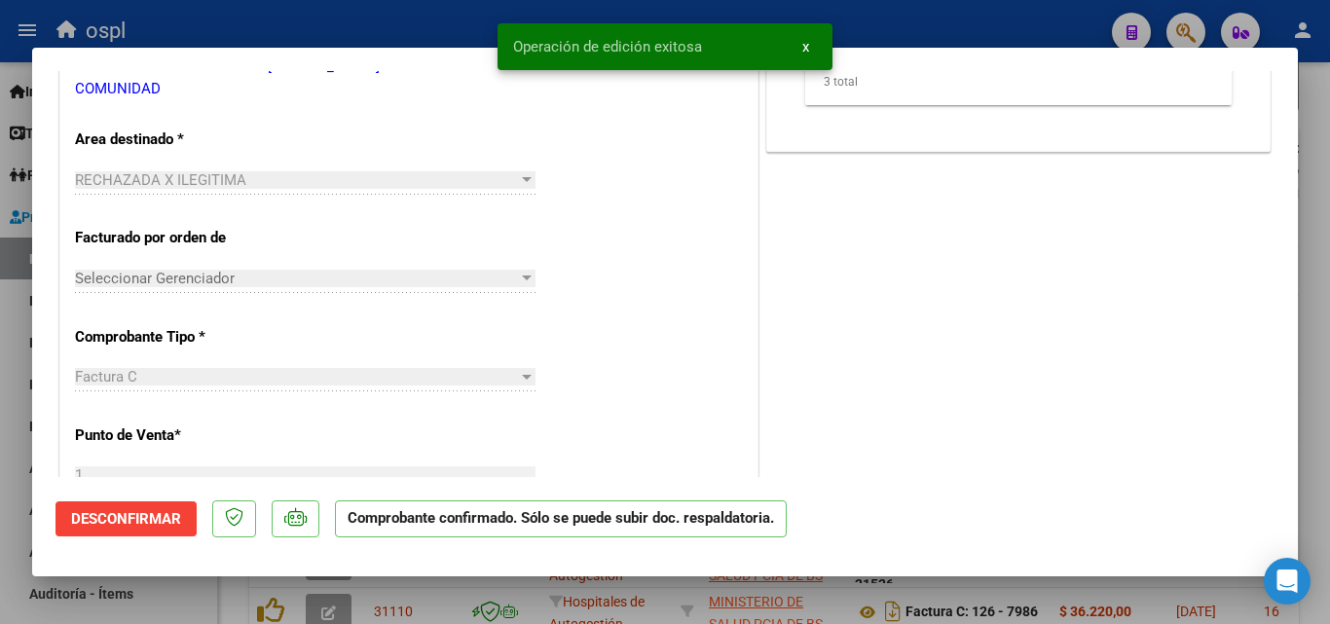
click at [0, 321] on div at bounding box center [665, 312] width 1330 height 624
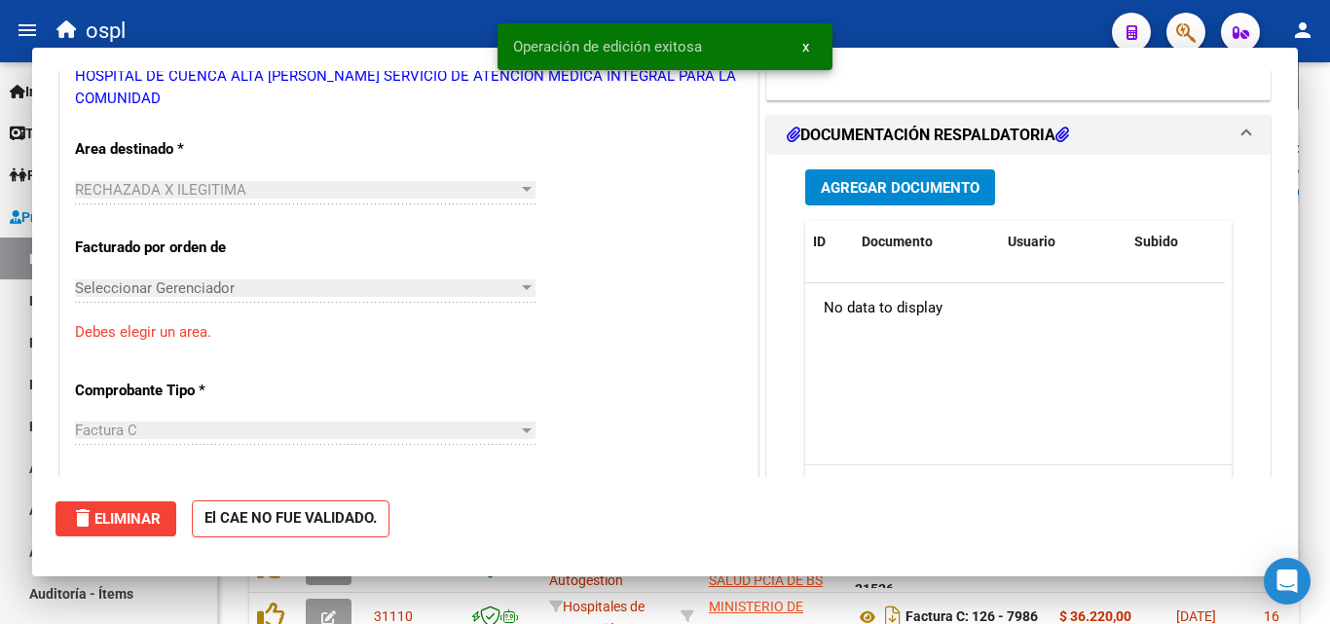
type input "$ 0,00"
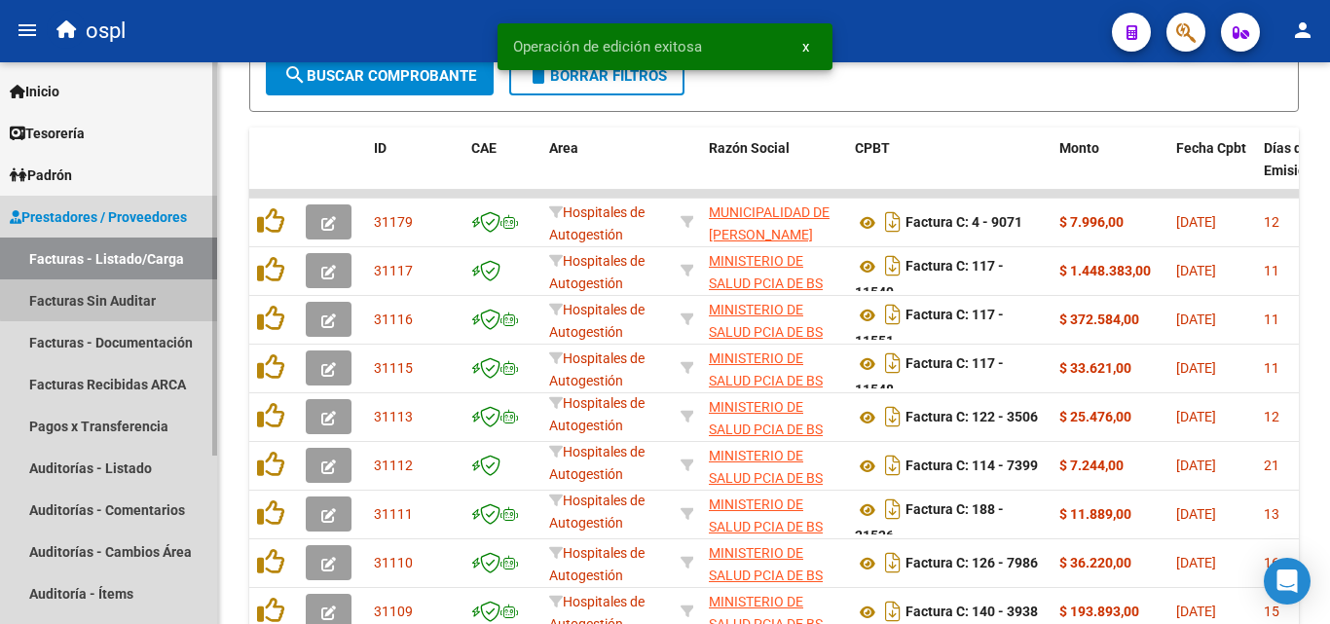
click at [114, 299] on link "Facturas Sin Auditar" at bounding box center [108, 300] width 217 height 42
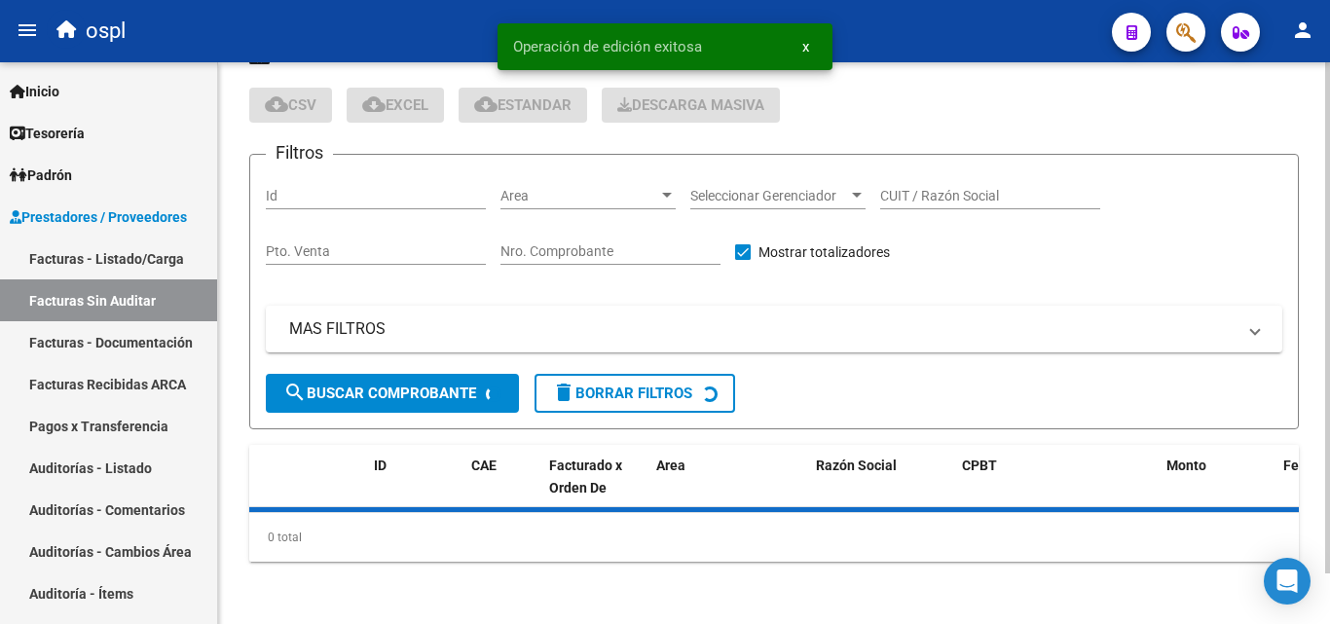
click at [539, 260] on div "PRESTADORES -> Listado de Facturas/Comprobantes Confirmados sin Auditar cloud_d…" at bounding box center [774, 300] width 1050 height 524
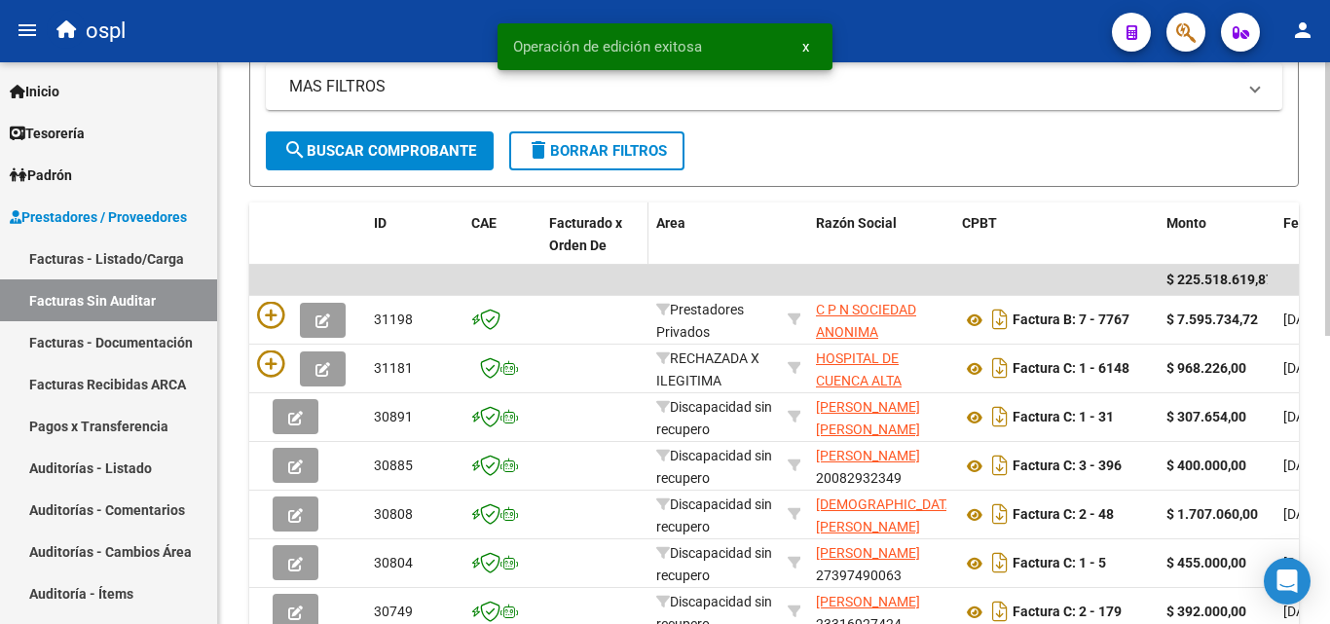
scroll to position [103, 0]
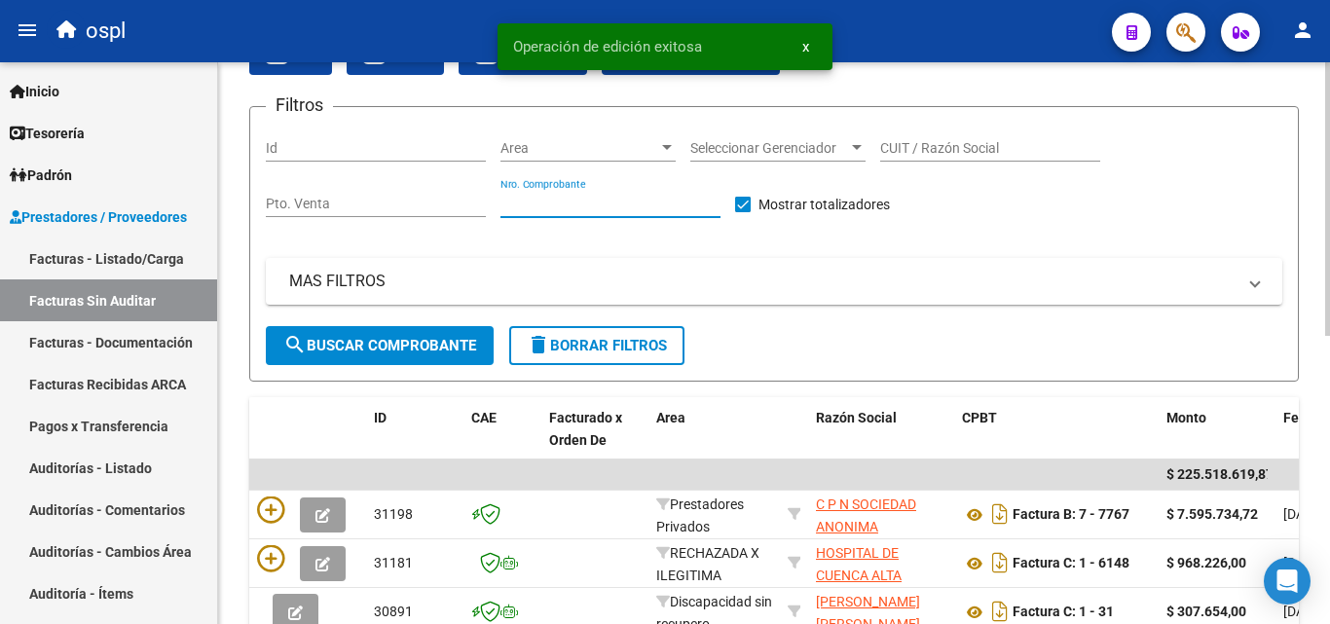
click at [558, 203] on input "Nro. Comprobante" at bounding box center [611, 204] width 220 height 17
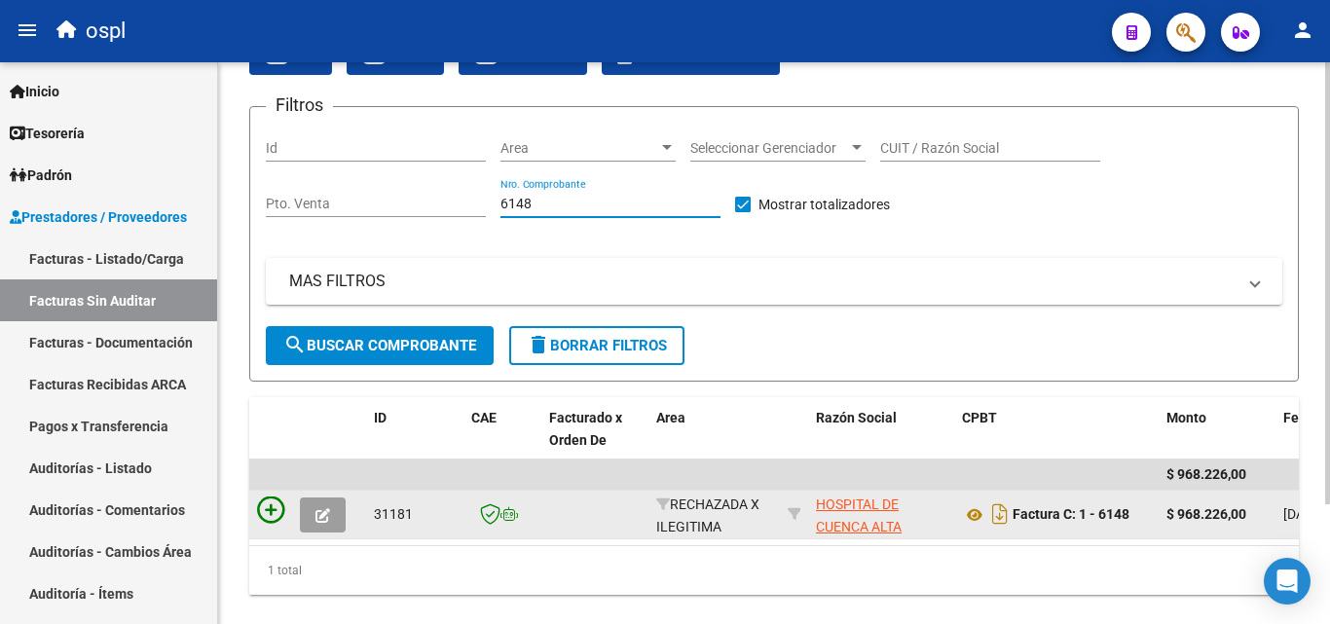
type input "6148"
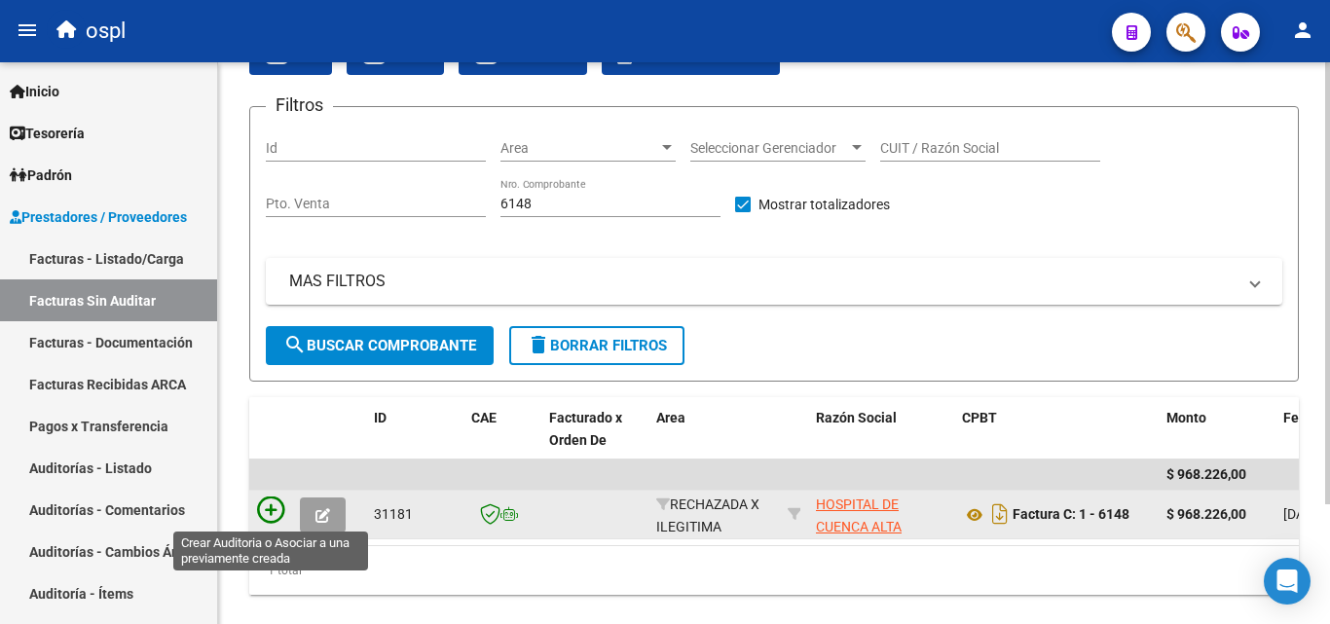
click at [276, 513] on icon at bounding box center [270, 510] width 27 height 27
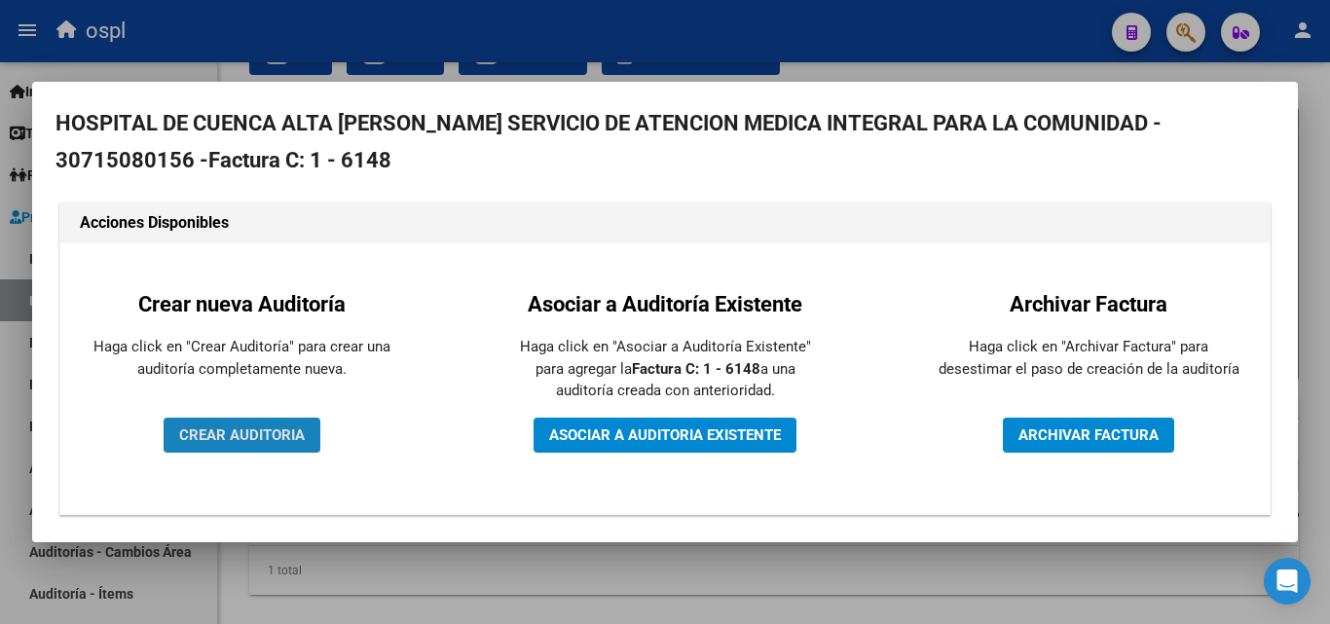
click at [253, 433] on span "CREAR AUDITORIA" at bounding box center [242, 436] width 126 height 18
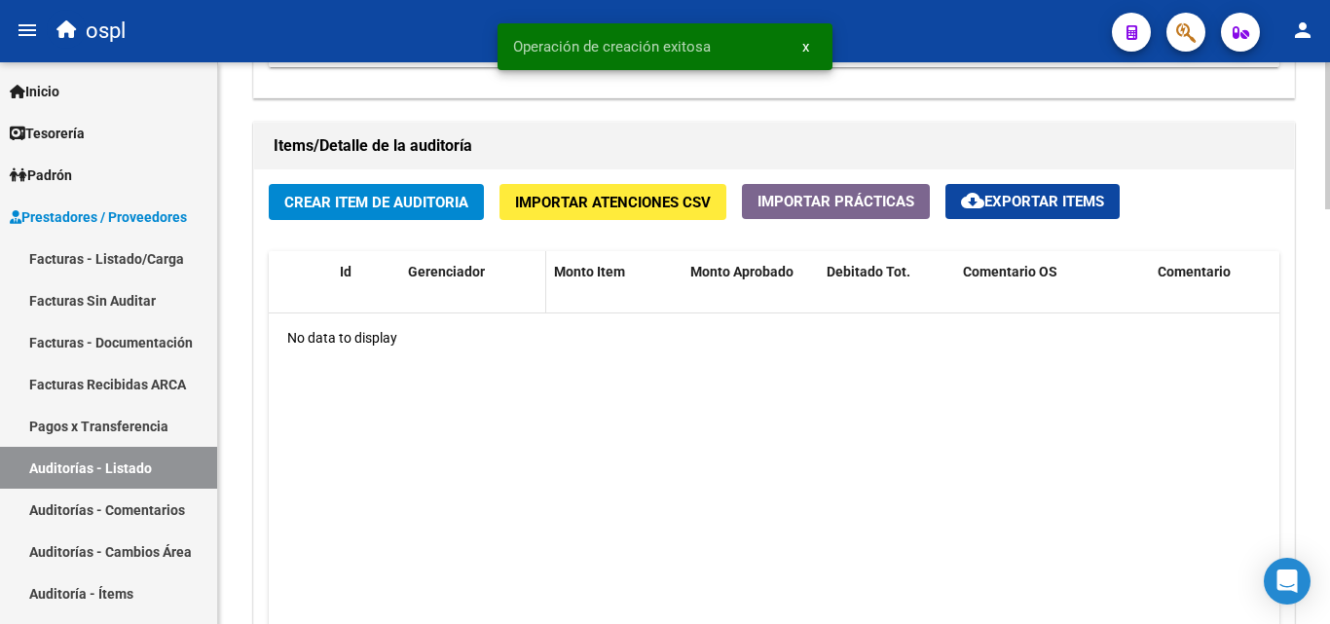
scroll to position [1363, 0]
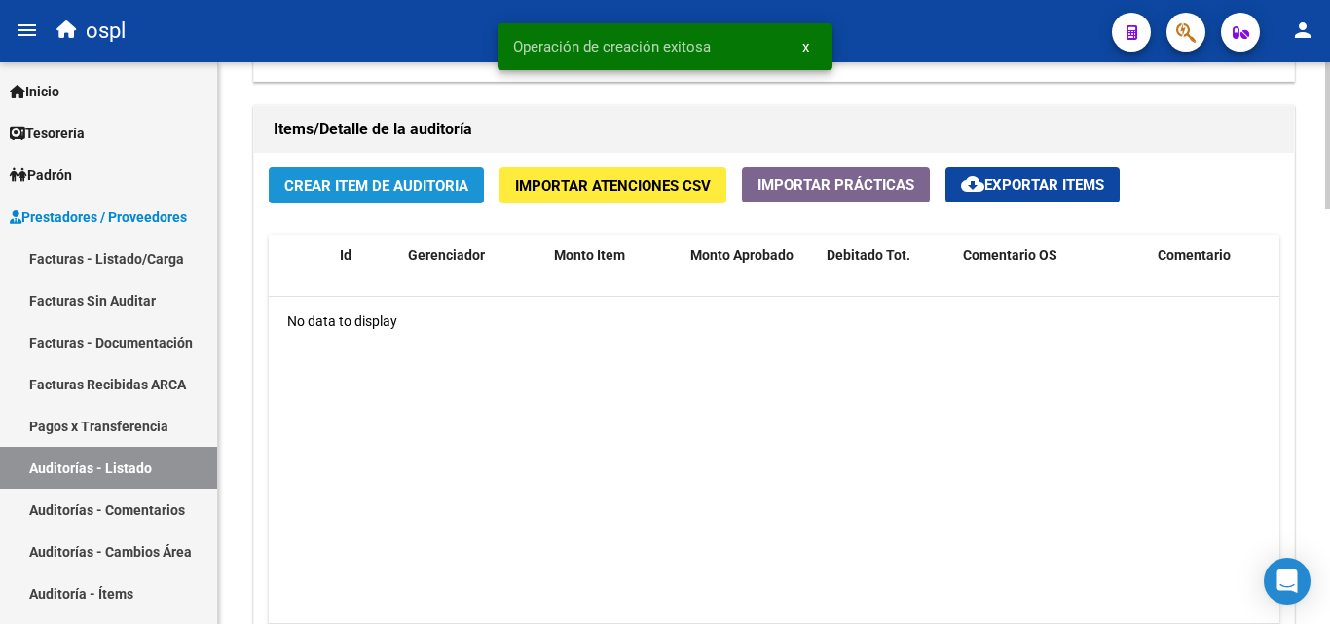
click at [395, 194] on span "Crear Item de Auditoria" at bounding box center [376, 186] width 184 height 18
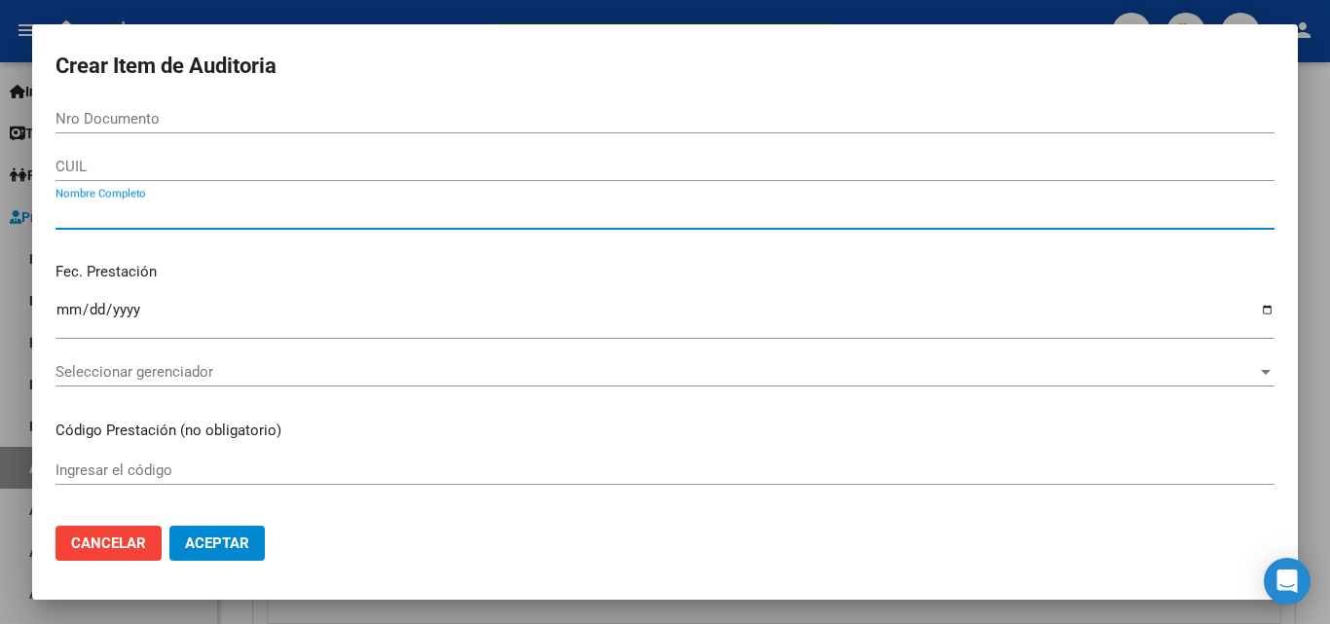
click at [246, 217] on input "Nombre Completo" at bounding box center [665, 214] width 1219 height 18
type input "TODOS"
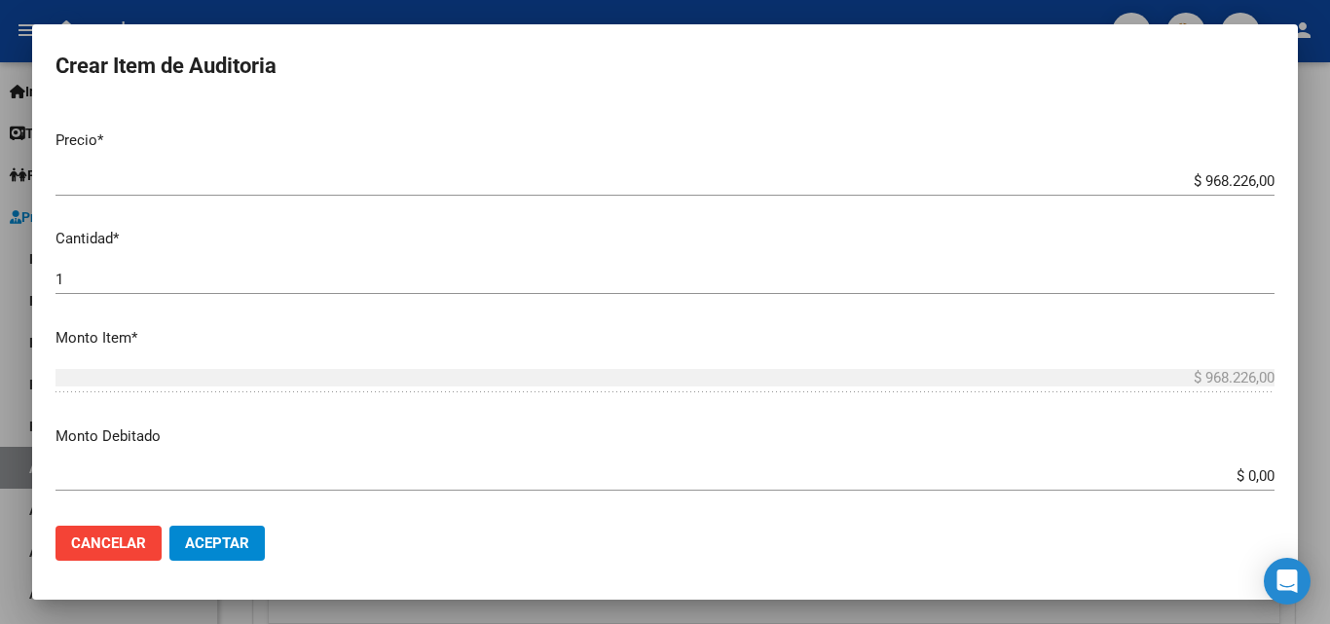
scroll to position [390, 0]
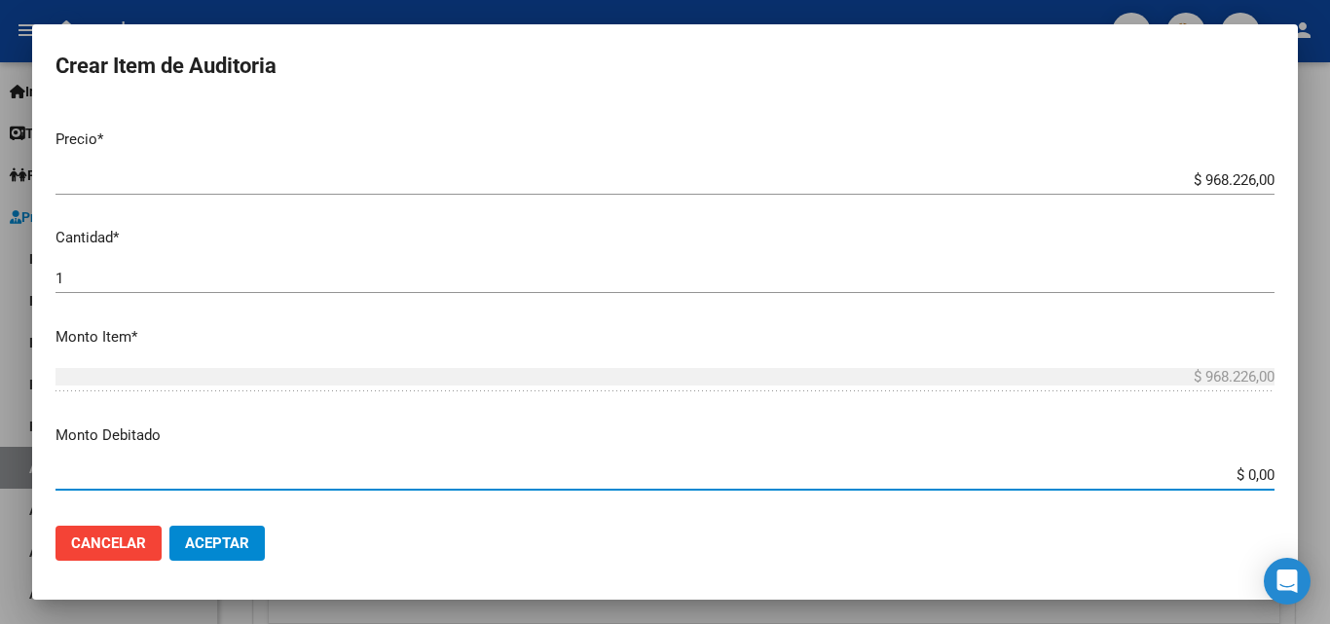
drag, startPoint x: 1239, startPoint y: 471, endPoint x: 1285, endPoint y: 480, distance: 47.6
click at [1285, 480] on mat-dialog-content "Nro Documento CUIL TODOS Nombre Completo Fec. Prestación Ingresar la fecha Sele…" at bounding box center [665, 307] width 1266 height 406
type input "$ 968.226,00"
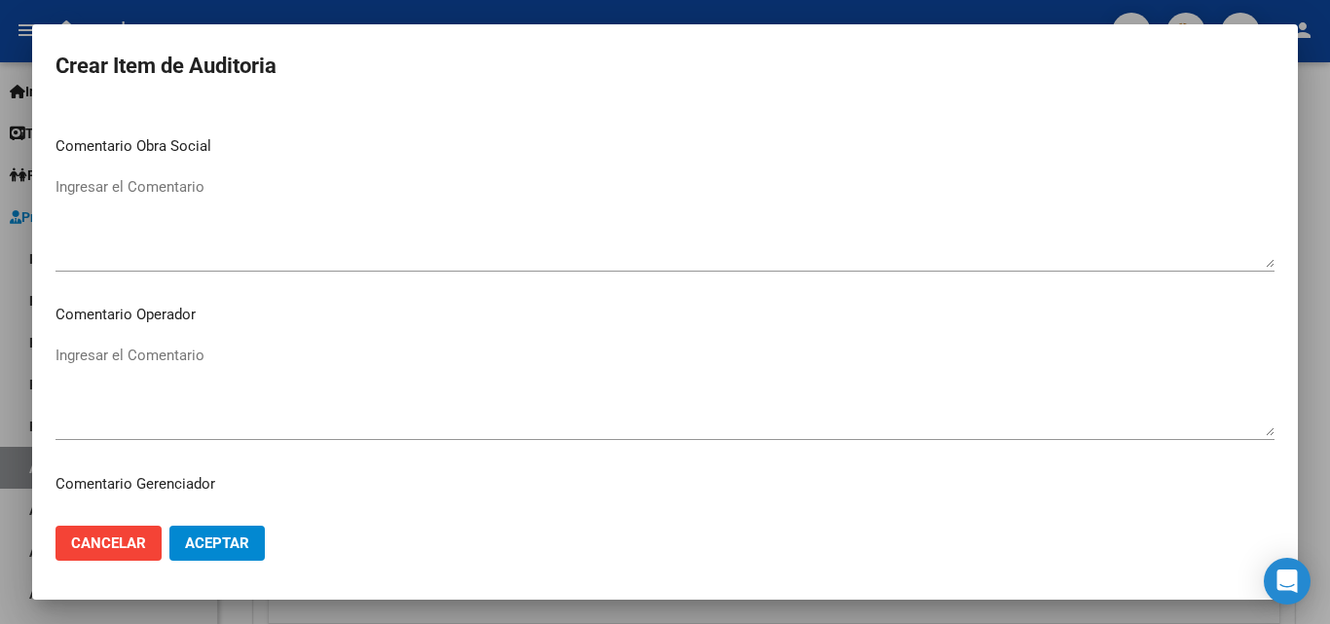
scroll to position [779, 0]
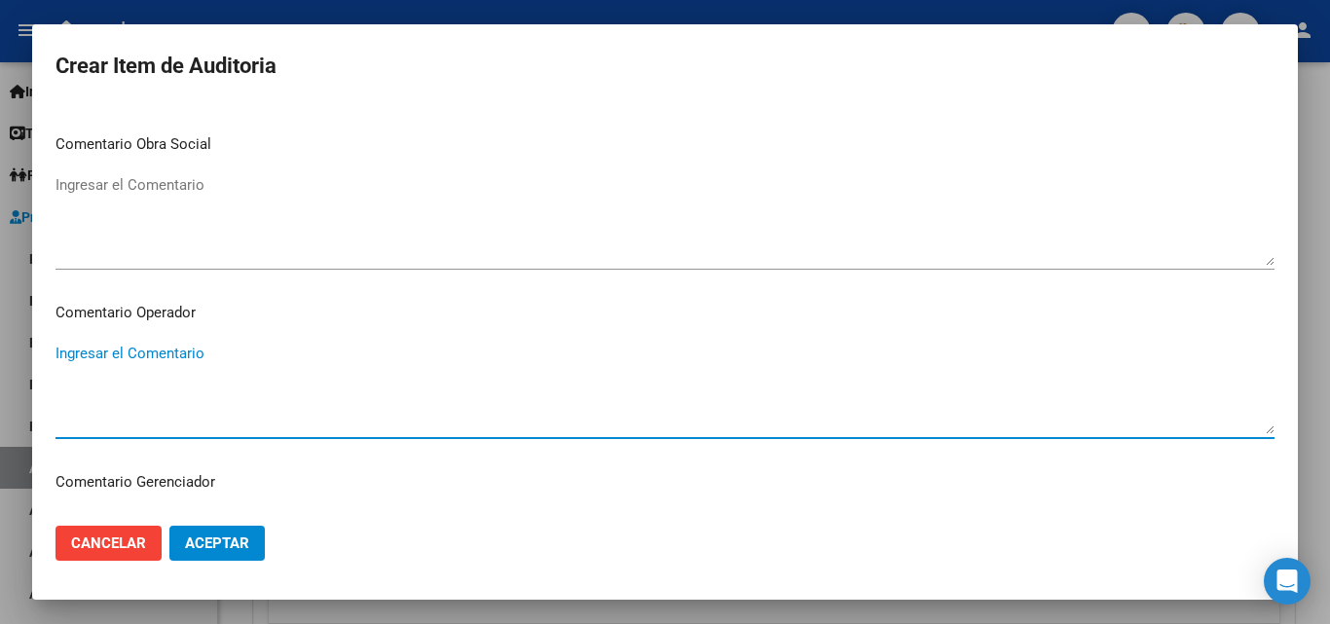
click at [414, 403] on textarea "Ingresar el Comentario" at bounding box center [665, 389] width 1219 height 92
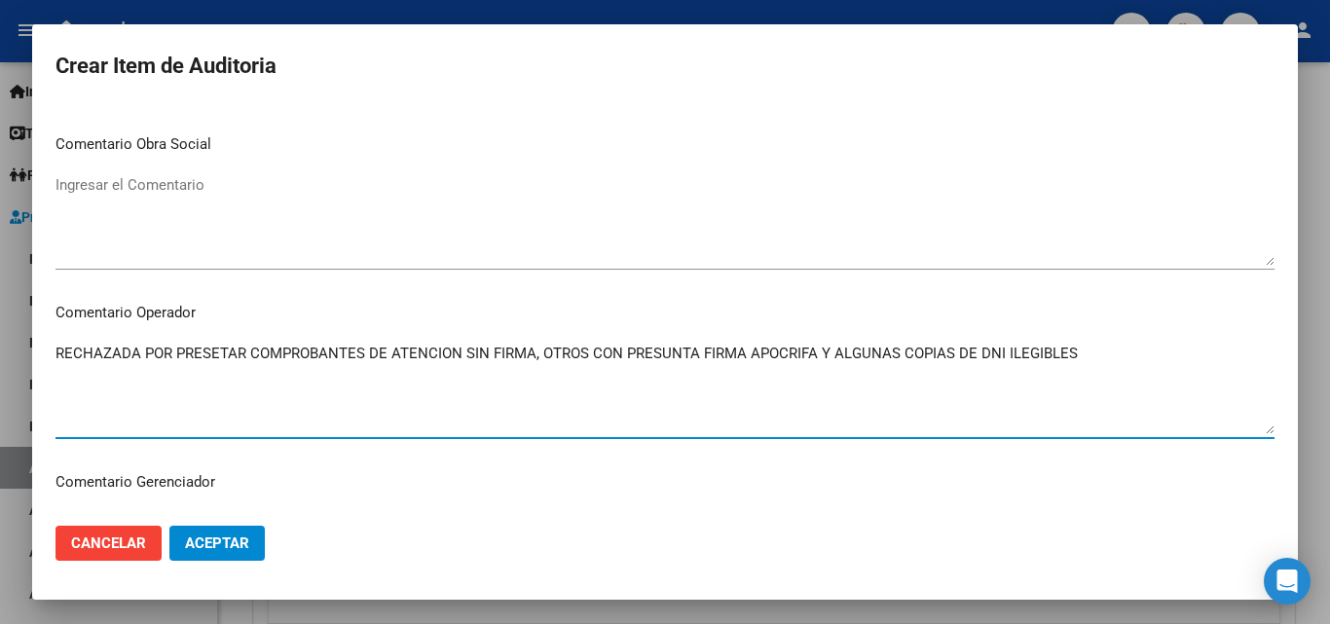
type textarea "RECHAZADA POR PRESETAR COMPROBANTES DE ATENCION SIN FIRMA, OTROS CON PRESUNTA F…"
click at [234, 551] on span "Aceptar" at bounding box center [217, 544] width 64 height 18
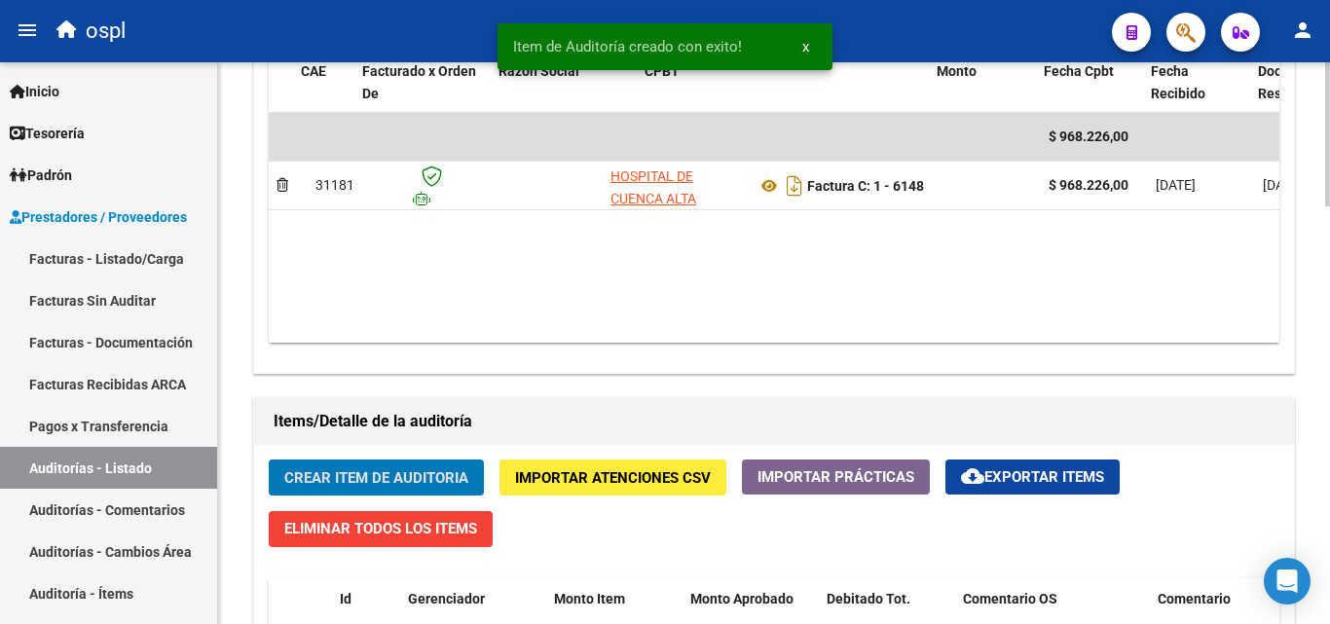
scroll to position [0, 601]
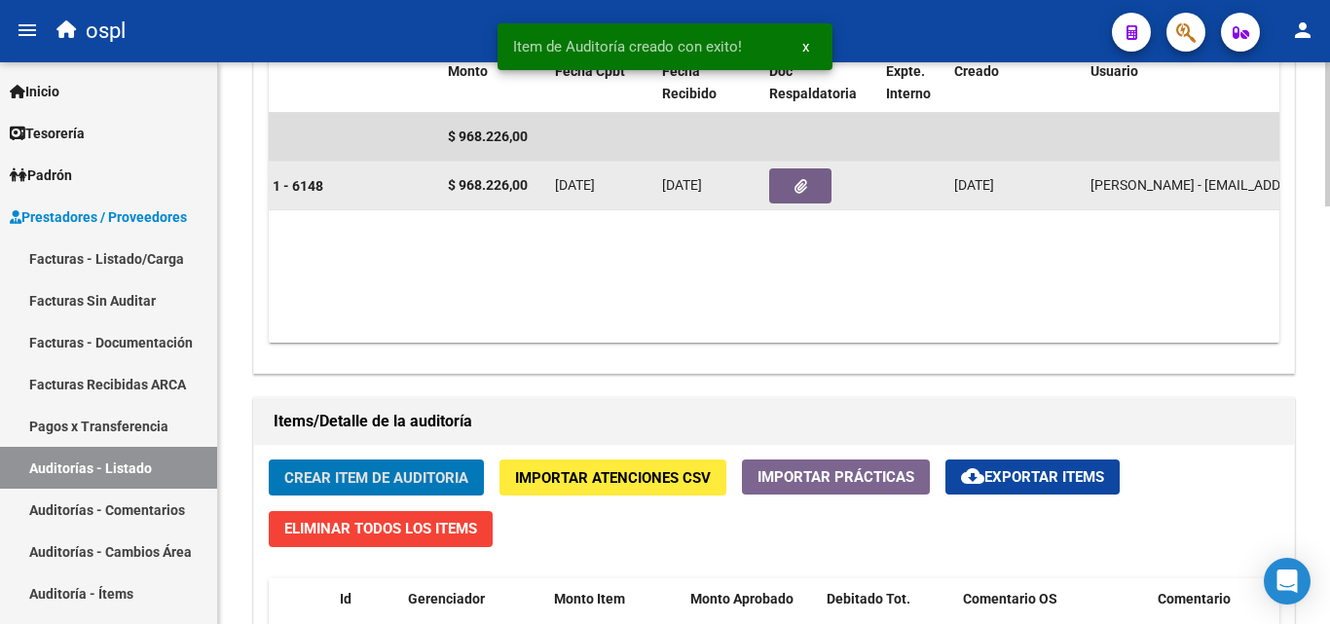
click at [797, 180] on icon "button" at bounding box center [801, 186] width 13 height 15
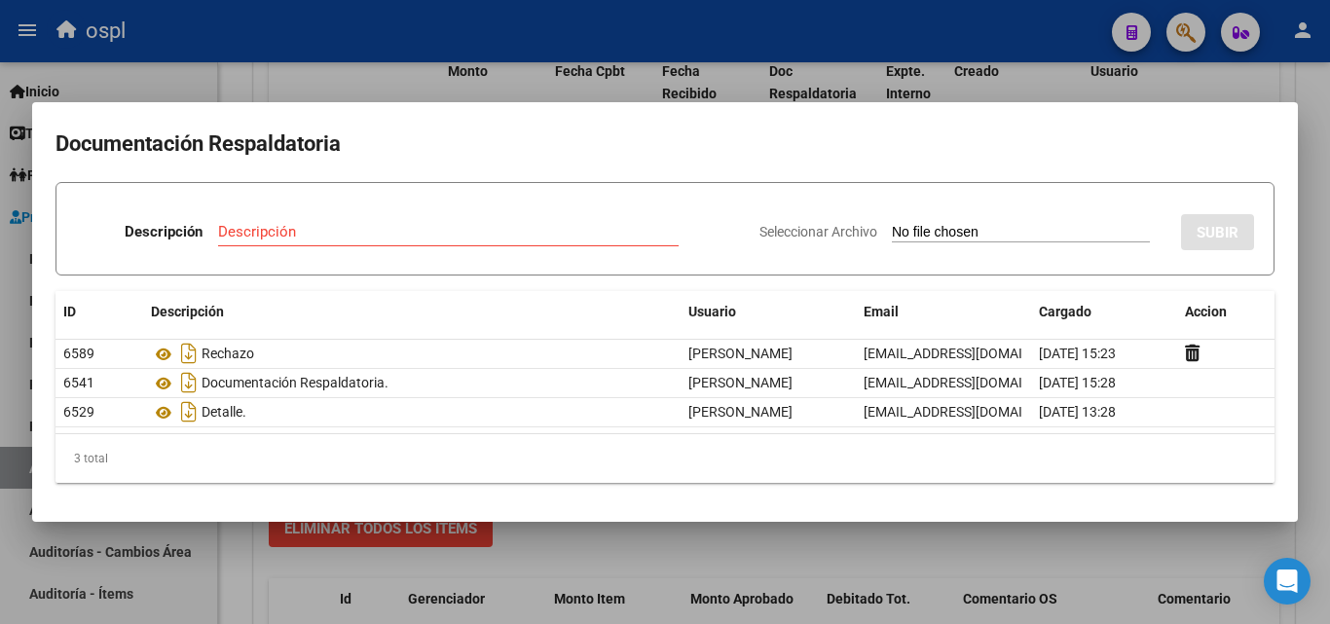
click at [742, 80] on div at bounding box center [665, 312] width 1330 height 624
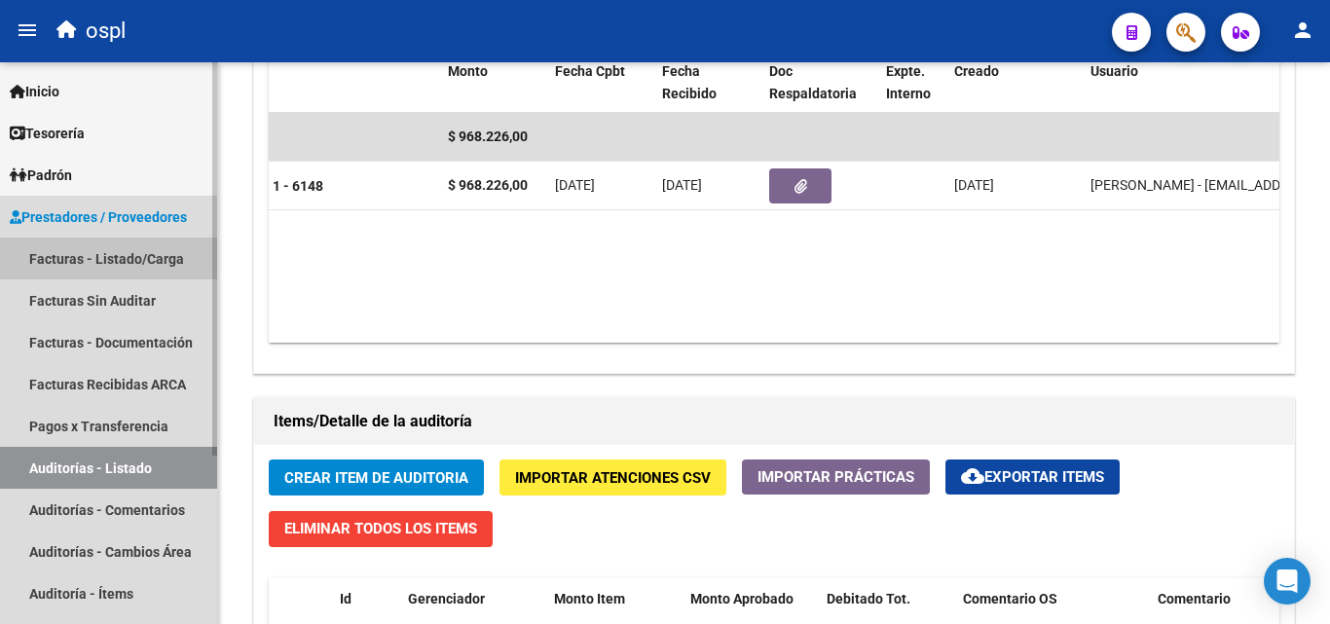
click at [131, 252] on link "Facturas - Listado/Carga" at bounding box center [108, 259] width 217 height 42
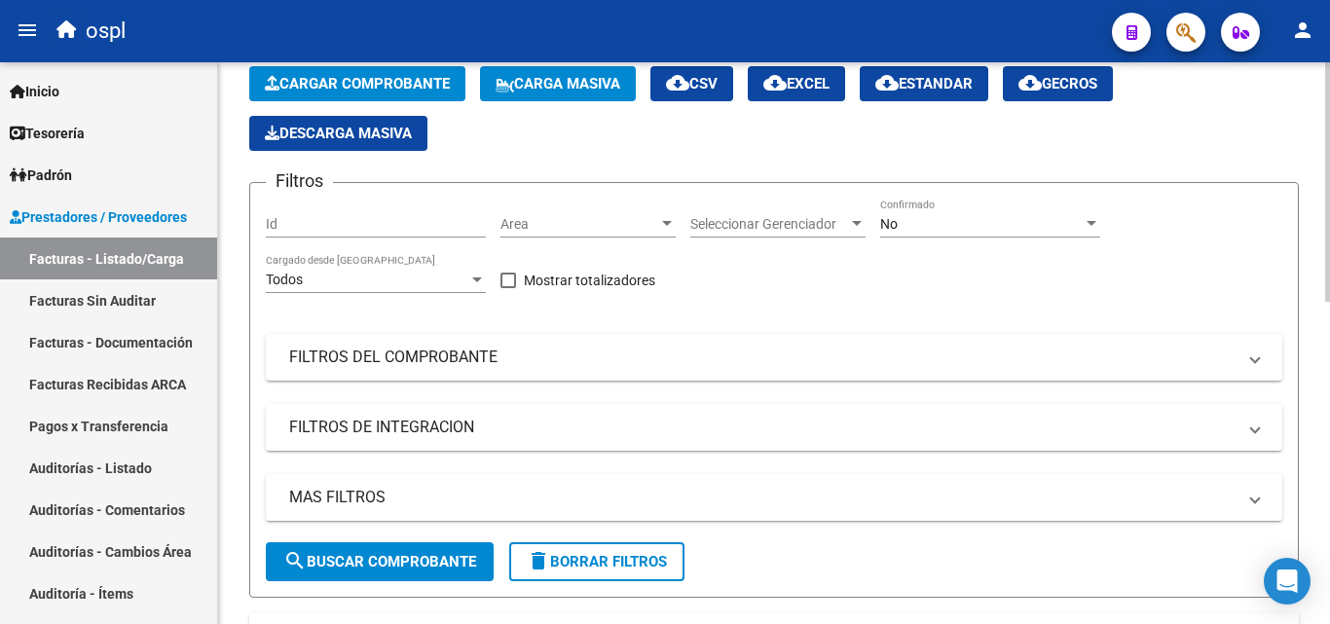
scroll to position [76, 0]
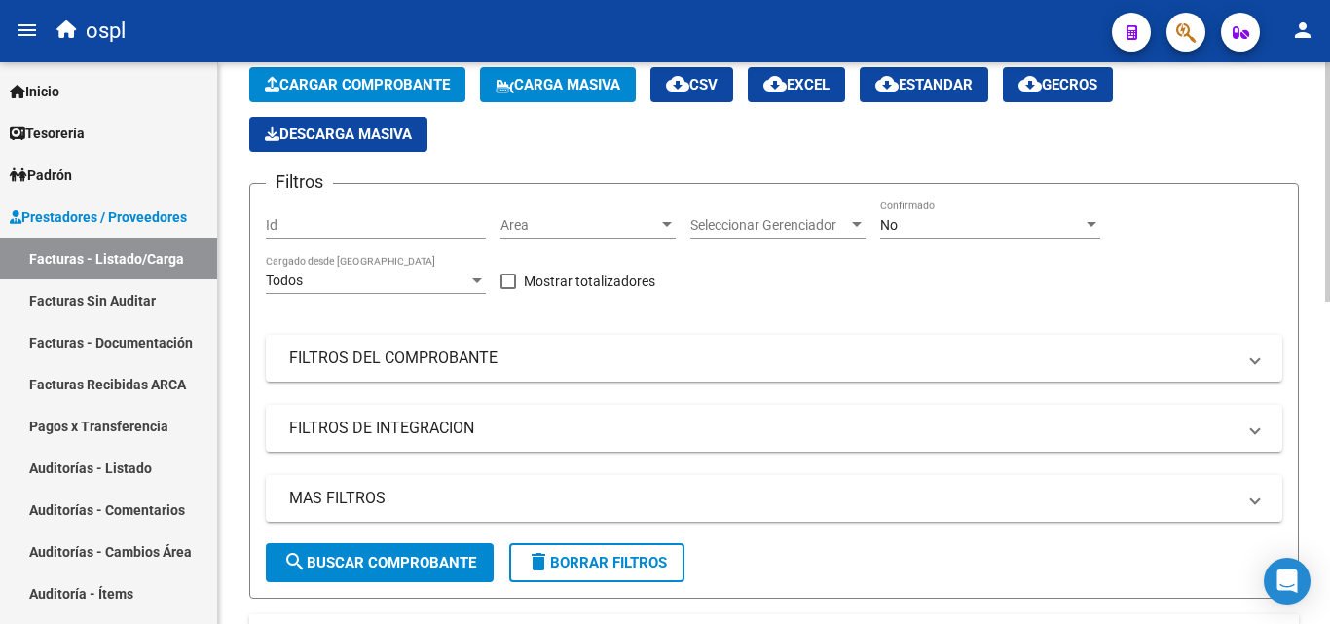
click at [604, 226] on span "Area" at bounding box center [580, 225] width 158 height 17
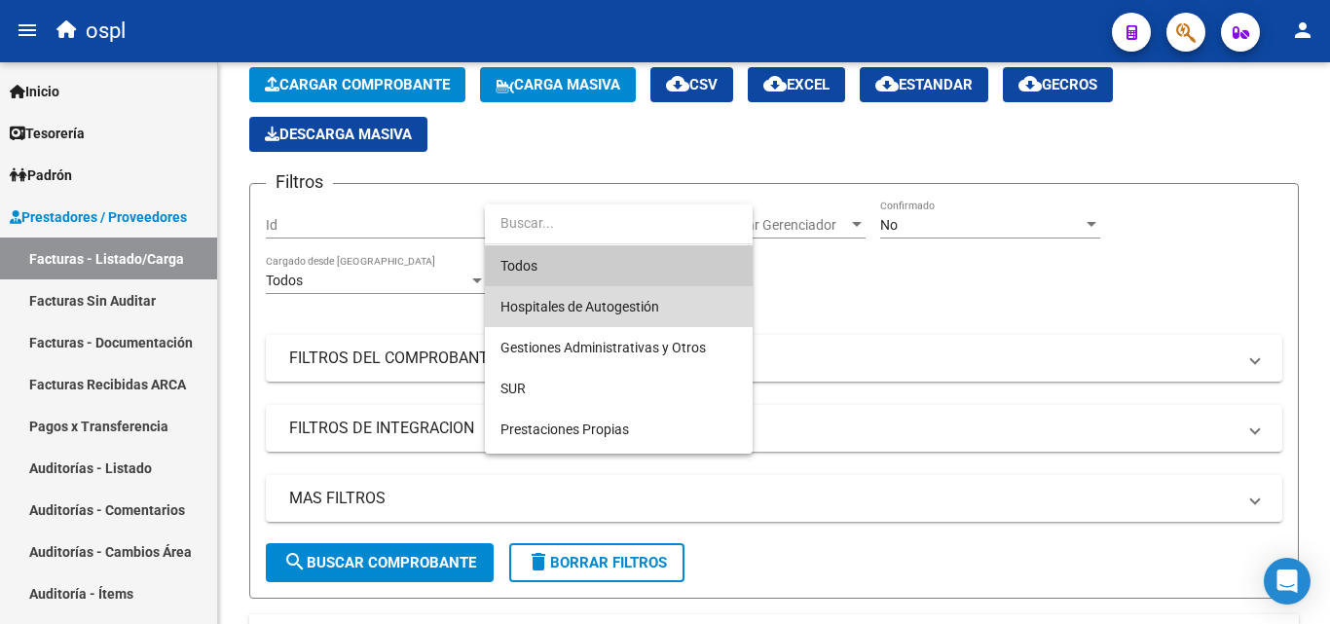
click at [596, 296] on span "Hospitales de Autogestión" at bounding box center [619, 306] width 237 height 41
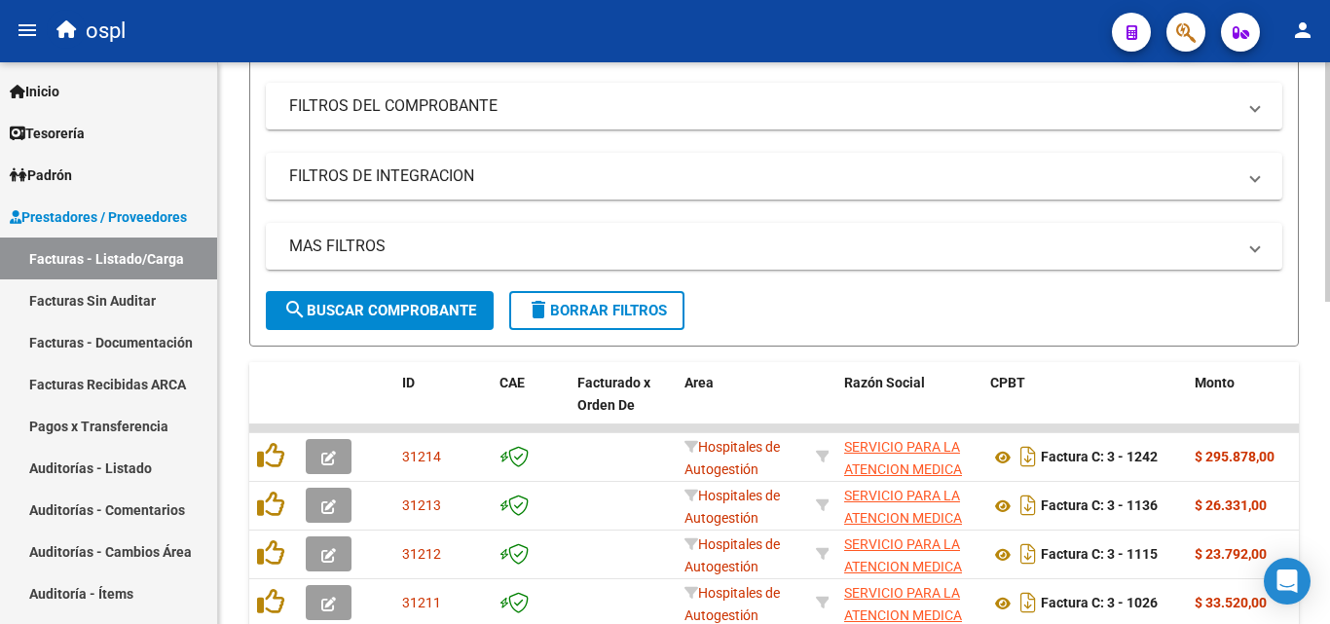
scroll to position [368, 0]
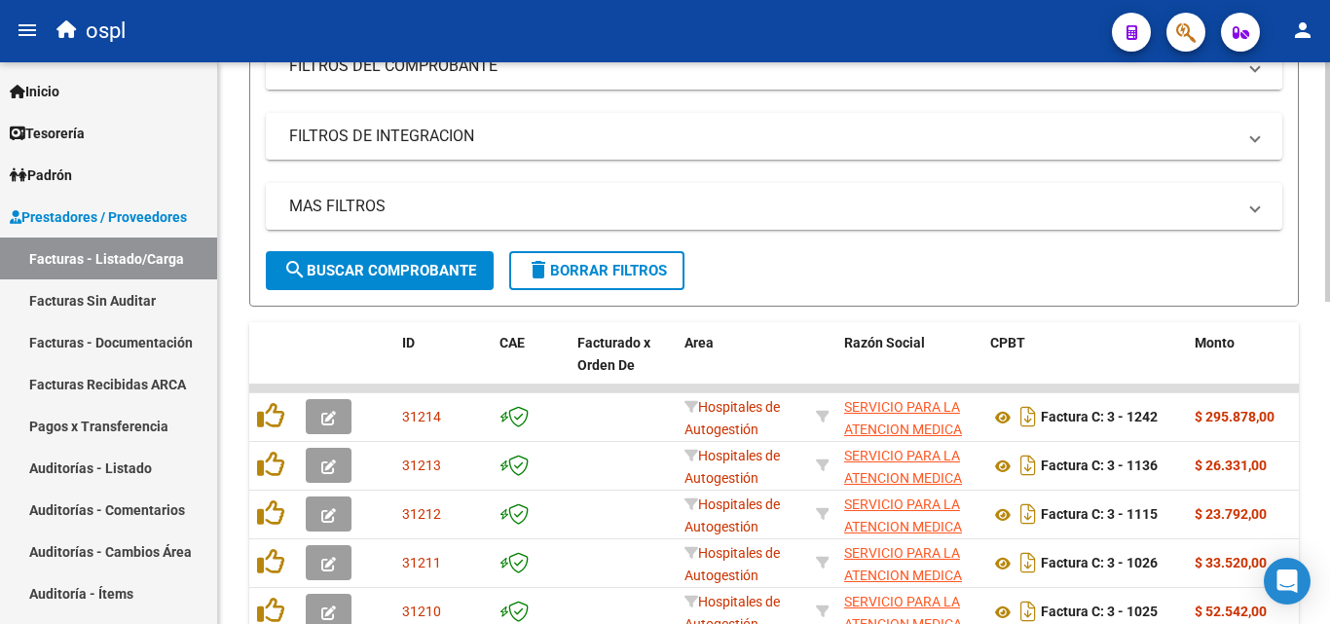
click at [499, 73] on mat-panel-title "FILTROS DEL COMPROBANTE" at bounding box center [762, 66] width 947 height 21
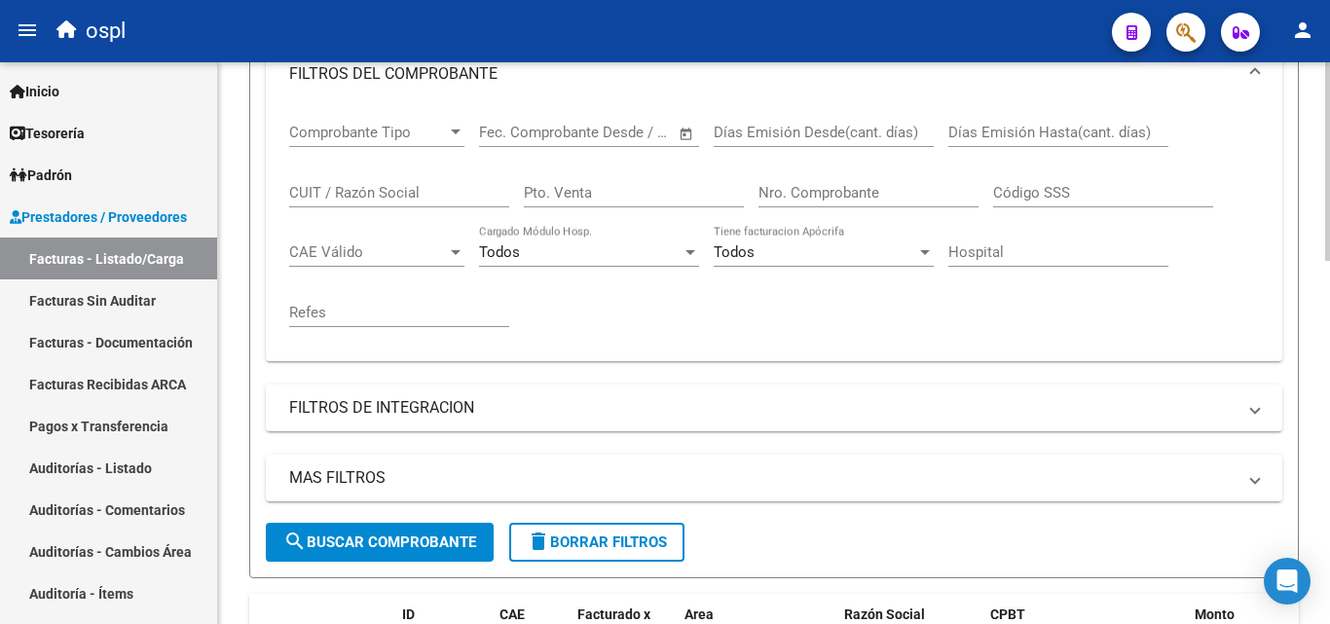
click at [690, 131] on span "Open calendar" at bounding box center [686, 133] width 47 height 47
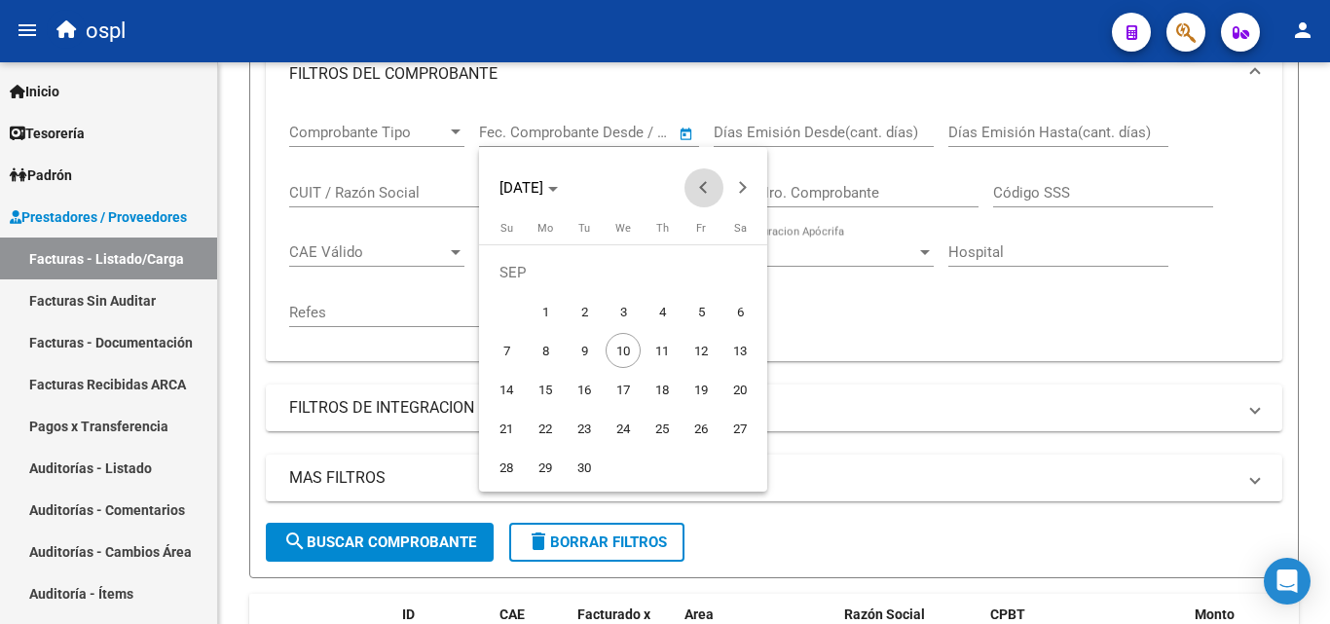
click at [705, 183] on button "Previous month" at bounding box center [704, 187] width 39 height 39
click at [699, 270] on span "1" at bounding box center [701, 272] width 35 height 35
type input "[DATE]"
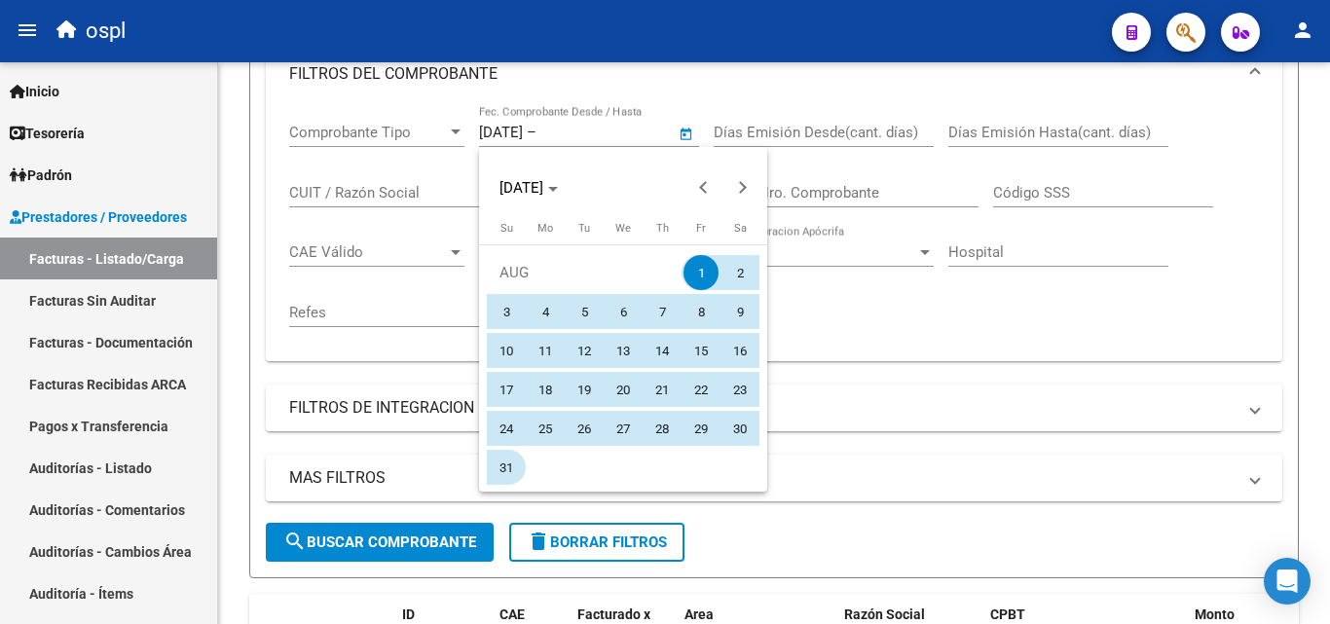
click at [506, 466] on span "31" at bounding box center [506, 467] width 35 height 35
type input "[DATE]"
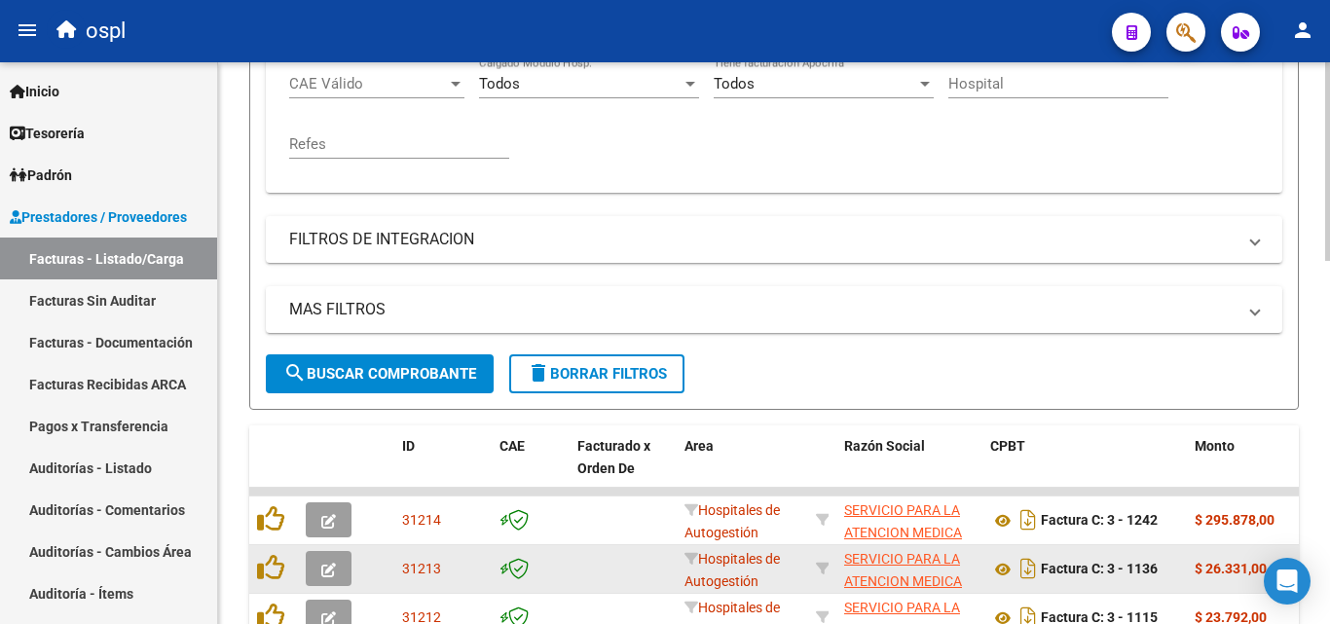
scroll to position [660, 0]
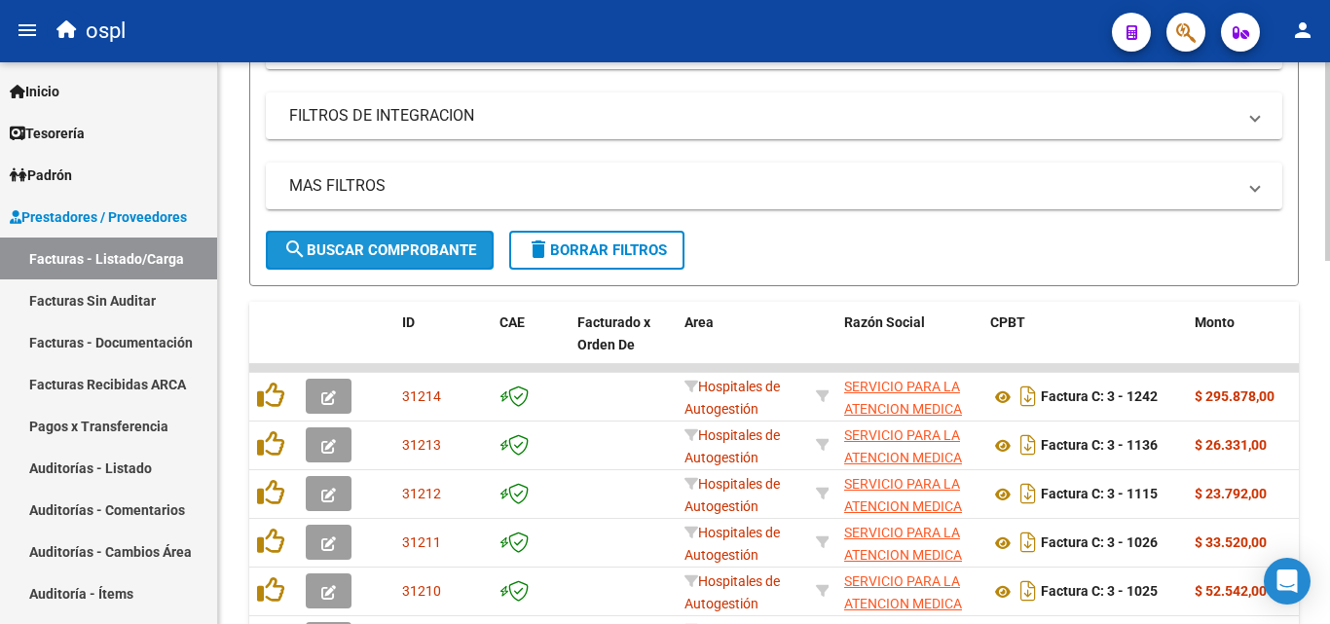
click at [428, 242] on span "search Buscar Comprobante" at bounding box center [379, 251] width 193 height 18
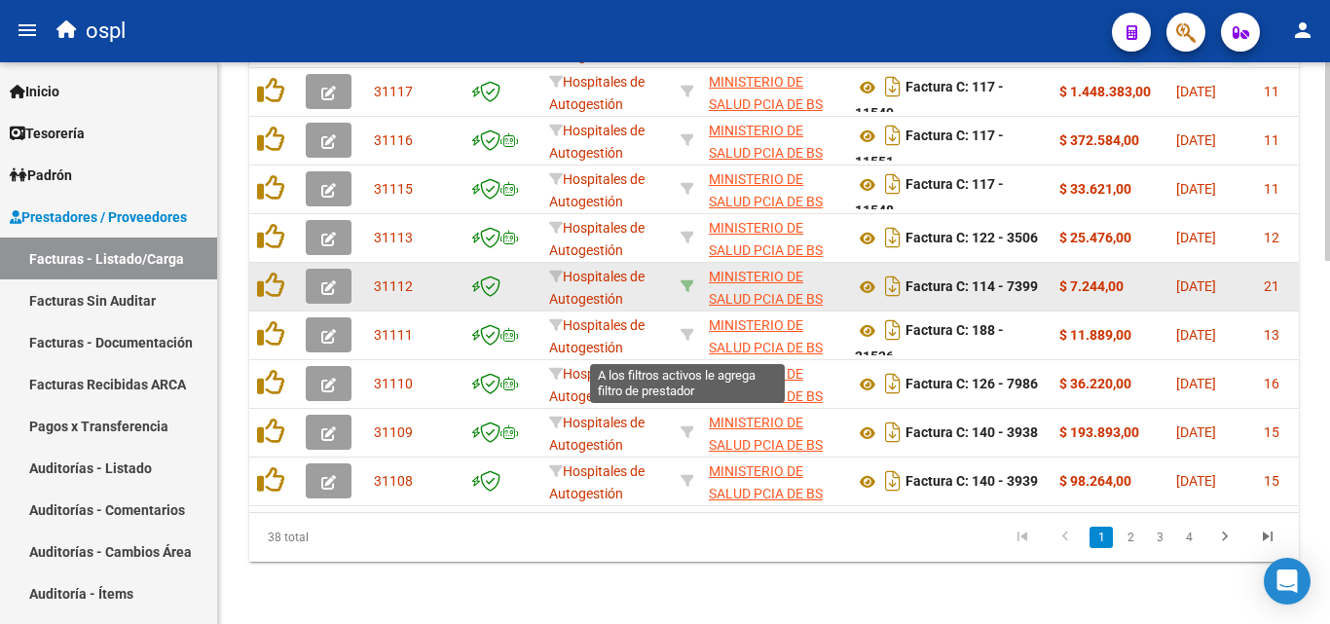
scroll to position [932, 0]
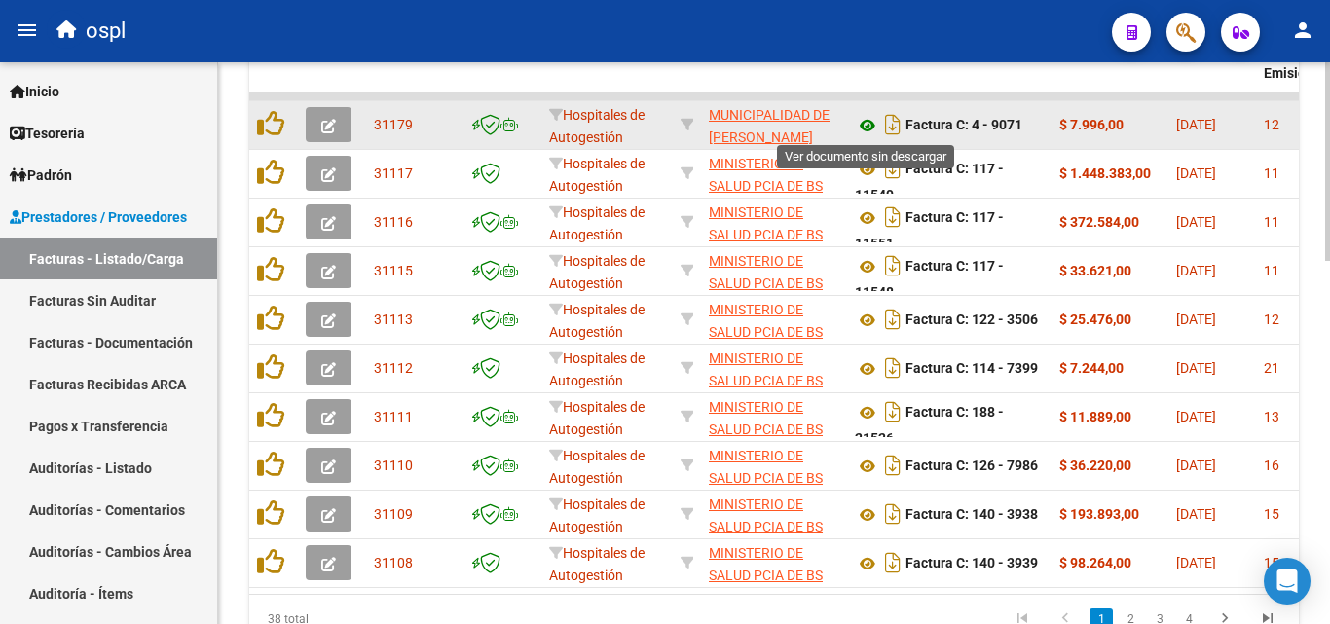
click at [869, 117] on icon at bounding box center [867, 125] width 25 height 23
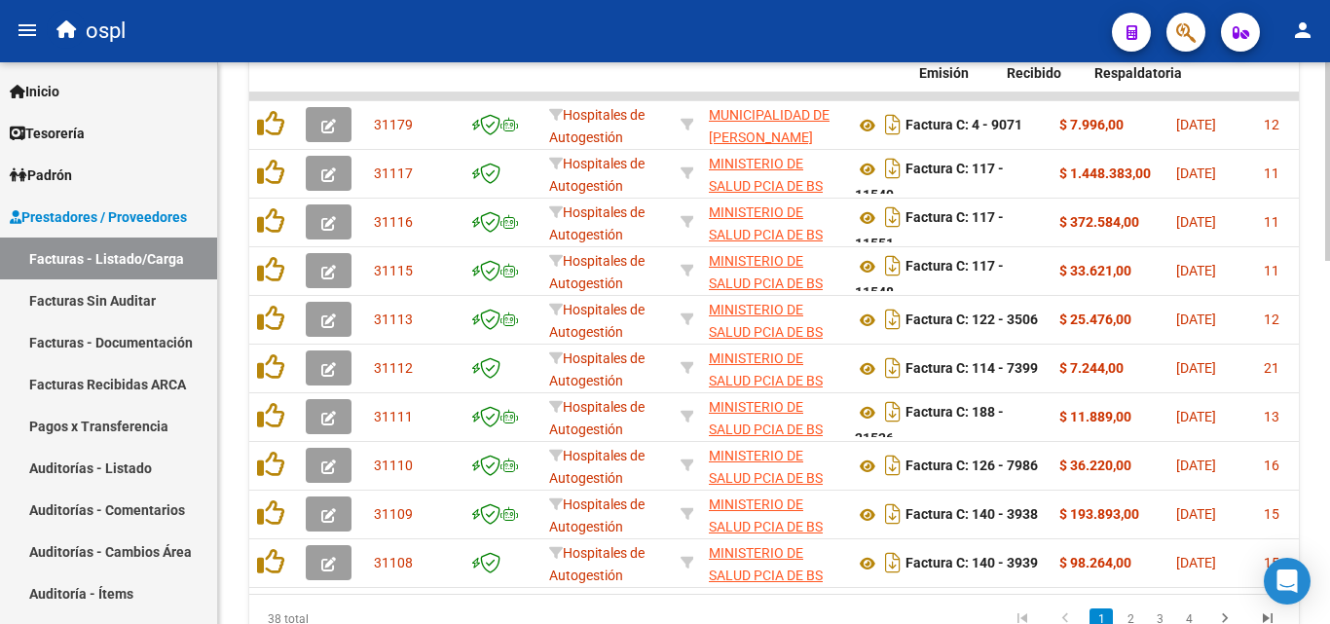
scroll to position [0, 345]
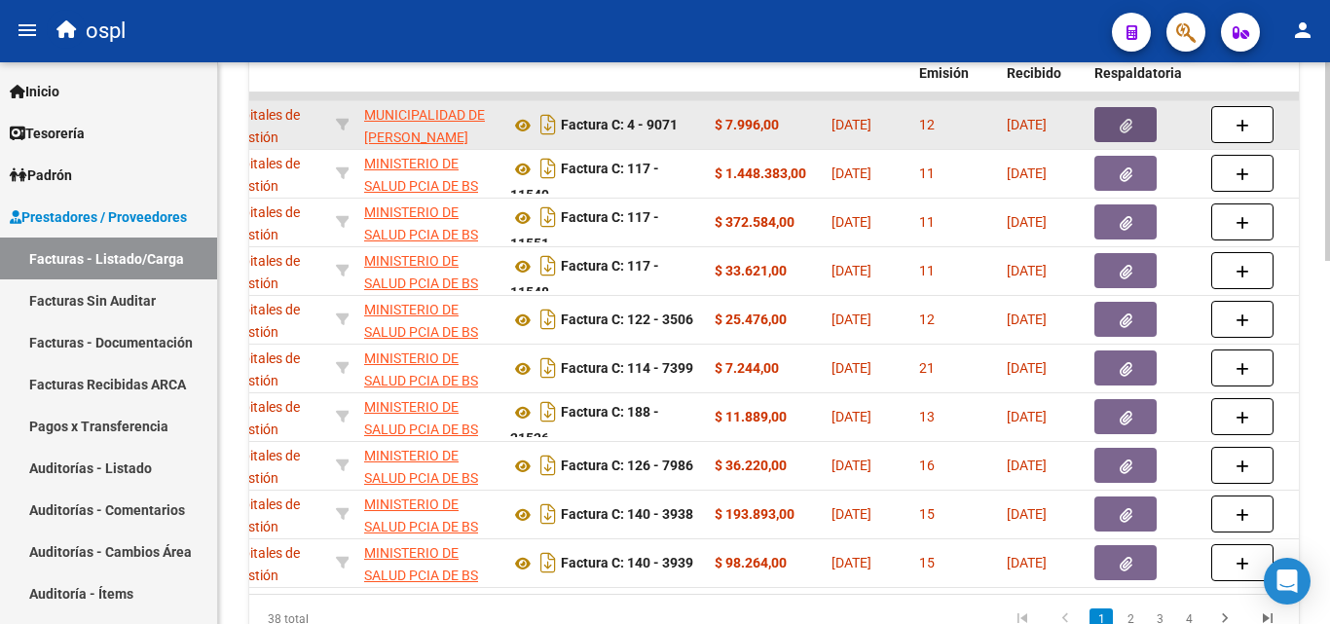
click at [1130, 124] on icon "button" at bounding box center [1126, 126] width 13 height 15
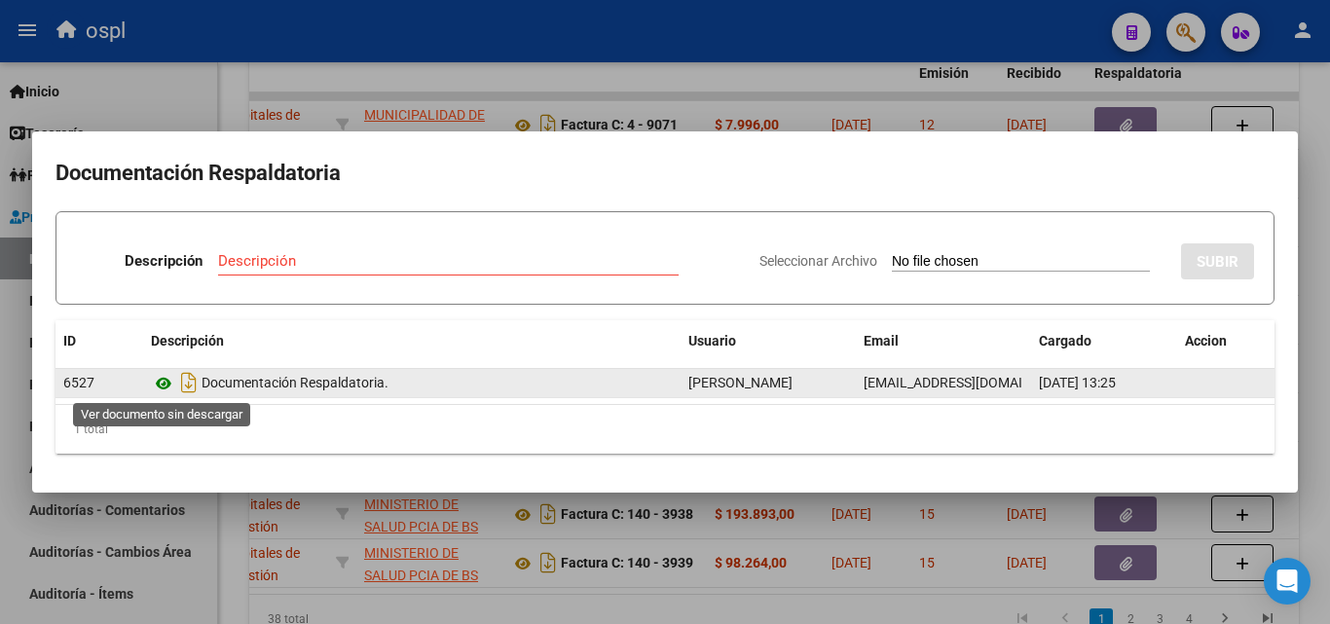
click at [163, 381] on icon at bounding box center [163, 383] width 25 height 23
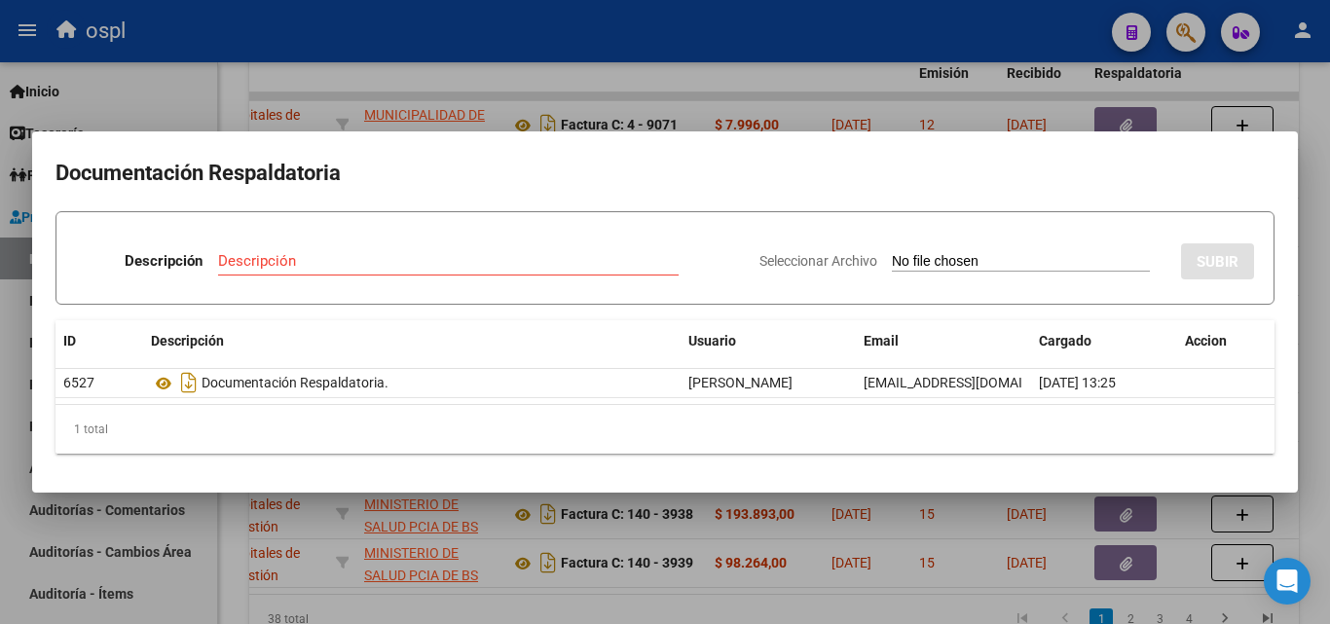
click at [1000, 586] on div at bounding box center [665, 312] width 1330 height 624
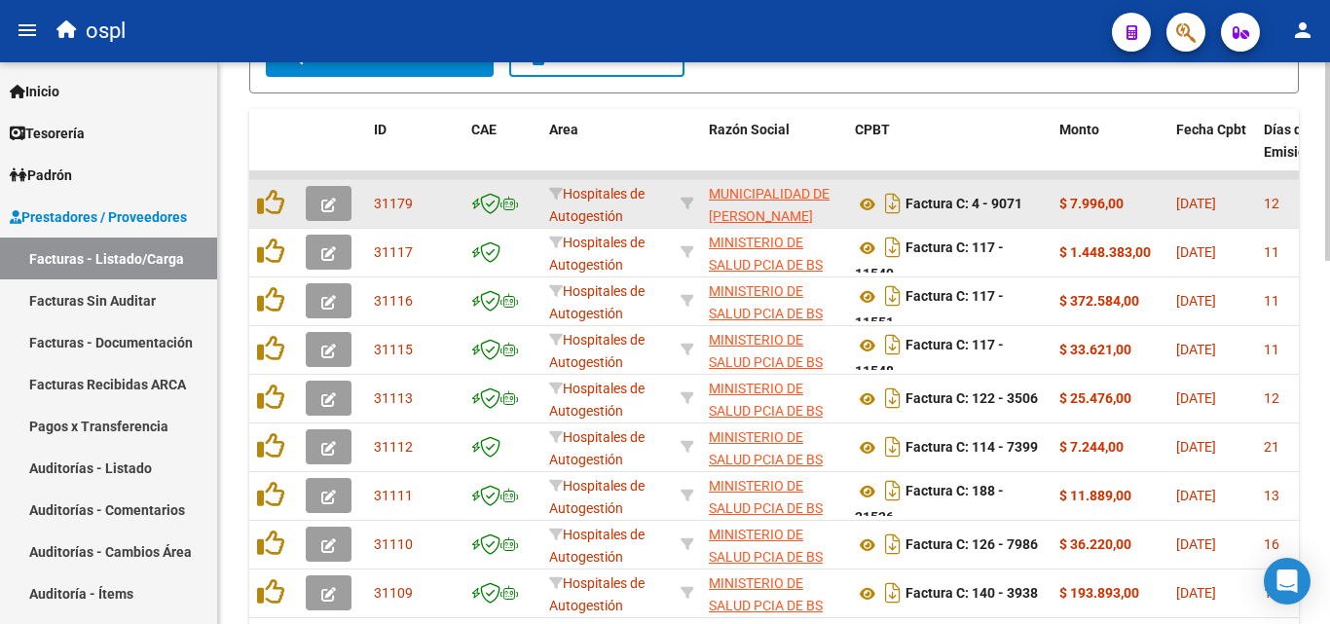
scroll to position [835, 0]
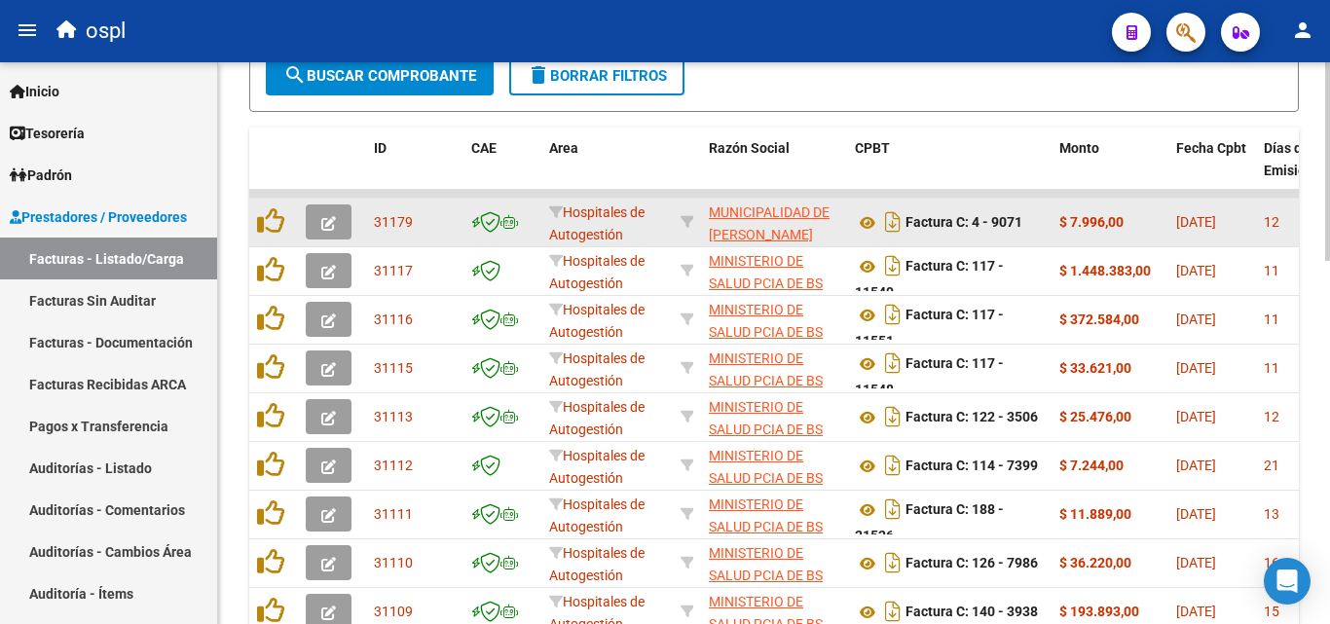
click at [329, 214] on span "button" at bounding box center [328, 222] width 15 height 18
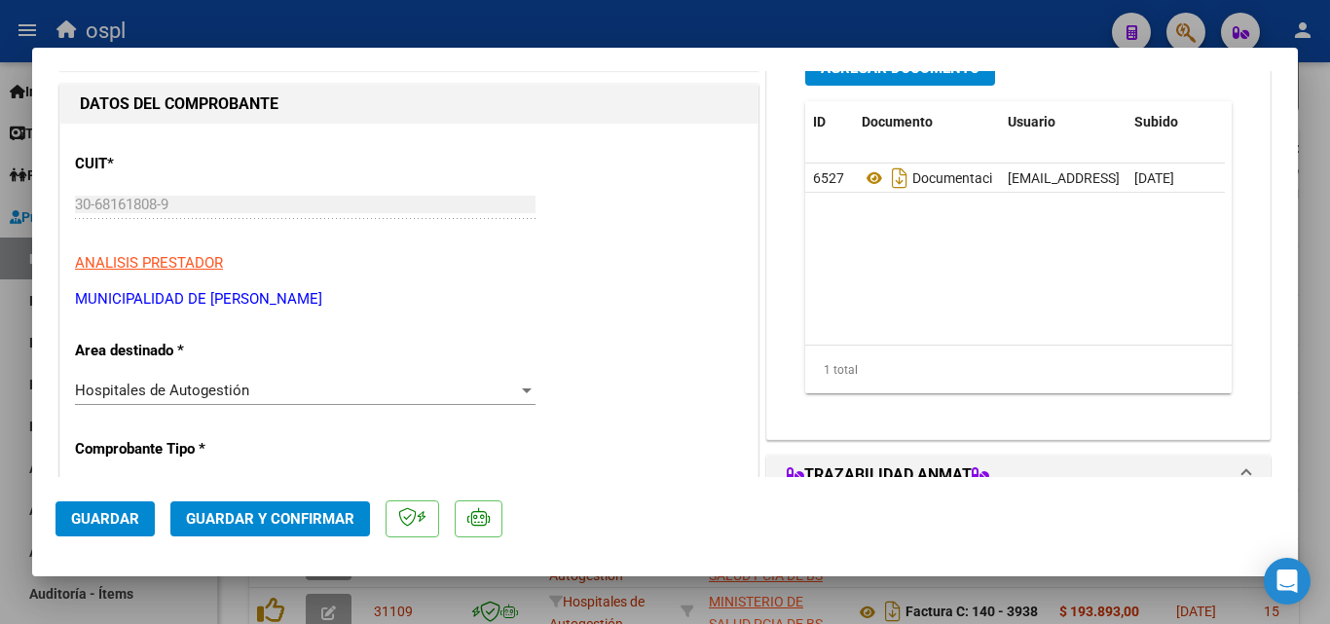
scroll to position [292, 0]
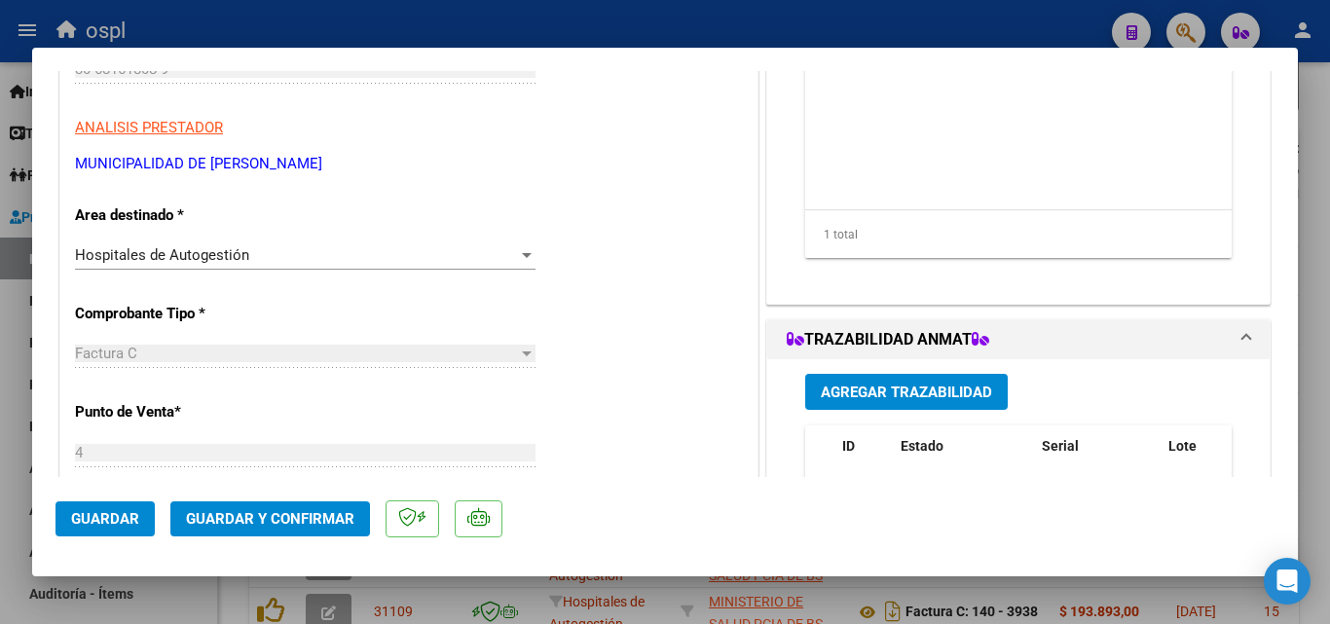
click at [242, 259] on span "Hospitales de Autogestión" at bounding box center [162, 255] width 174 height 18
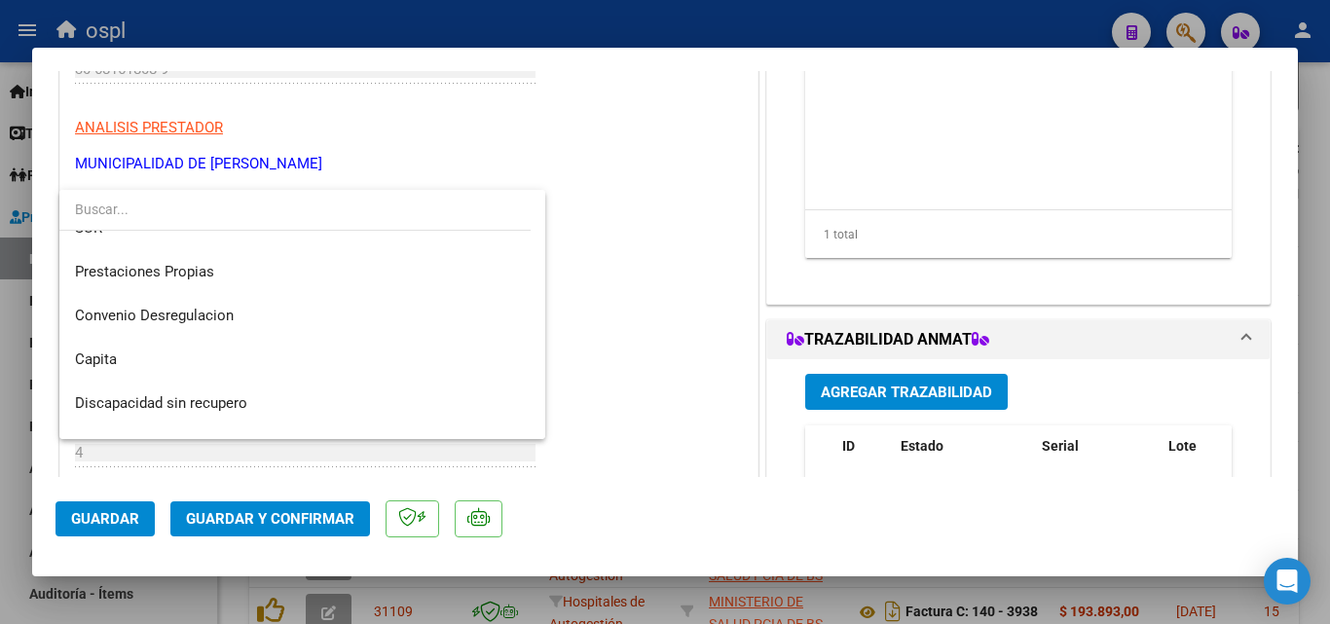
scroll to position [277, 0]
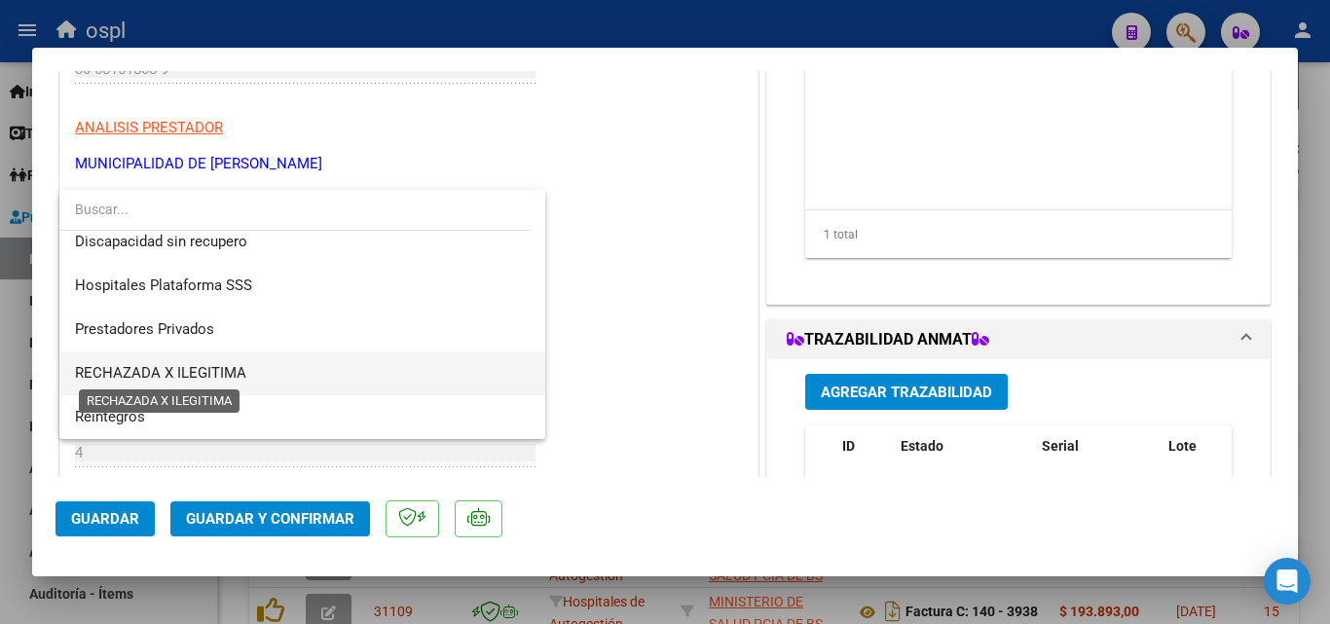
click at [245, 375] on span "RECHAZADA X ILEGITIMA" at bounding box center [302, 374] width 455 height 44
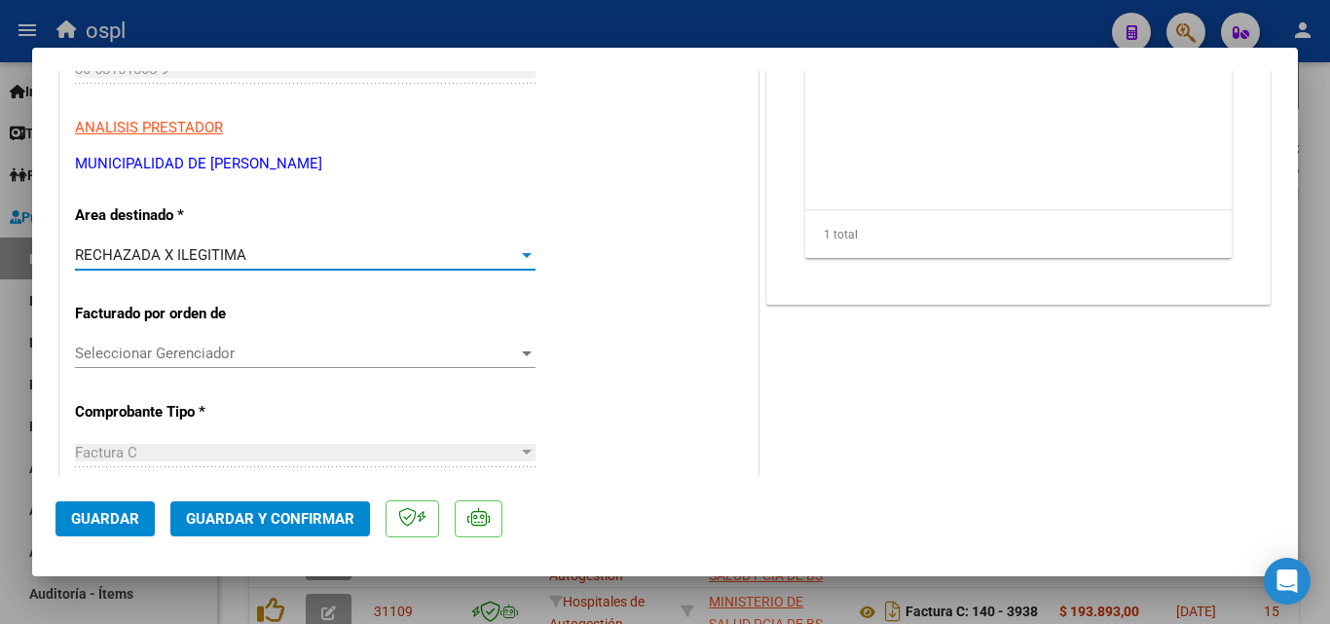
click at [280, 524] on span "Guardar y Confirmar" at bounding box center [270, 519] width 168 height 18
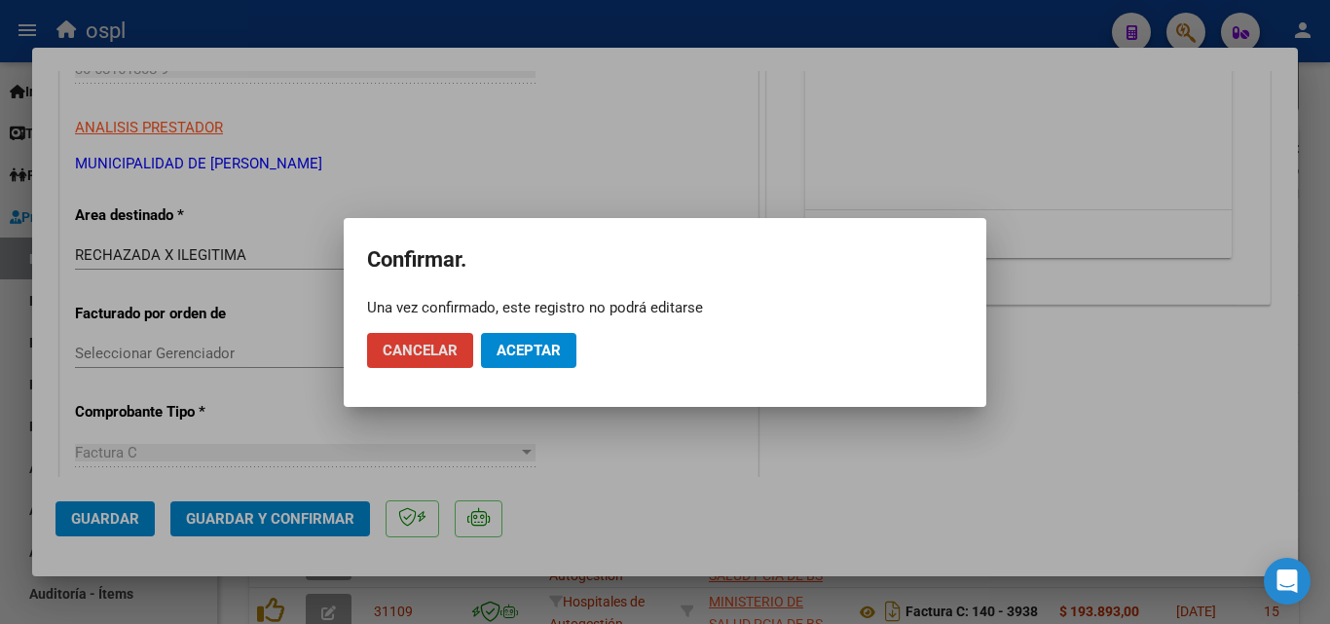
click at [539, 348] on span "Aceptar" at bounding box center [529, 351] width 64 height 18
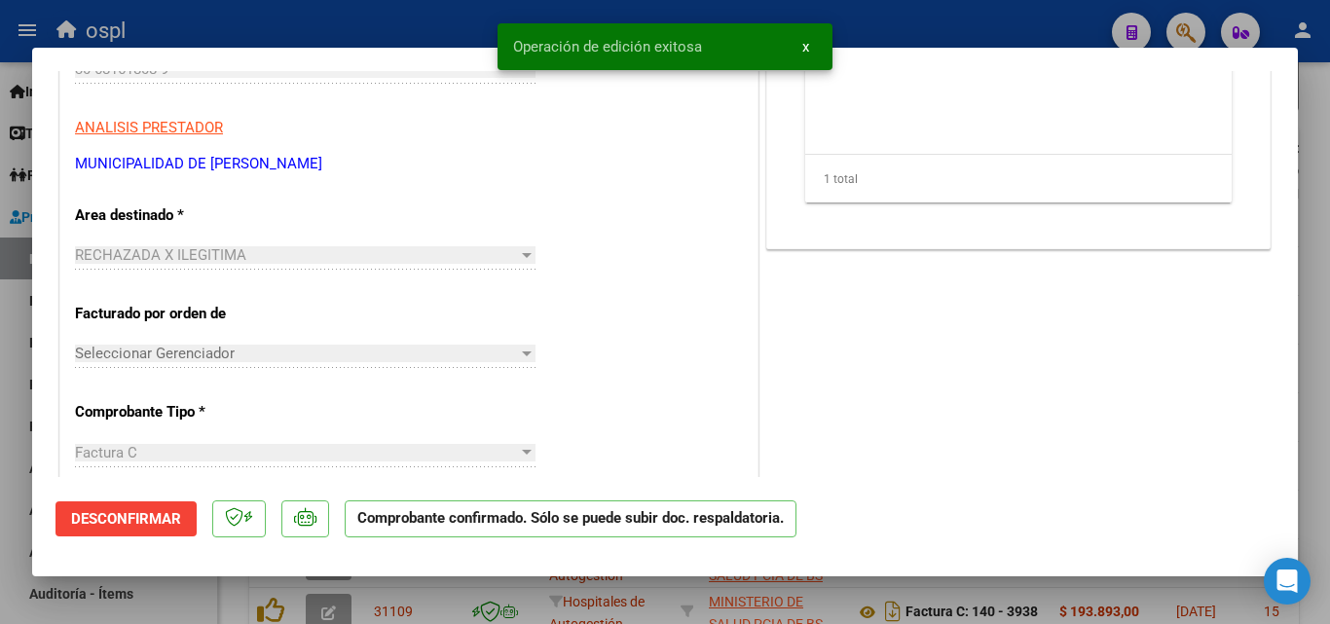
click at [16, 325] on div at bounding box center [665, 312] width 1330 height 624
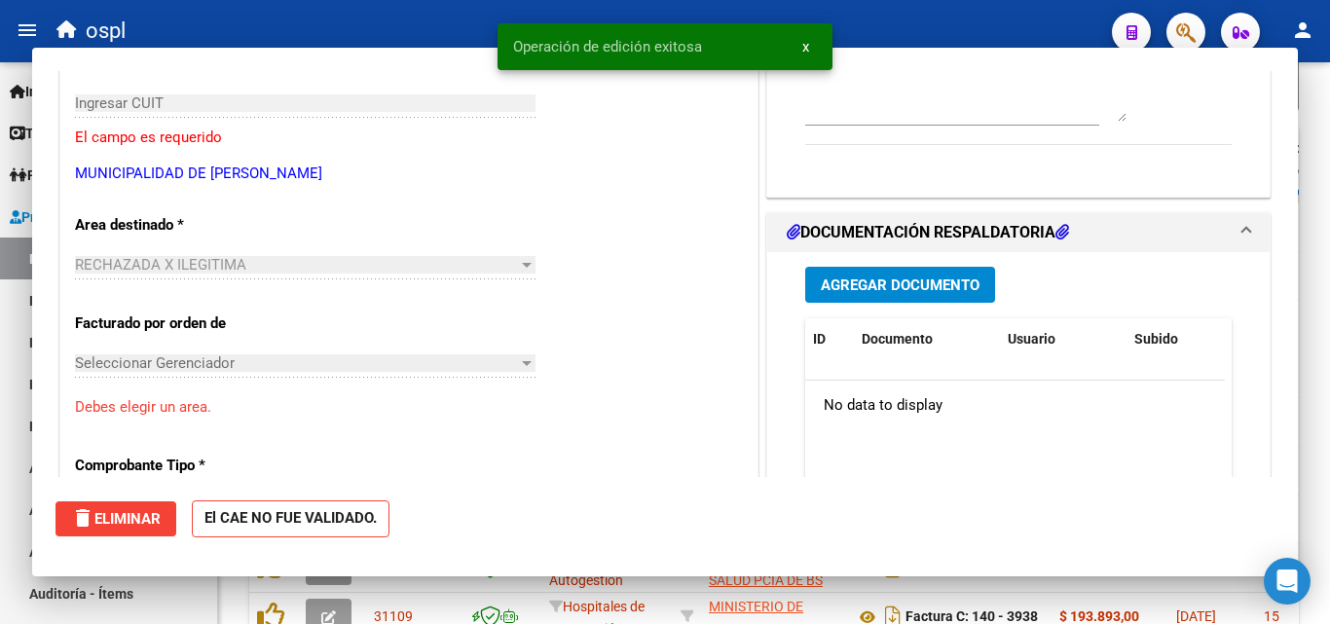
scroll to position [0, 0]
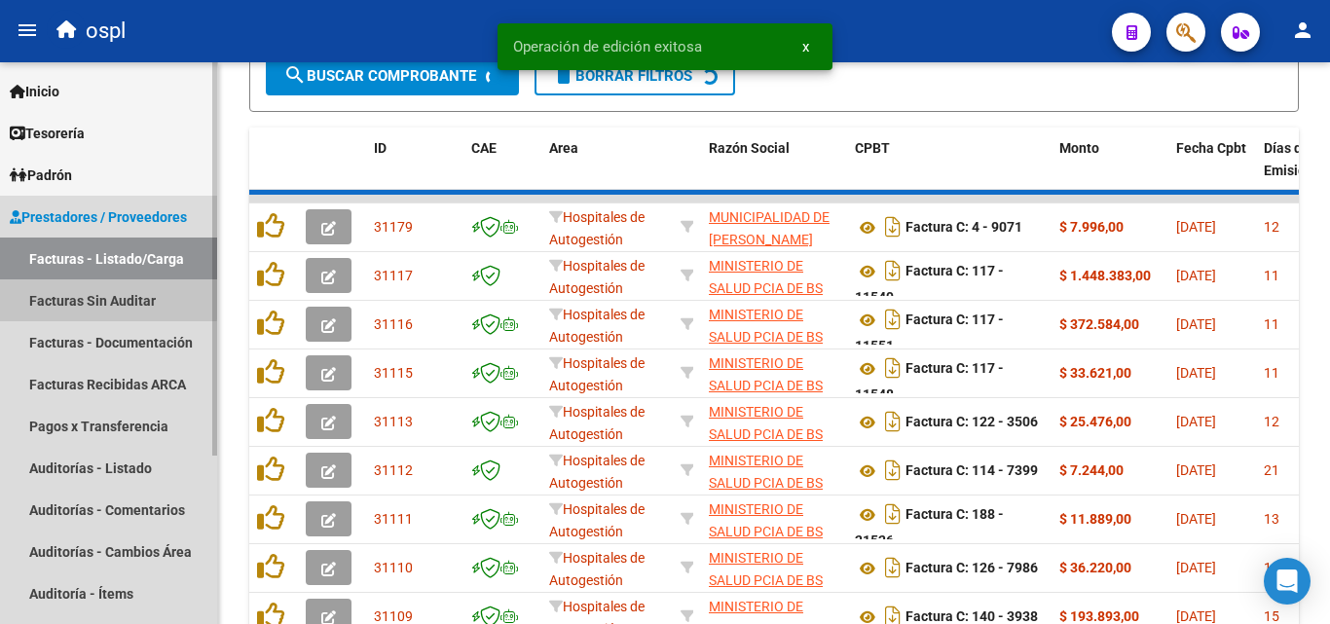
click at [54, 288] on link "Facturas Sin Auditar" at bounding box center [108, 300] width 217 height 42
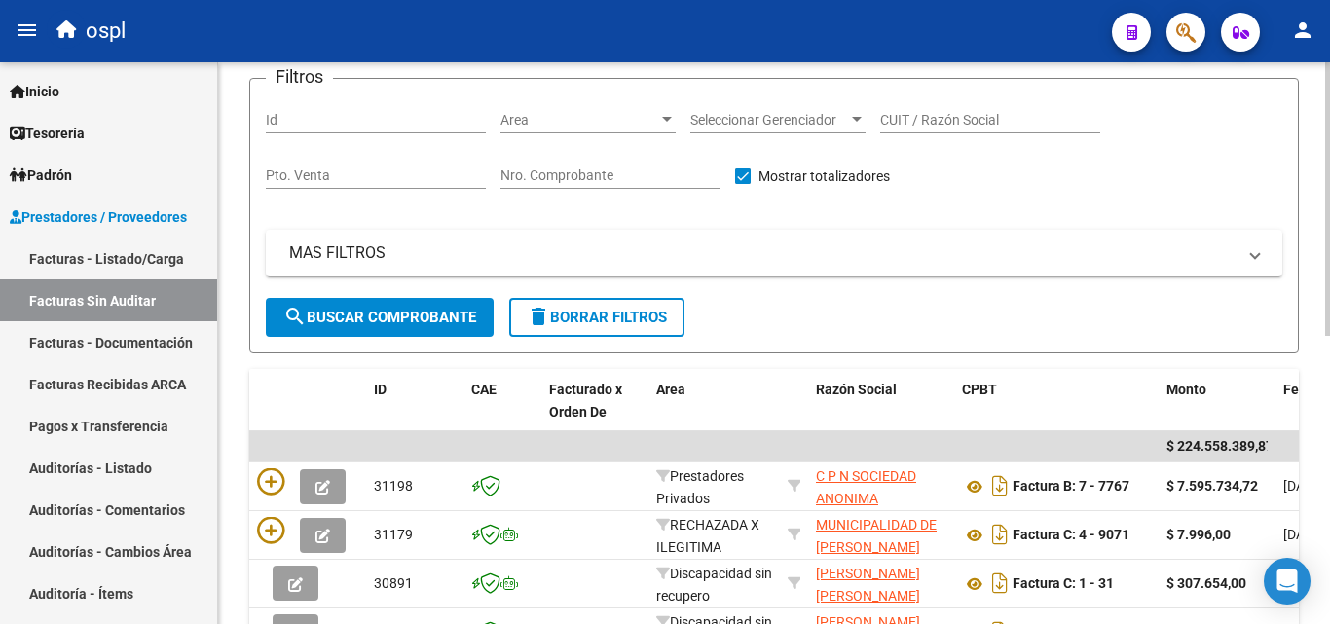
scroll to position [103, 0]
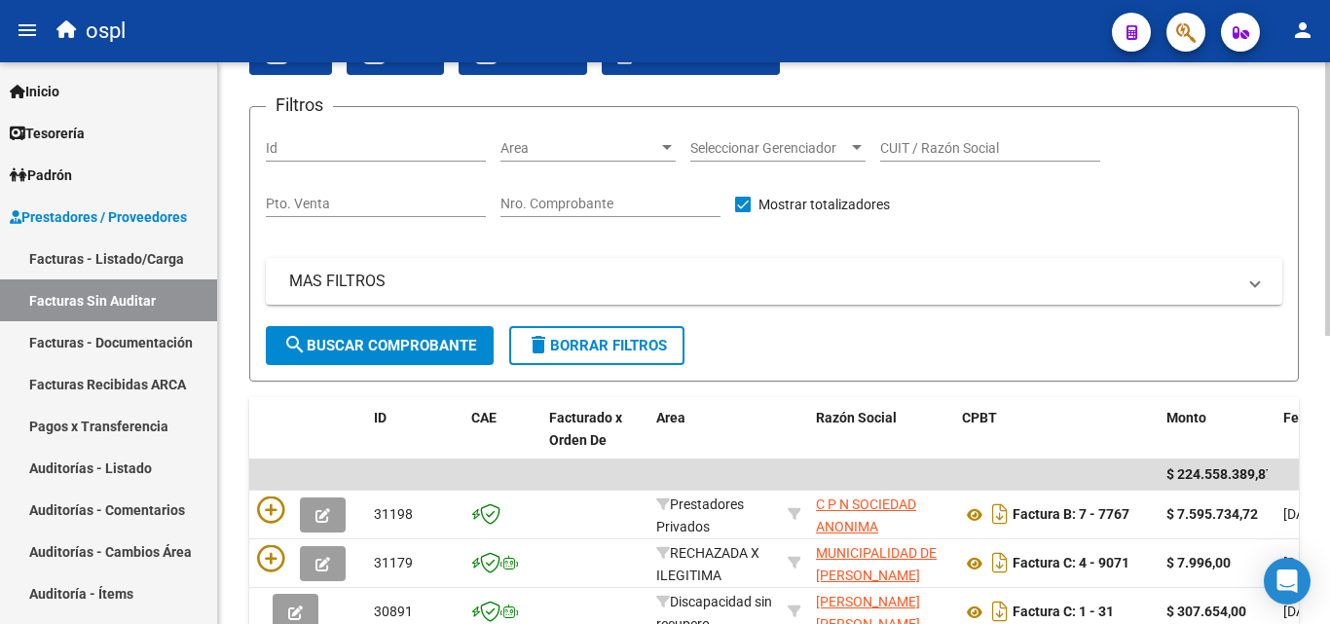
click at [638, 200] on input "Nro. Comprobante" at bounding box center [611, 204] width 220 height 17
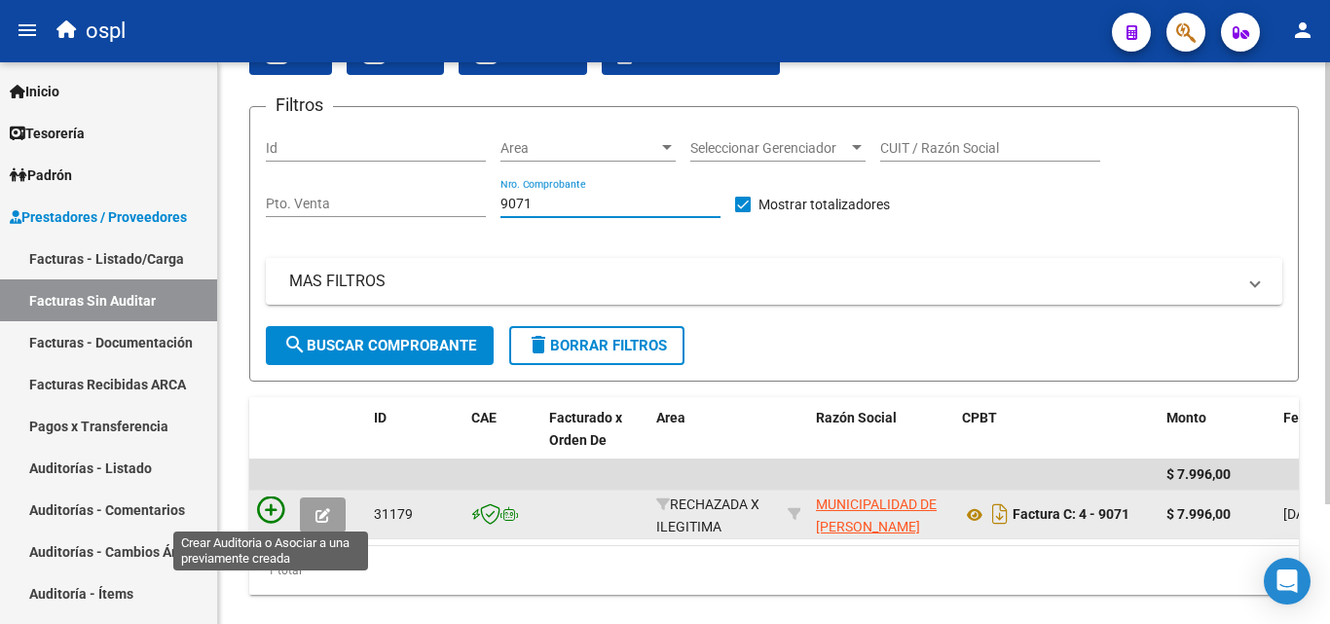
type input "9071"
click at [264, 508] on icon at bounding box center [270, 510] width 27 height 27
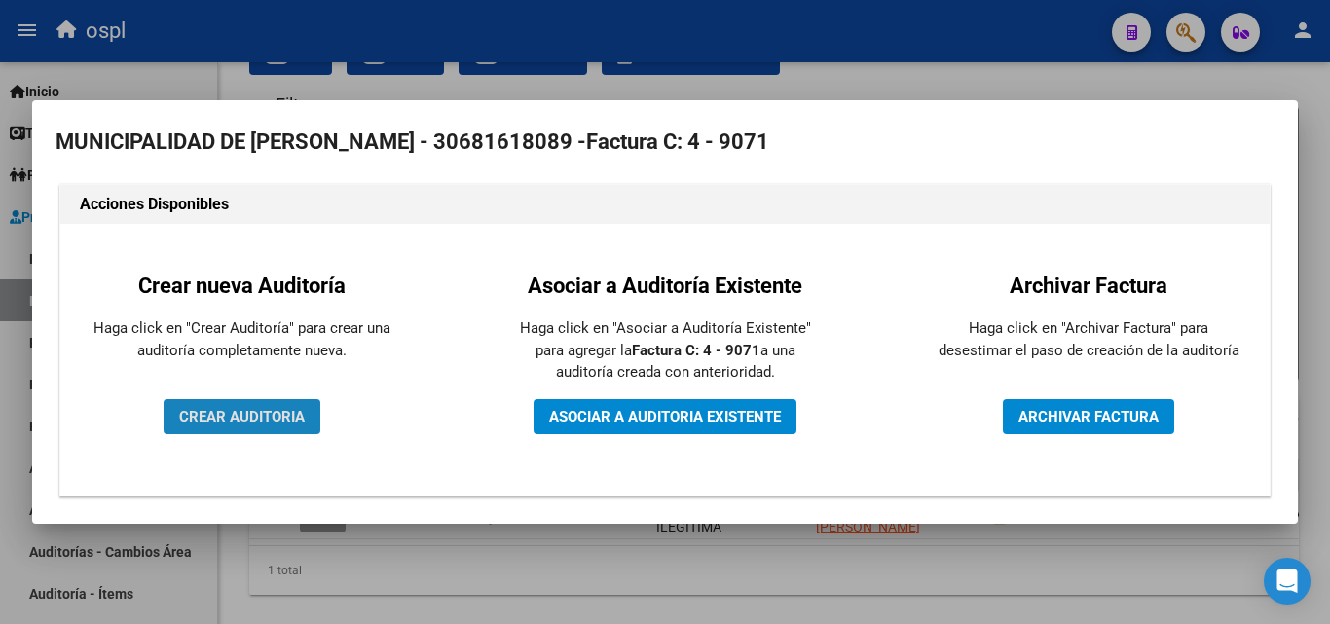
click at [251, 416] on span "CREAR AUDITORIA" at bounding box center [242, 417] width 126 height 18
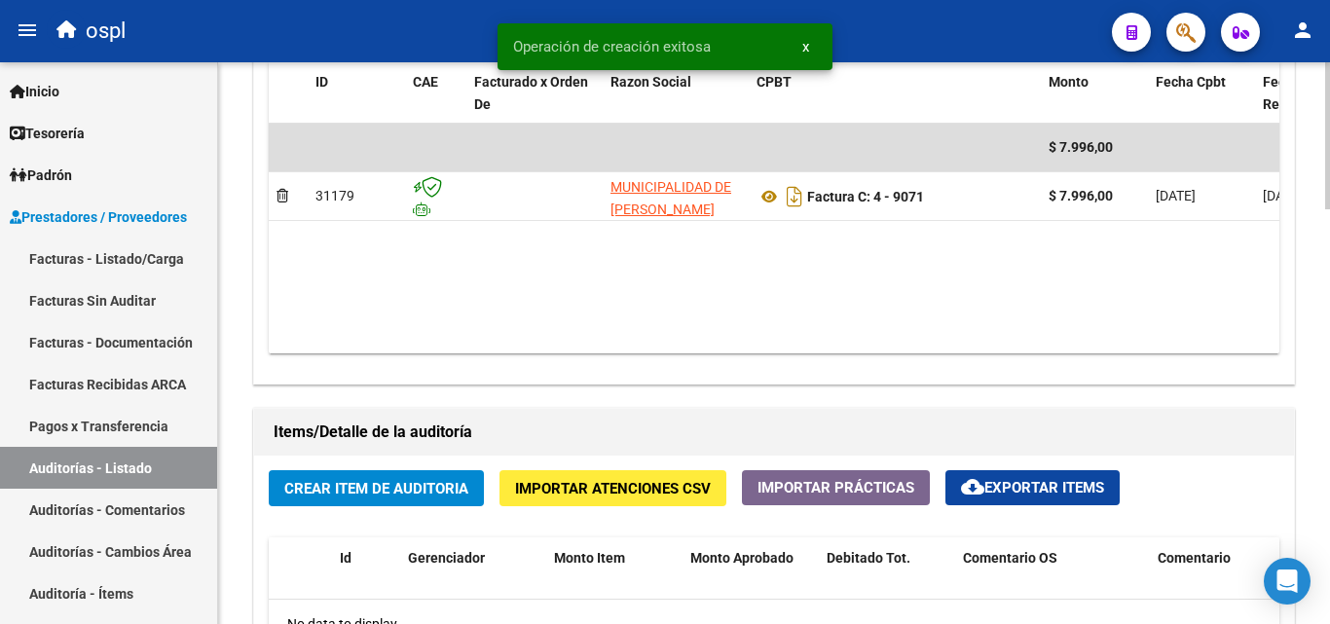
scroll to position [1071, 0]
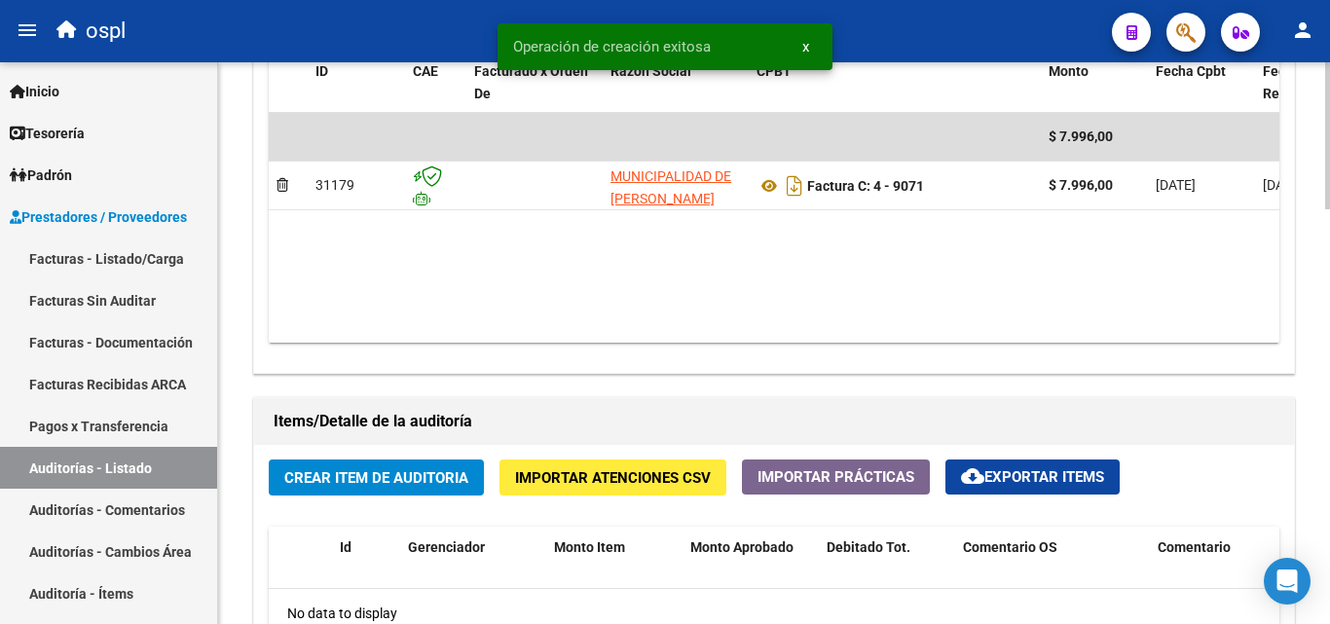
click at [414, 472] on span "Crear Item de Auditoria" at bounding box center [376, 478] width 184 height 18
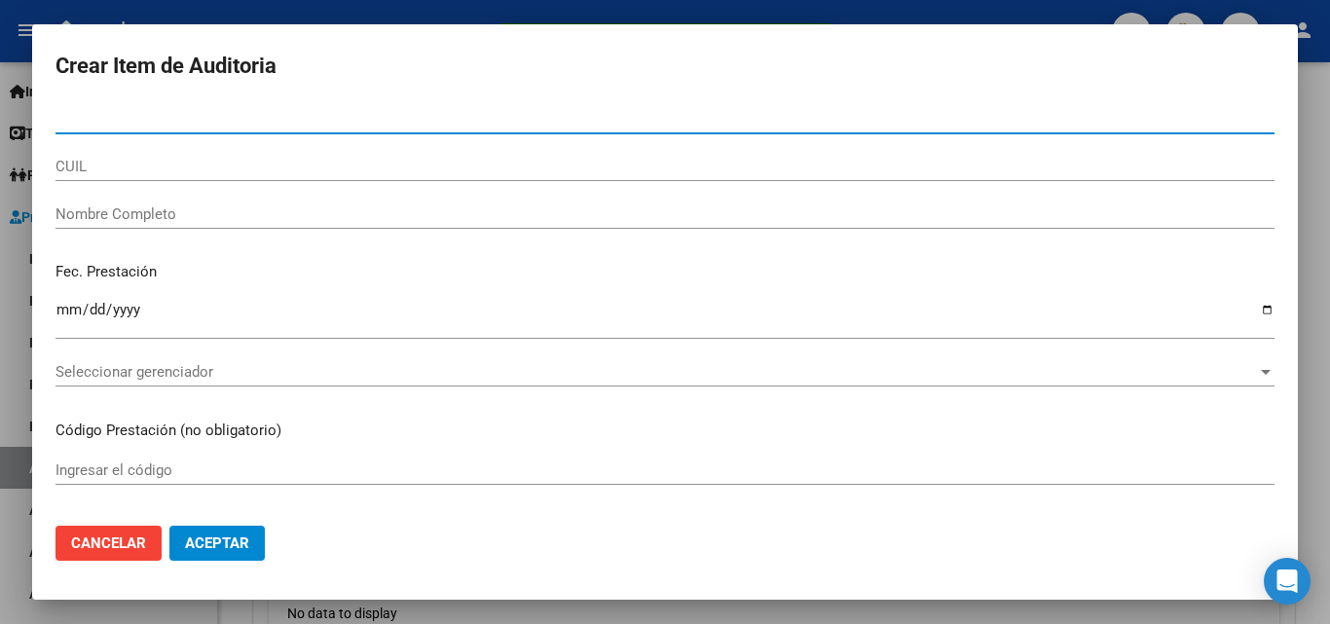
click at [245, 225] on div "Nombre Completo" at bounding box center [665, 214] width 1219 height 29
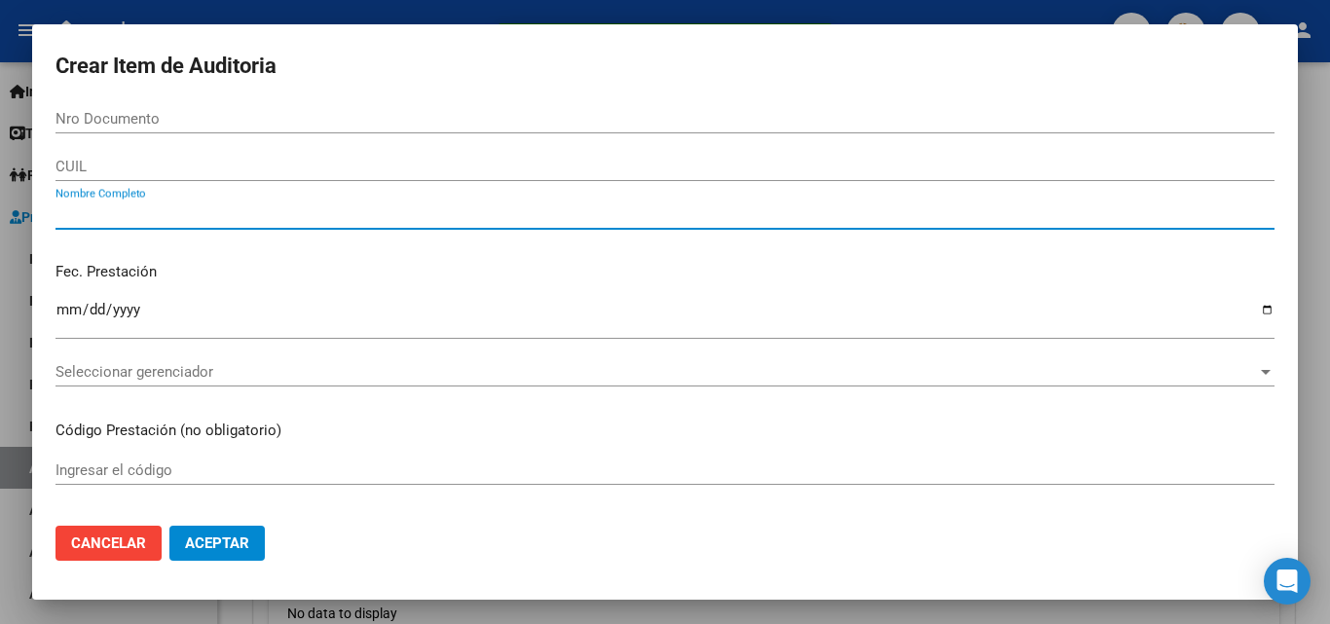
click at [248, 221] on input "Nombre Completo" at bounding box center [665, 214] width 1219 height 18
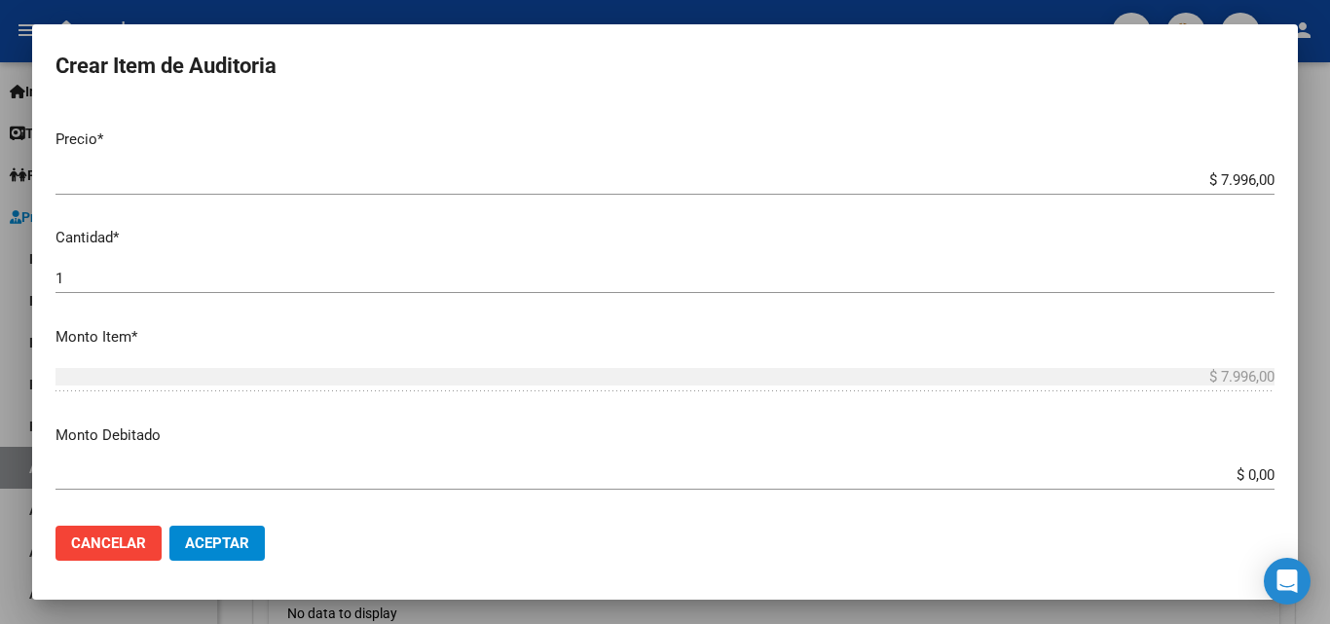
scroll to position [487, 0]
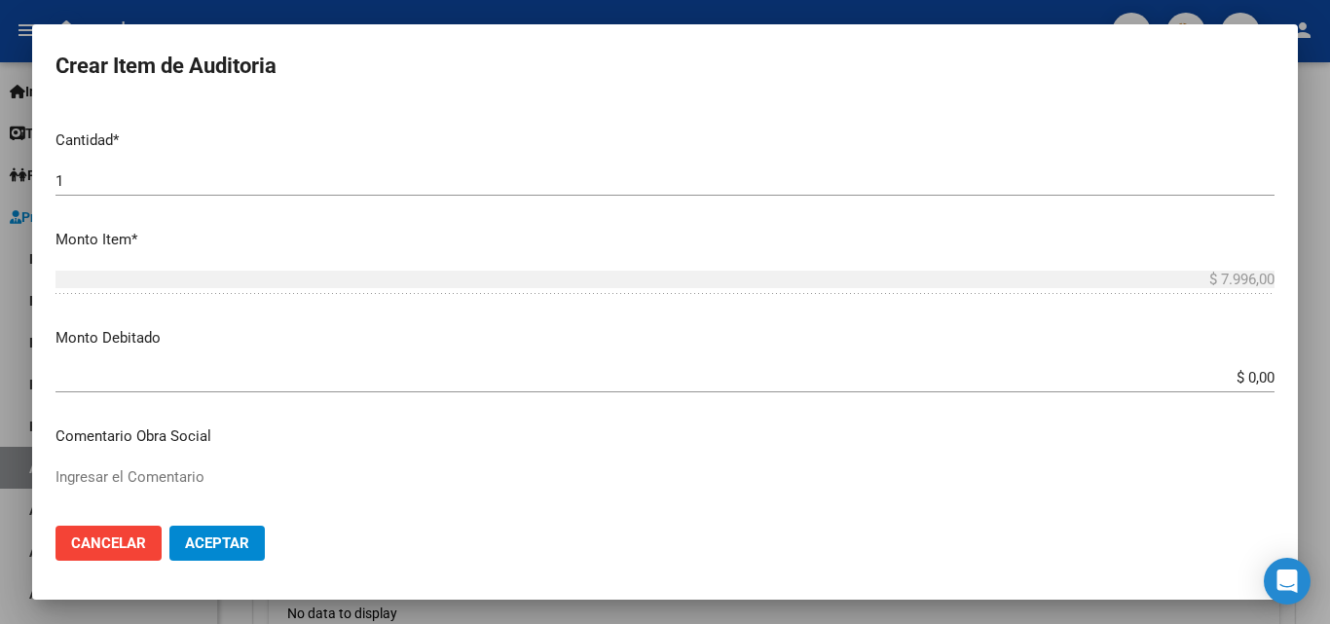
type input "TODOS"
drag, startPoint x: 1200, startPoint y: 368, endPoint x: 1278, endPoint y: 382, distance: 79.1
click at [1278, 382] on mat-dialog-content "Nro Documento CUIL TODOS Nombre Completo Fec. Prestación Ingresar la fecha Sele…" at bounding box center [665, 307] width 1266 height 406
click at [1251, 364] on div "$ 0,00 Ingresar el monto" at bounding box center [665, 377] width 1219 height 29
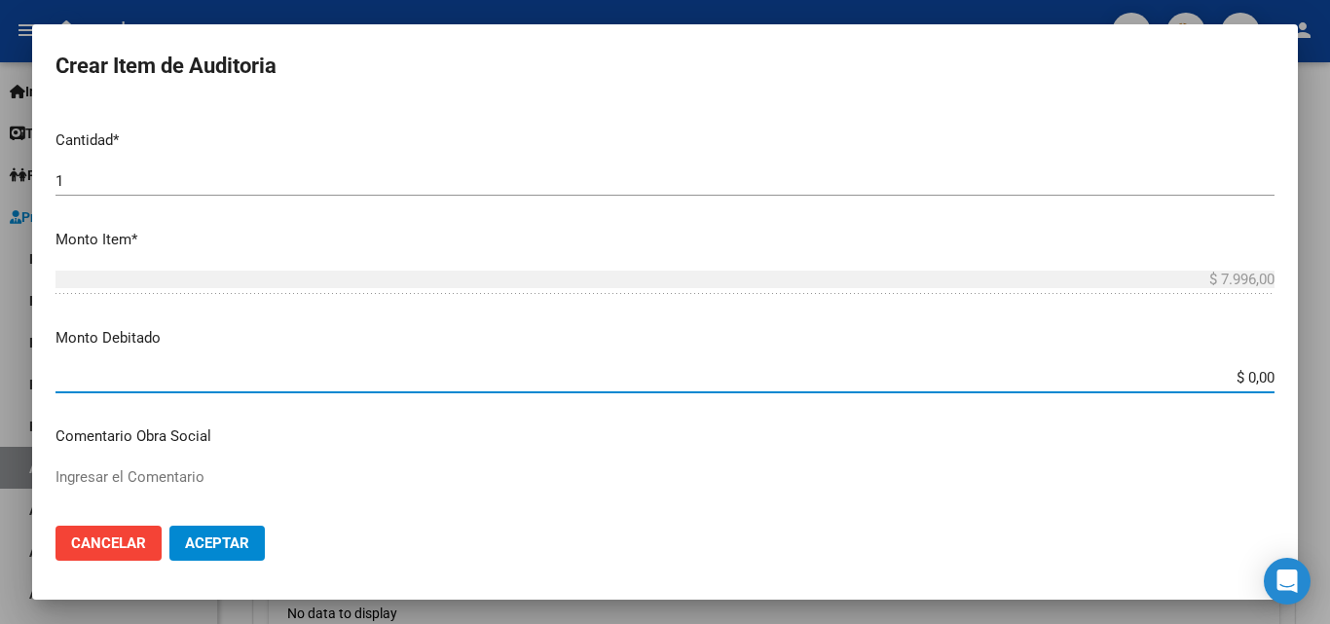
drag, startPoint x: 1223, startPoint y: 378, endPoint x: 1275, endPoint y: 367, distance: 52.7
click at [1275, 367] on mat-dialog-content "Nro Documento CUIL TODOS Nombre Completo Fec. Prestación Ingresar la fecha Sele…" at bounding box center [665, 307] width 1266 height 406
type input "$ 7.996,00"
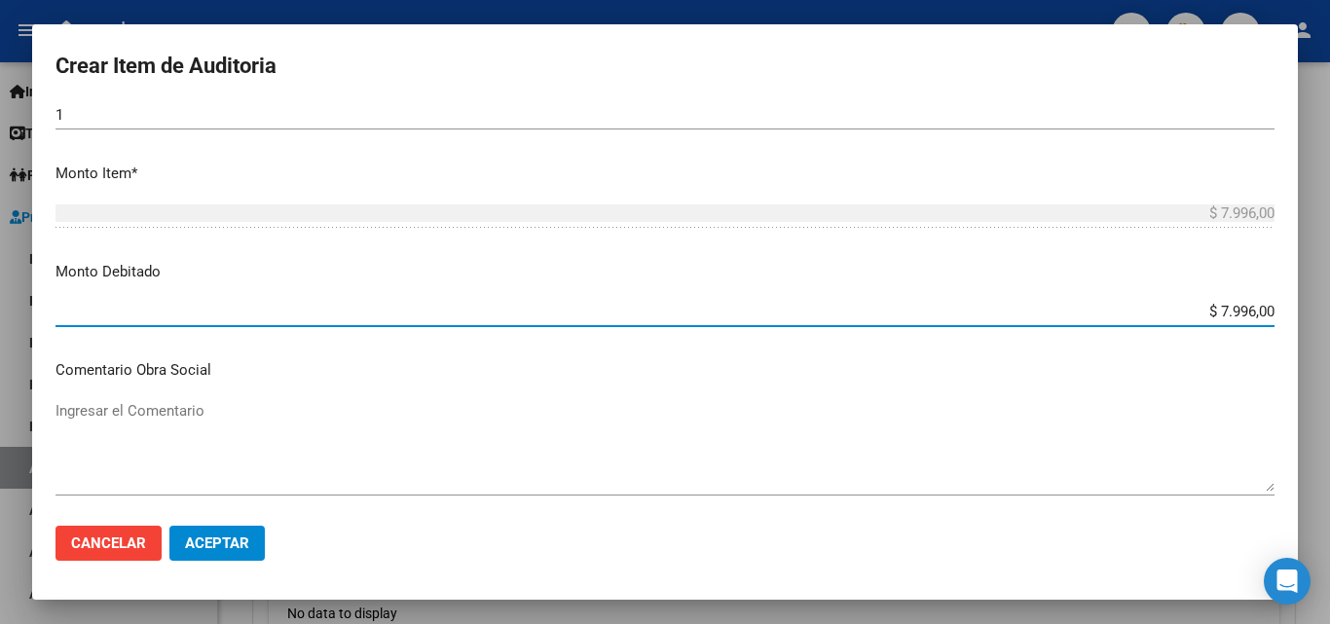
scroll to position [682, 0]
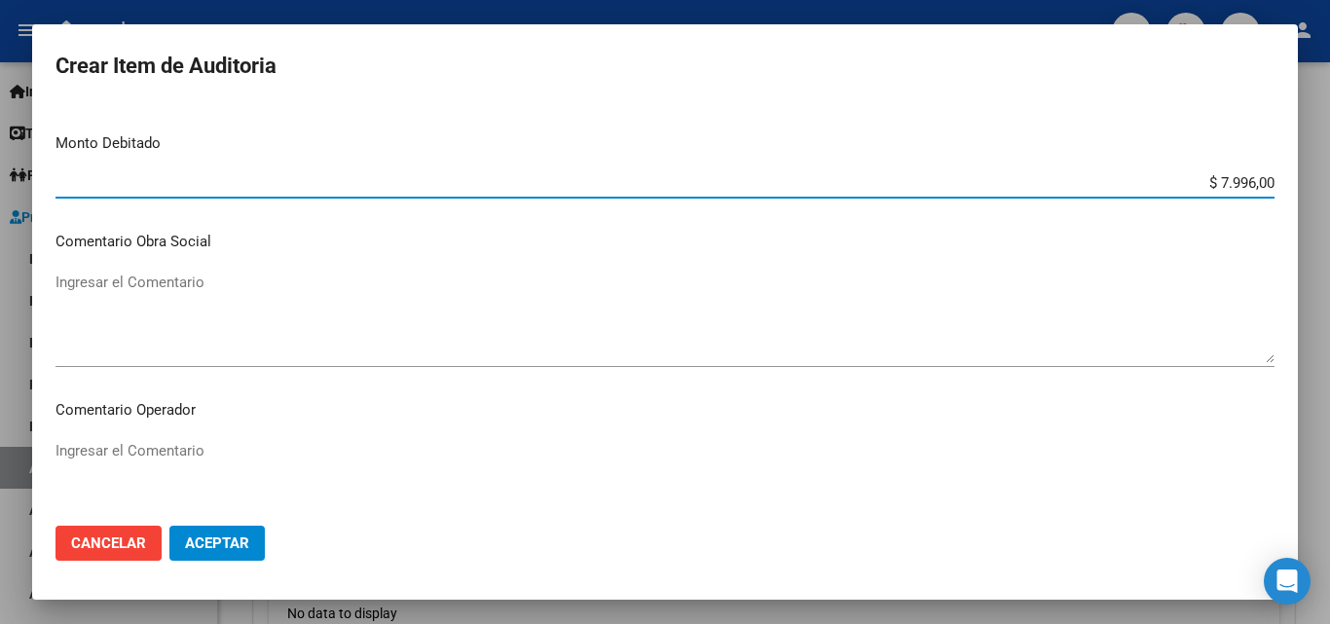
click at [313, 452] on textarea "Ingresar el Comentario" at bounding box center [665, 486] width 1219 height 92
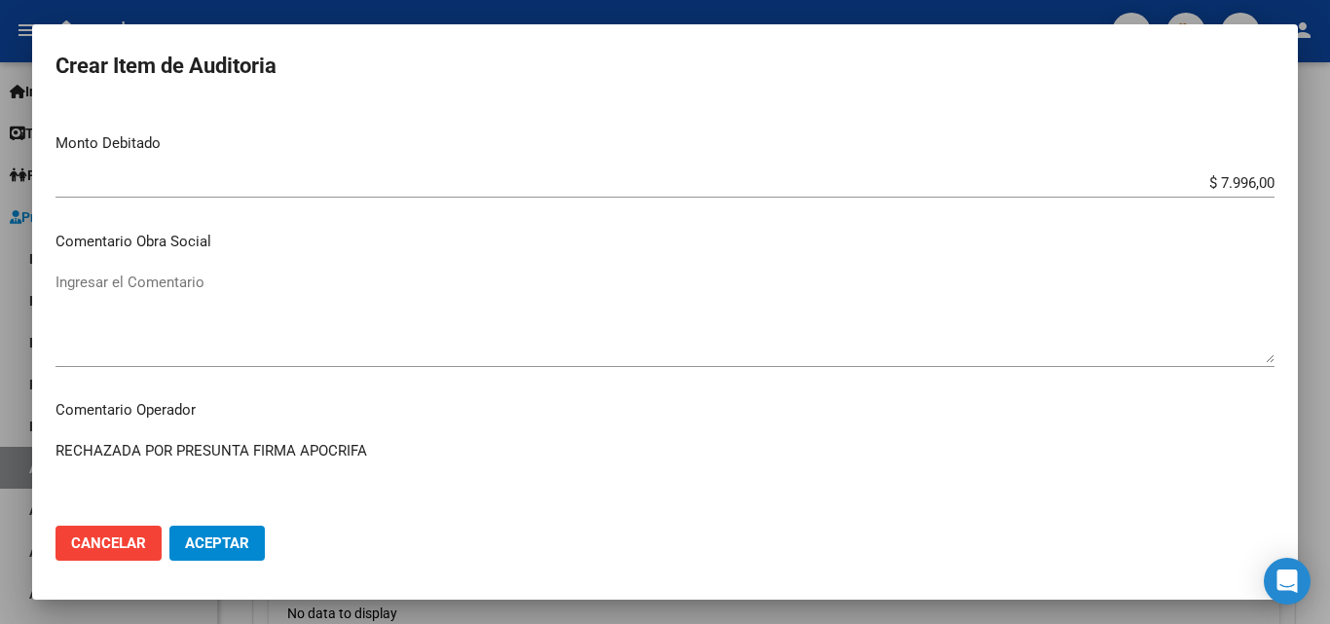
type textarea "RECHAZADA POR PRESUNTA FIRMA APOCRIFA"
click at [223, 540] on span "Aceptar" at bounding box center [217, 544] width 64 height 18
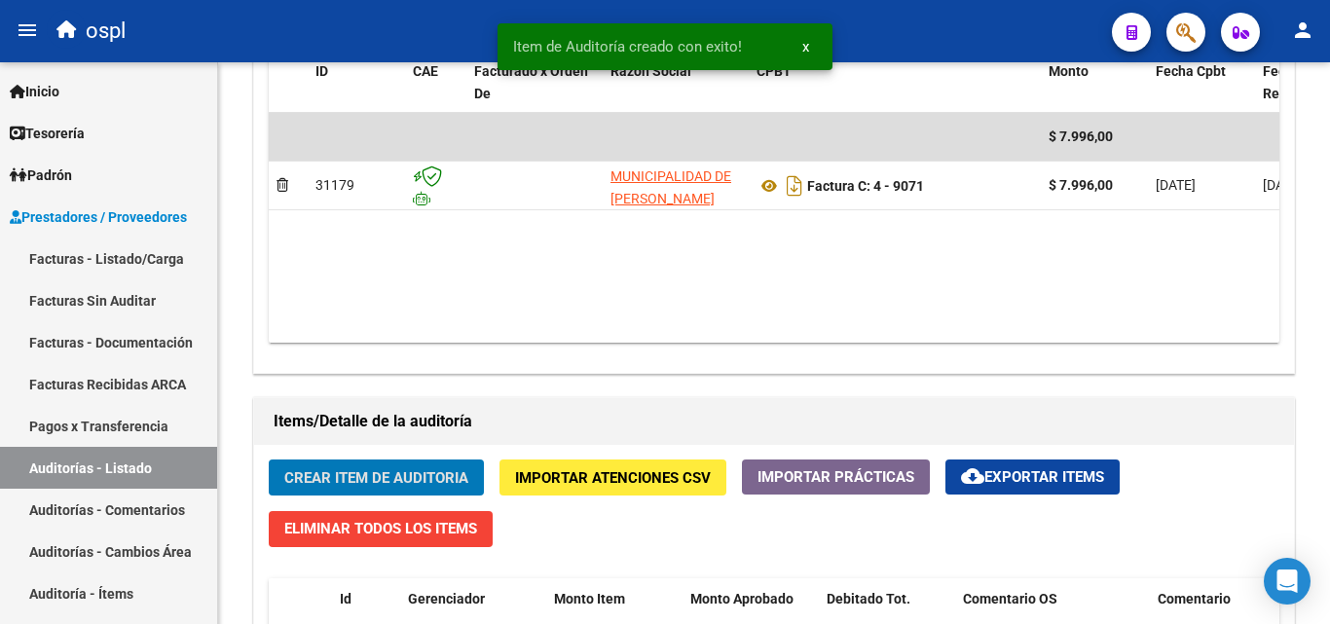
scroll to position [1072, 0]
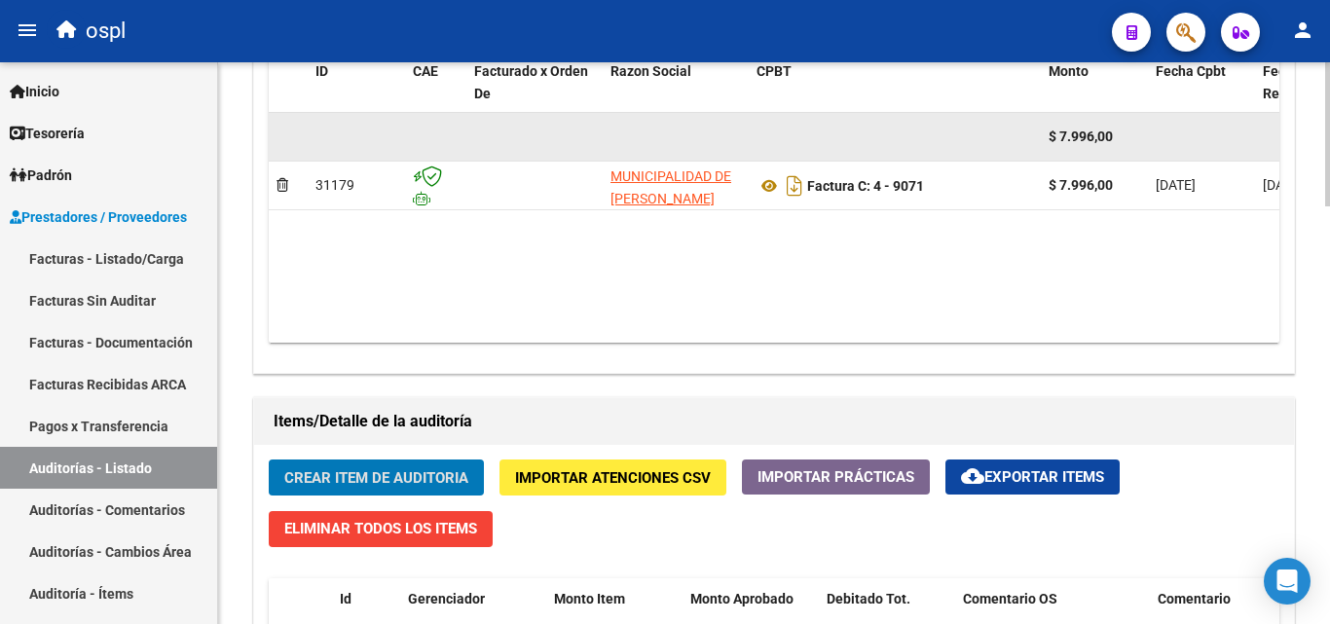
drag, startPoint x: 1329, startPoint y: 59, endPoint x: 715, endPoint y: 156, distance: 622.0
click at [715, 156] on datatable-body-cell at bounding box center [676, 137] width 146 height 48
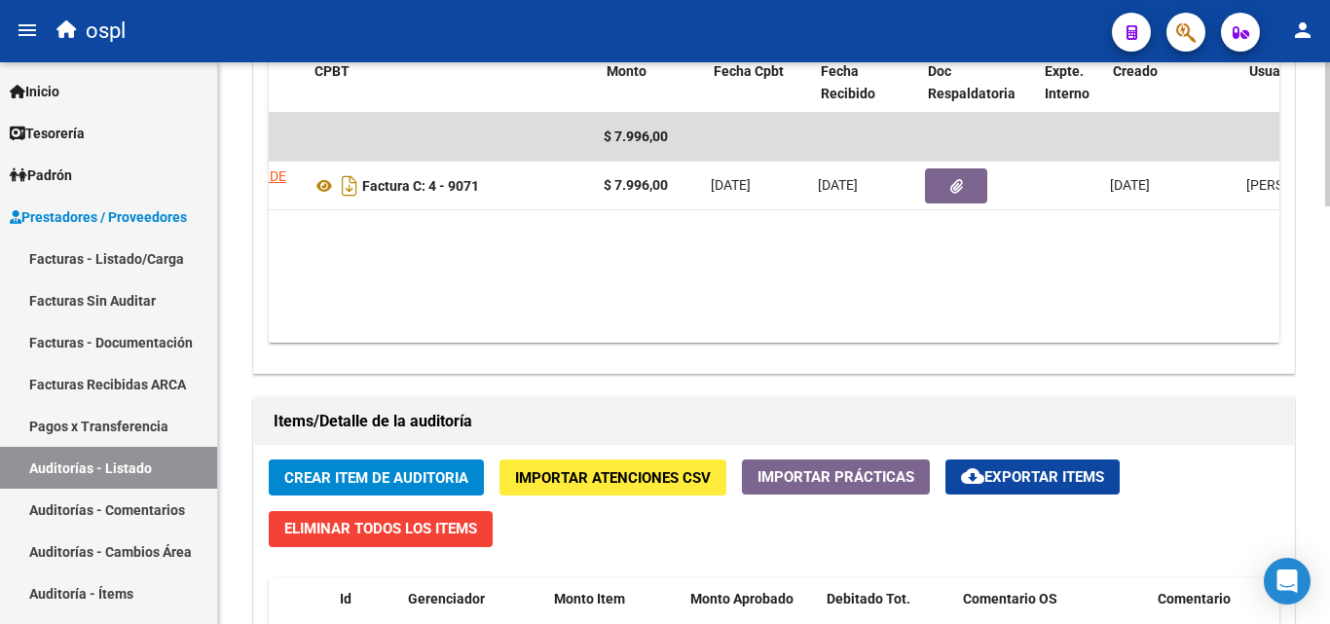
scroll to position [0, 446]
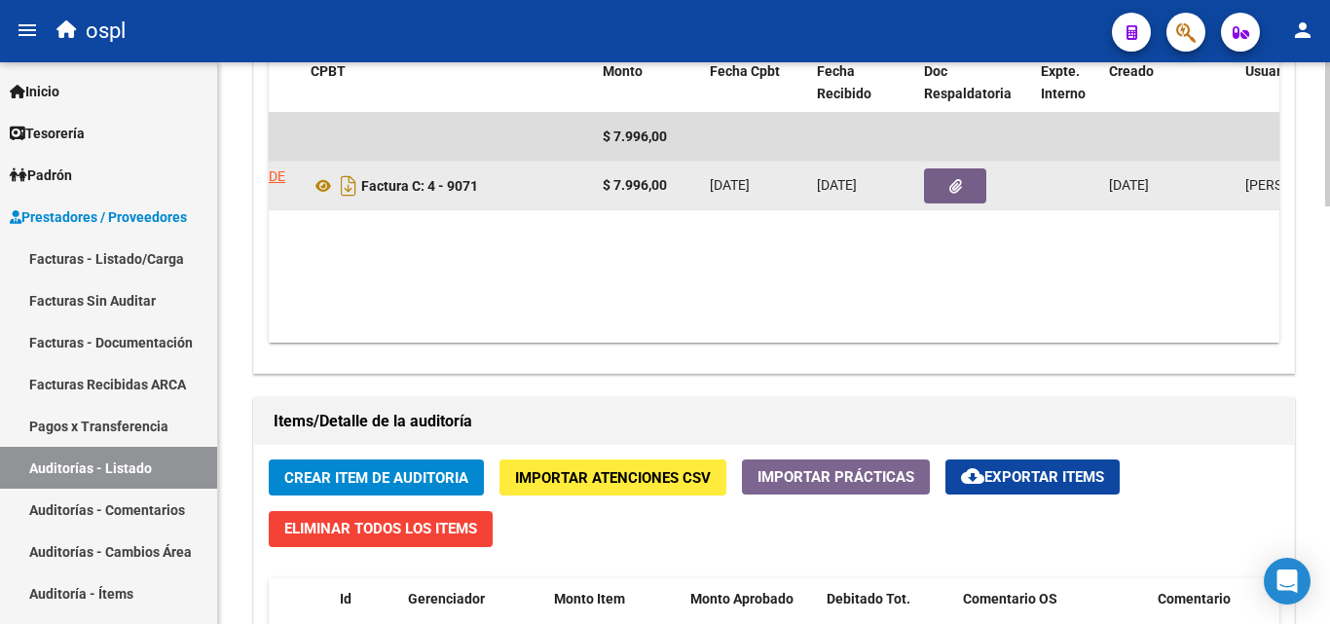
click at [969, 192] on button "button" at bounding box center [955, 185] width 62 height 35
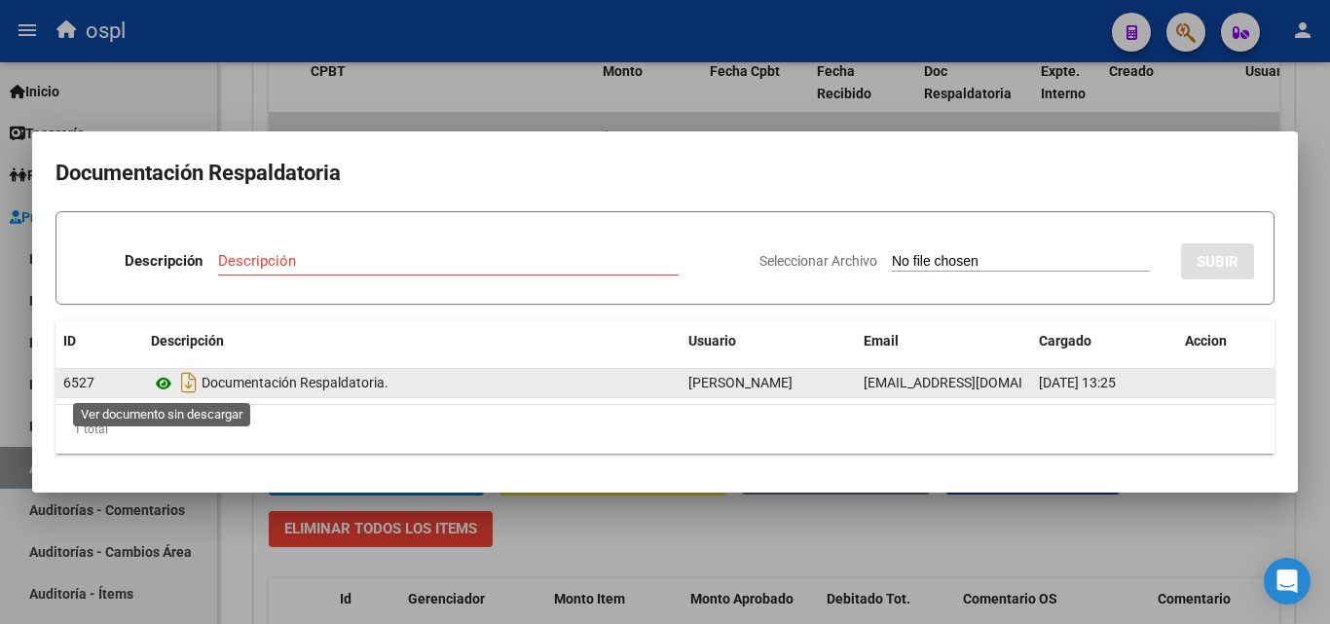
click at [163, 377] on icon at bounding box center [163, 383] width 25 height 23
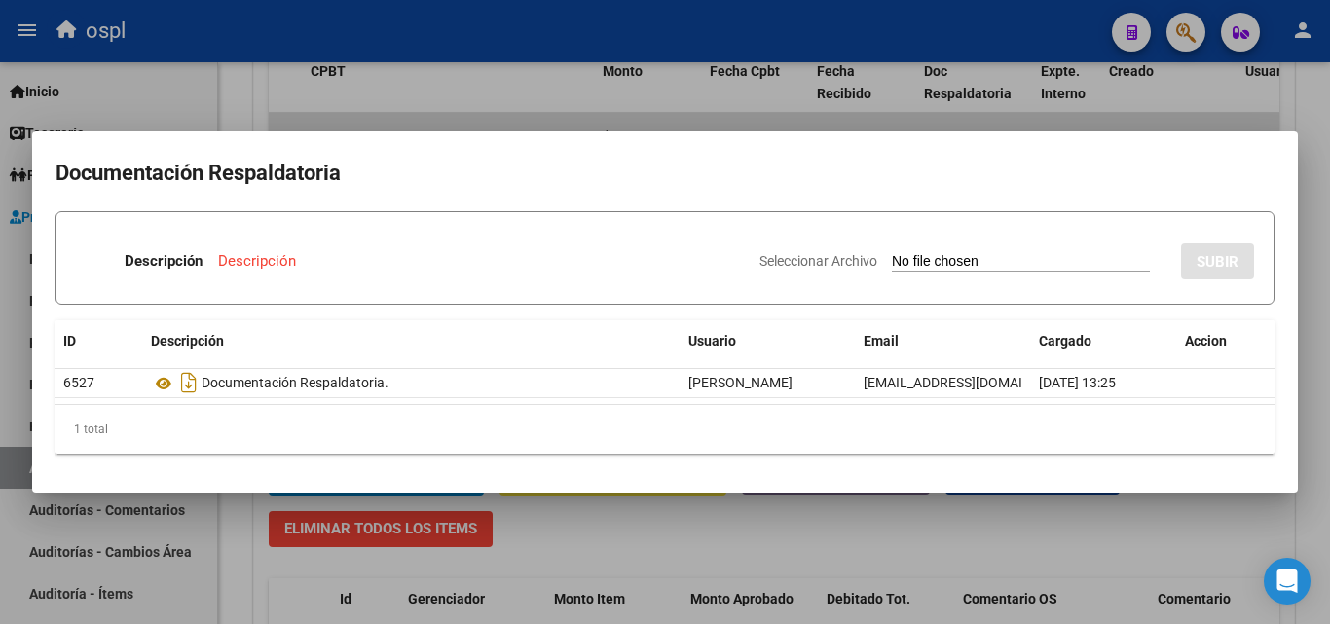
click at [678, 532] on div at bounding box center [665, 312] width 1330 height 624
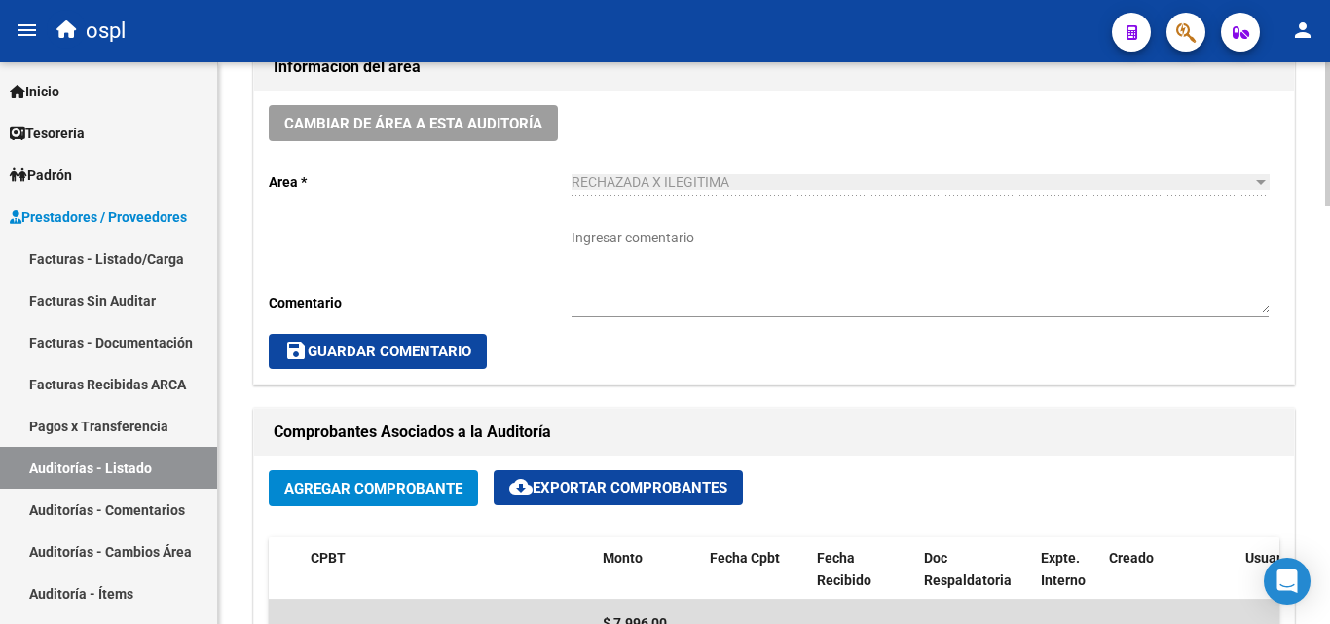
scroll to position [780, 0]
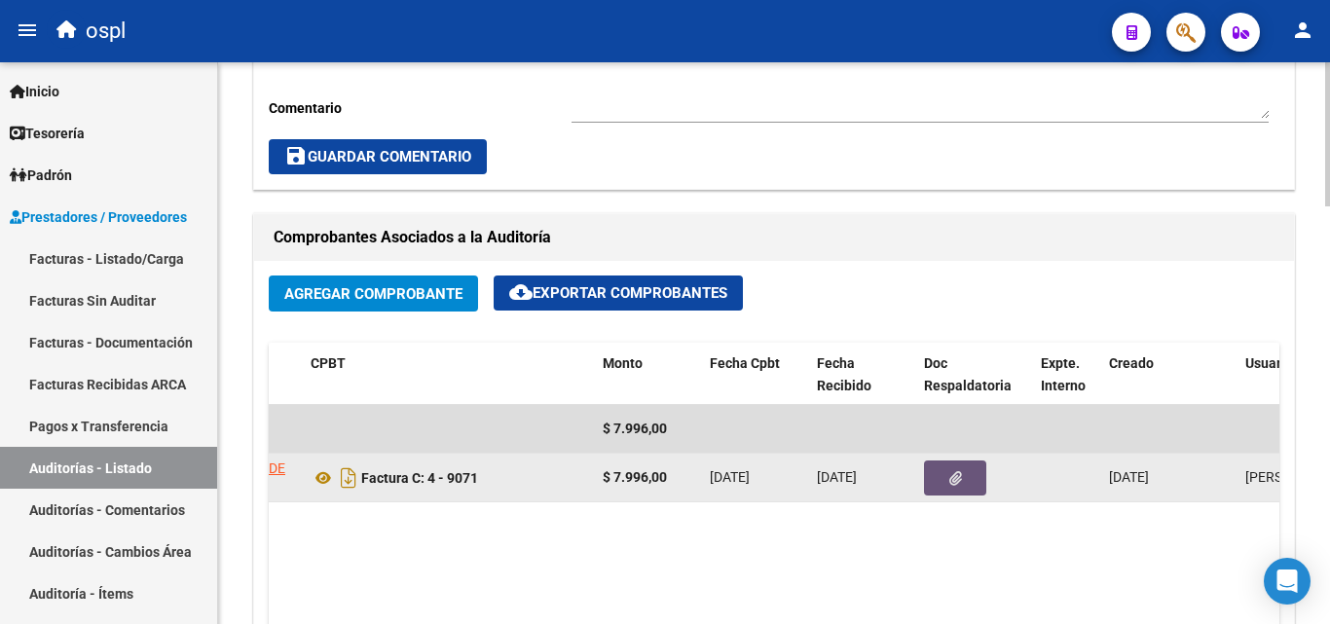
click at [954, 484] on icon "button" at bounding box center [955, 478] width 13 height 15
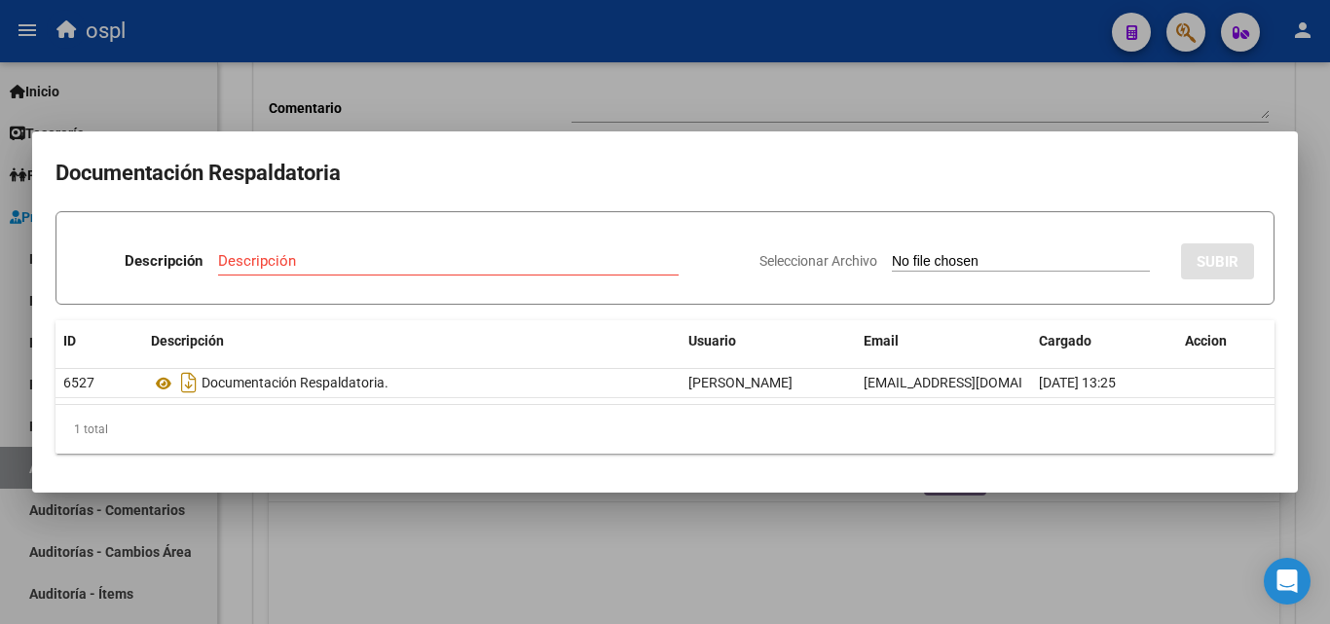
click at [970, 263] on input "Seleccionar Archivo" at bounding box center [1021, 262] width 258 height 19
type input "C:\fakepath\RECHAZO X ILEGITIMA - FC 9071.pdf"
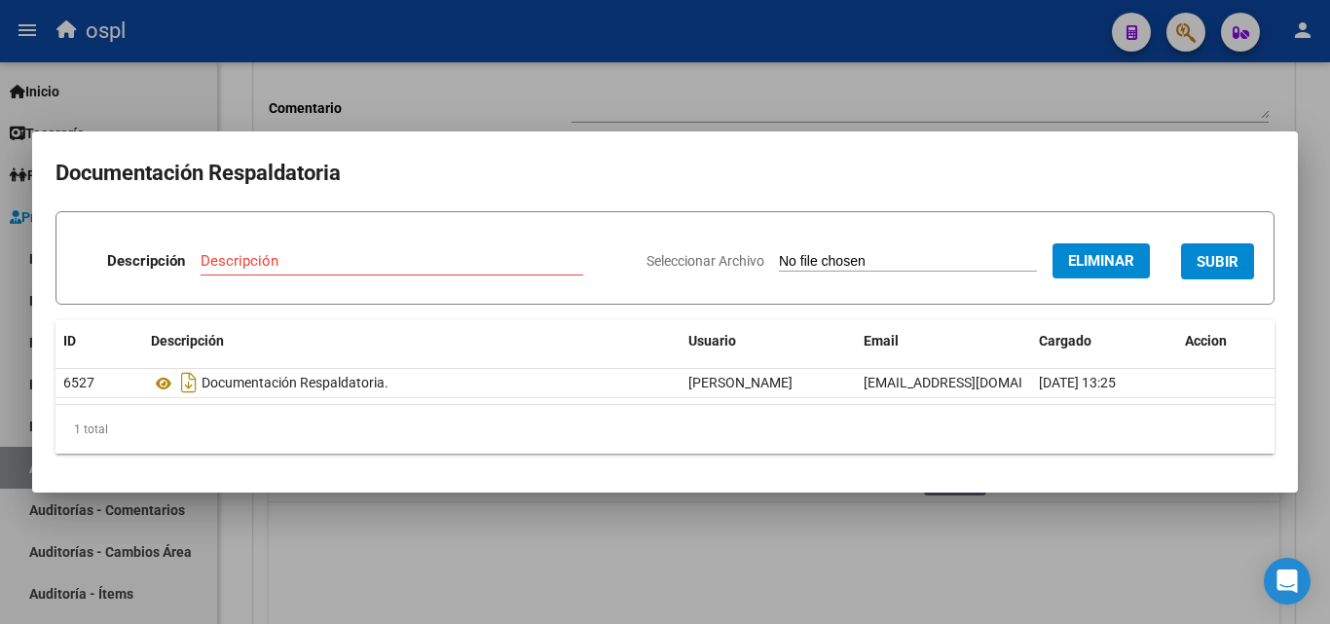
click at [272, 269] on input "Descripción" at bounding box center [392, 261] width 383 height 18
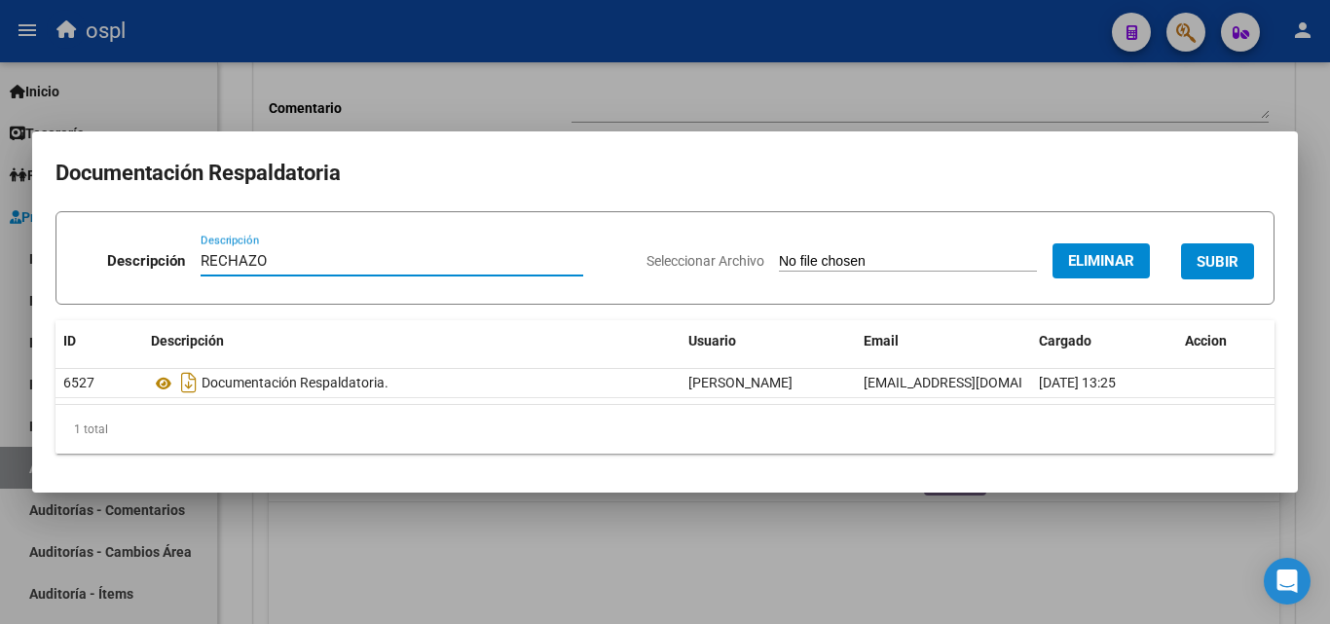
type input "RECHAZO"
click at [1219, 243] on button "SUBIR" at bounding box center [1217, 261] width 73 height 36
